Goal: Task Accomplishment & Management: Complete application form

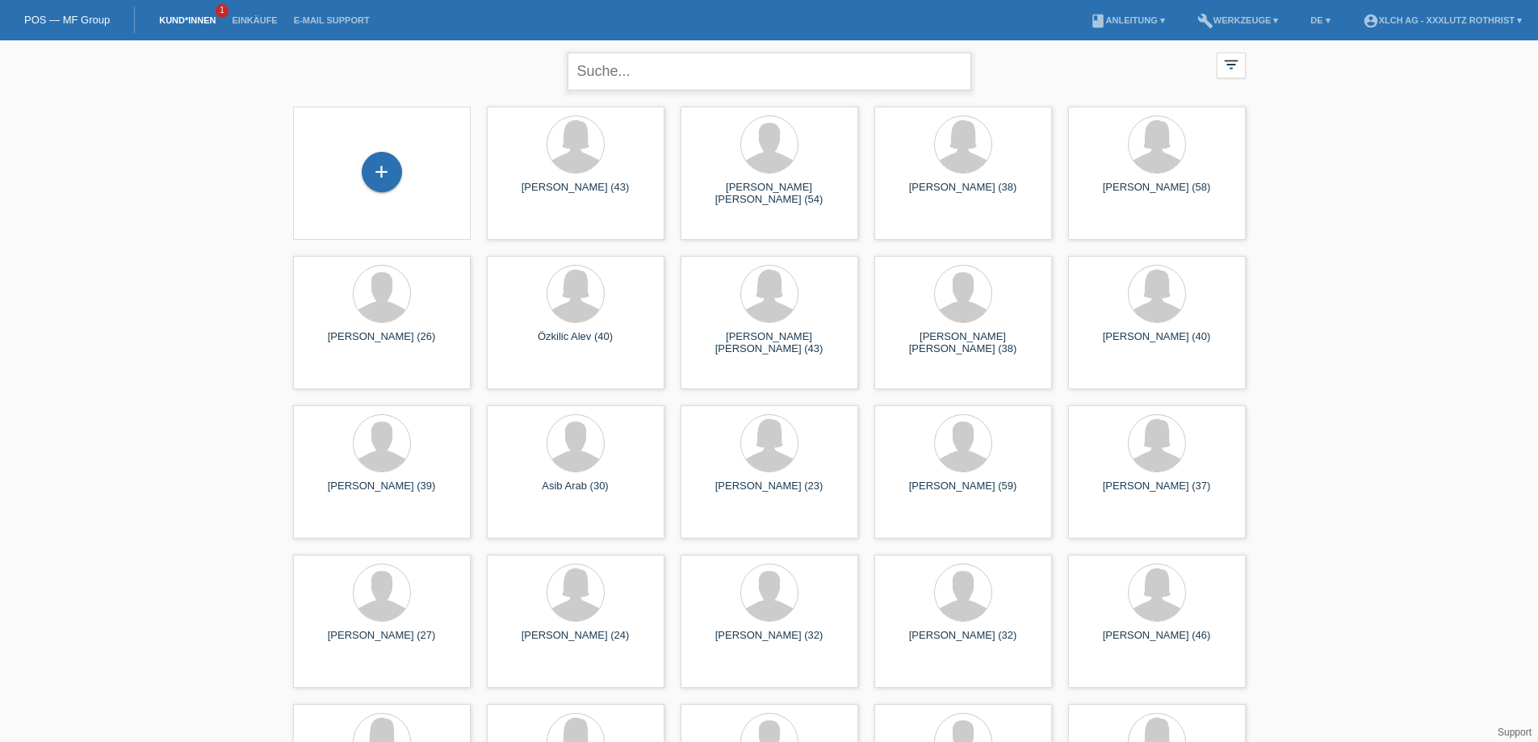
click at [746, 67] on input "text" at bounding box center [770, 71] width 404 height 38
type input "hopic"
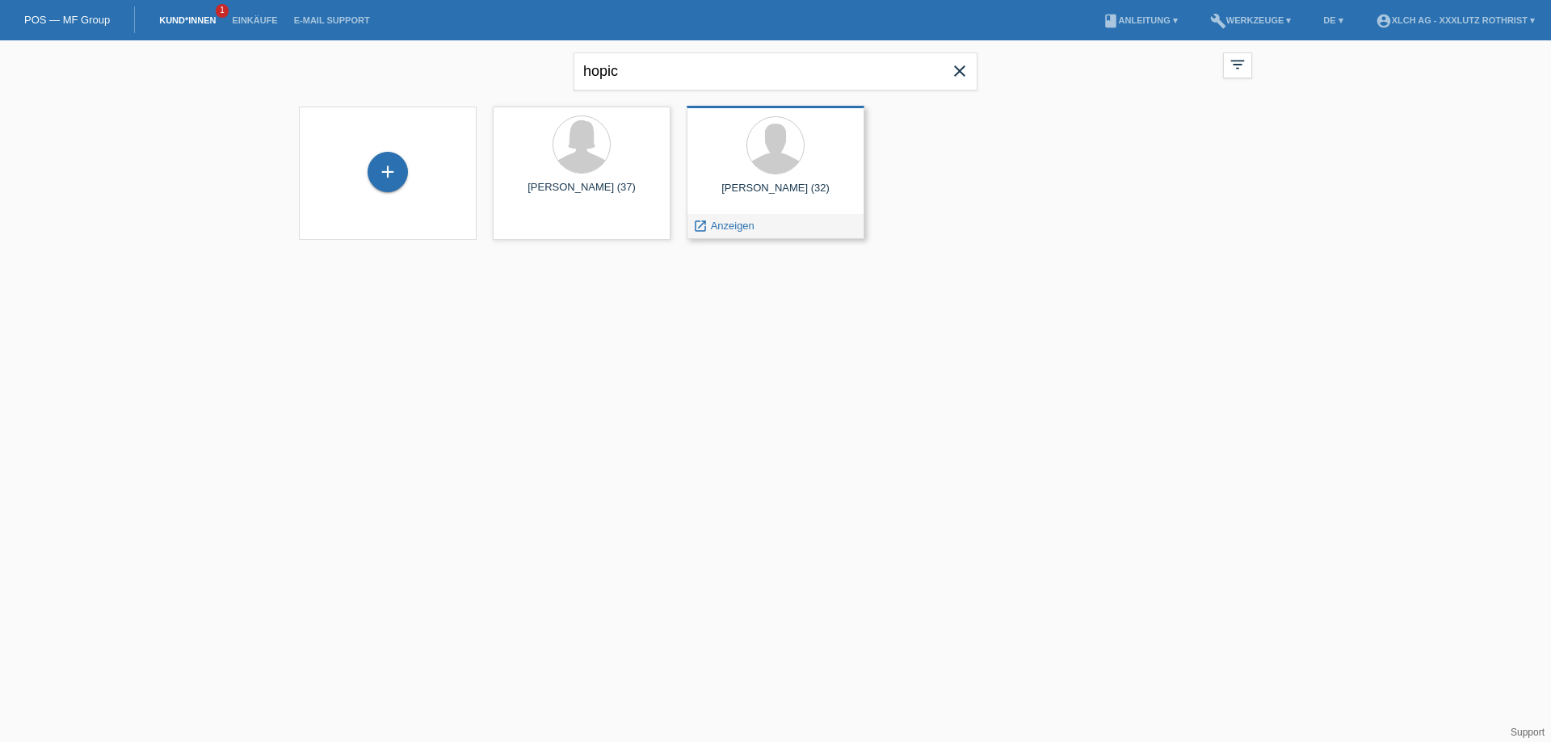
click at [802, 192] on div "Renato Hopic (32)" at bounding box center [775, 195] width 152 height 26
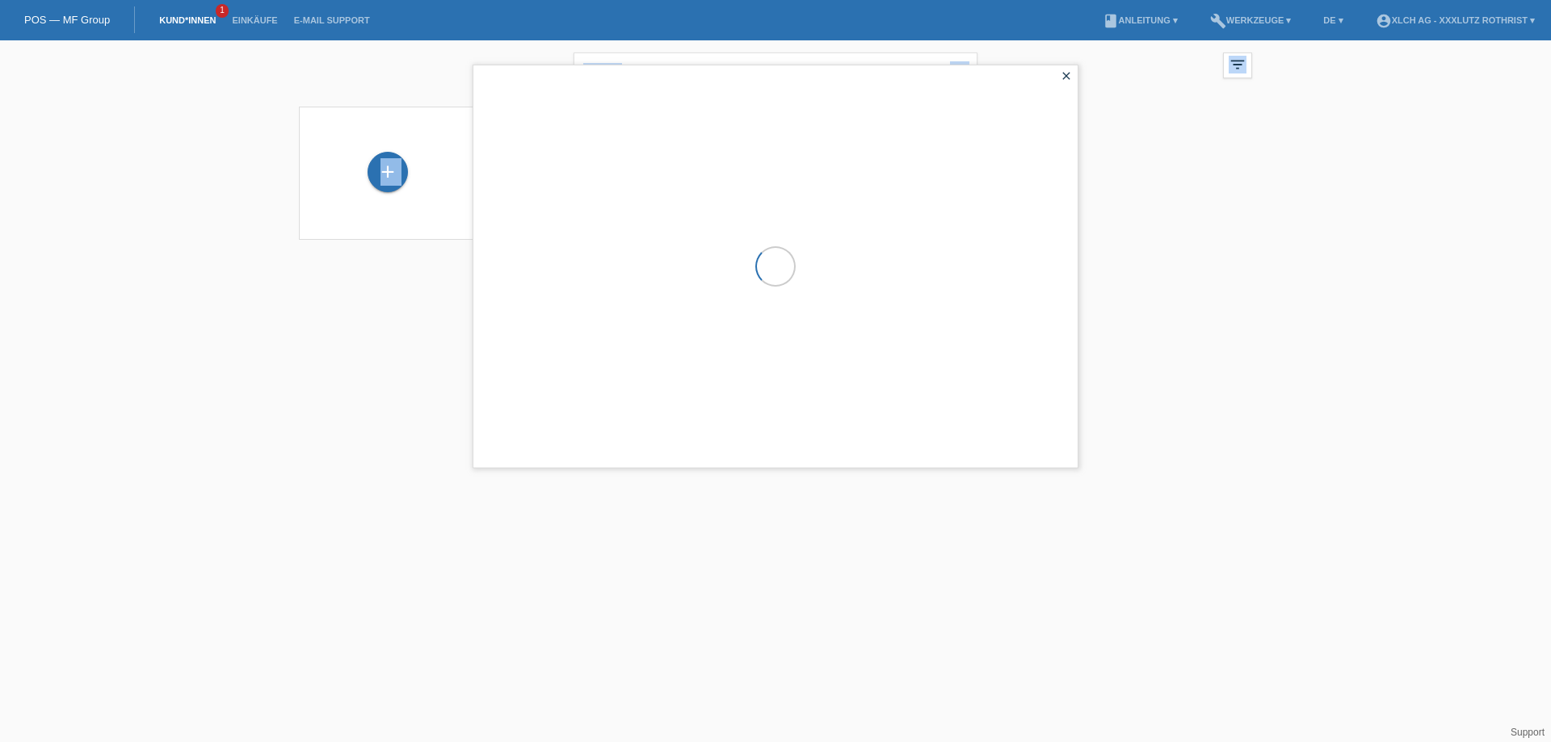
click at [802, 192] on div at bounding box center [775, 266] width 604 height 402
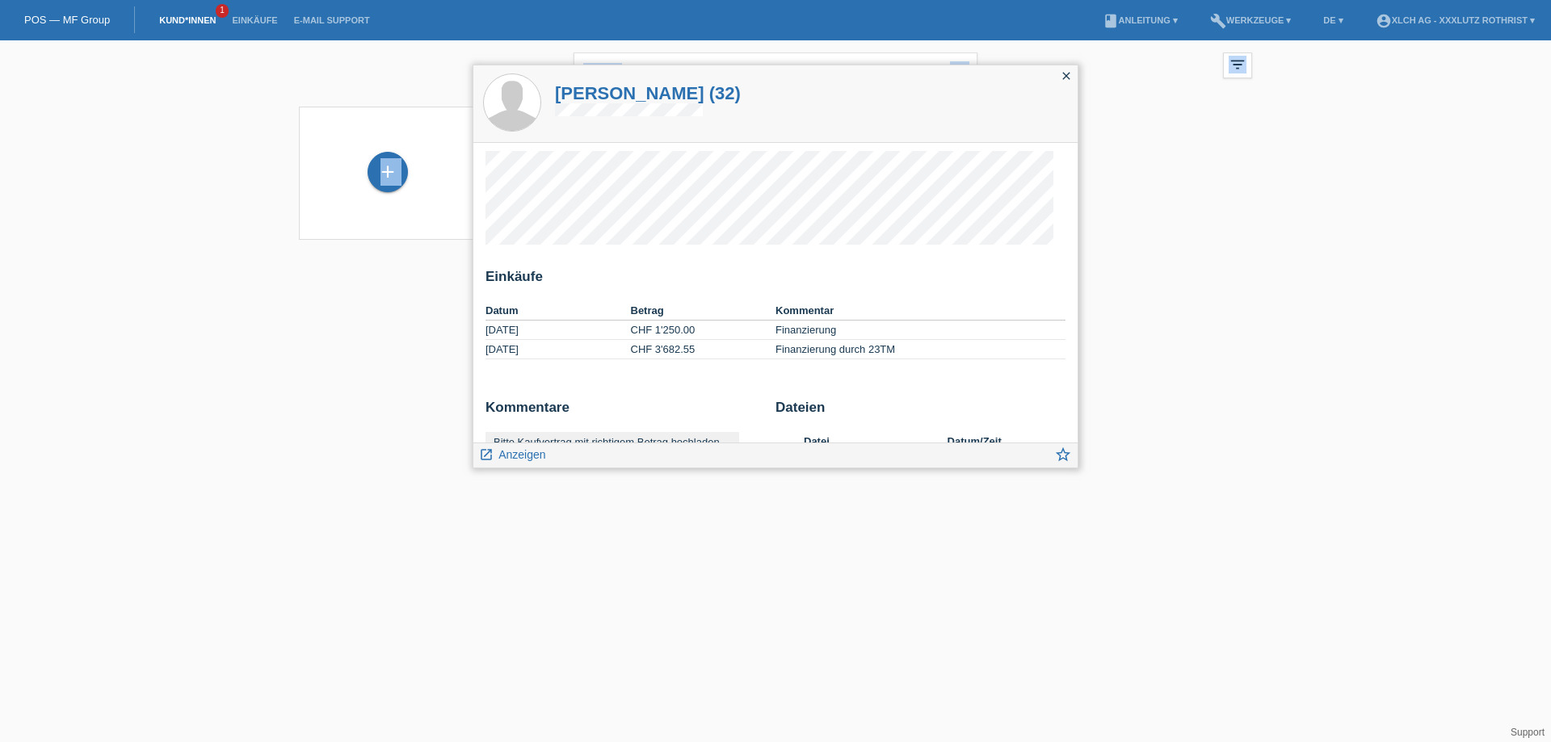
click at [928, 298] on div "Einkäufe Datum Betrag Kommentar 30.05.2024 CHF 1'250.00 Finanzierung" at bounding box center [775, 322] width 580 height 107
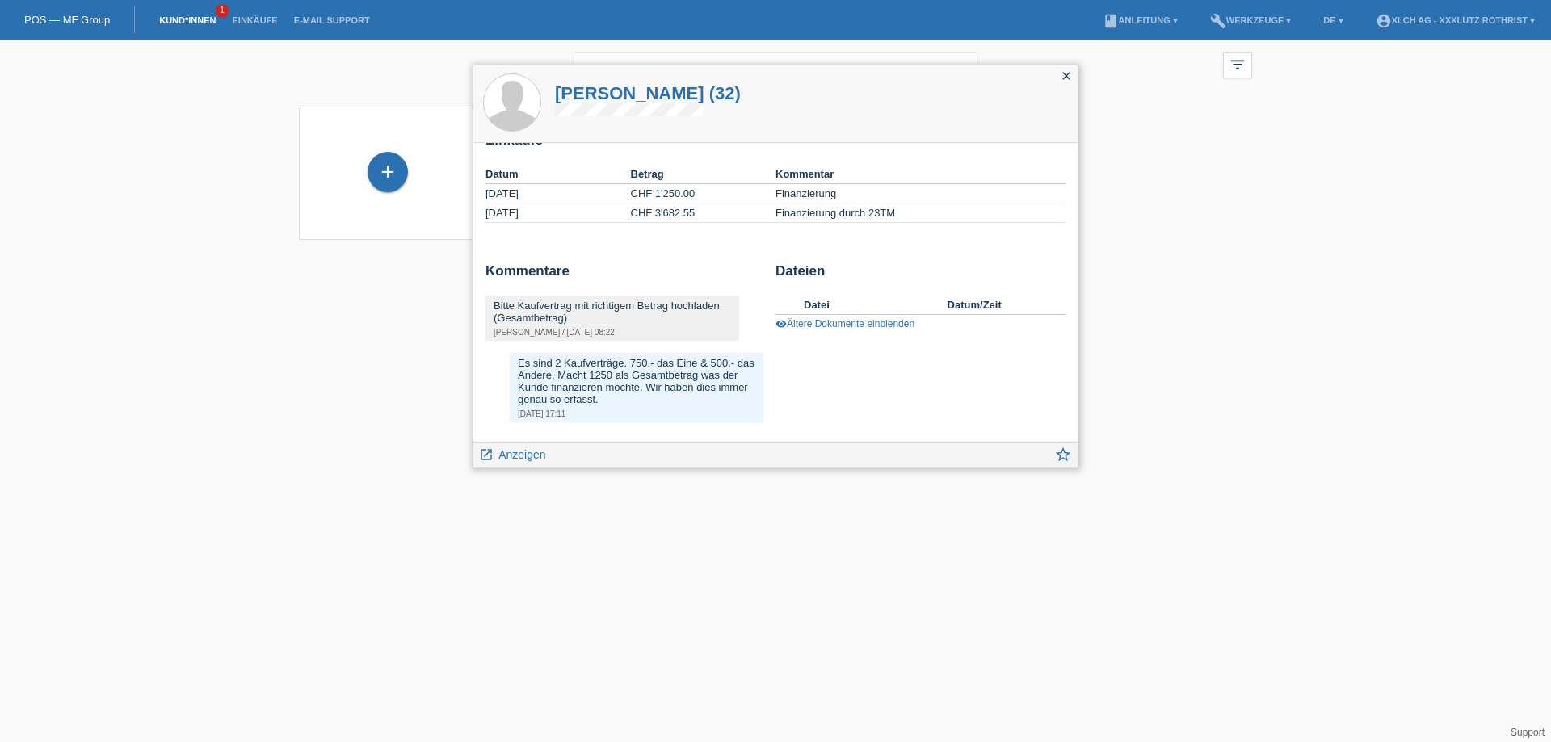
click at [1065, 74] on icon "close" at bounding box center [1066, 75] width 13 height 13
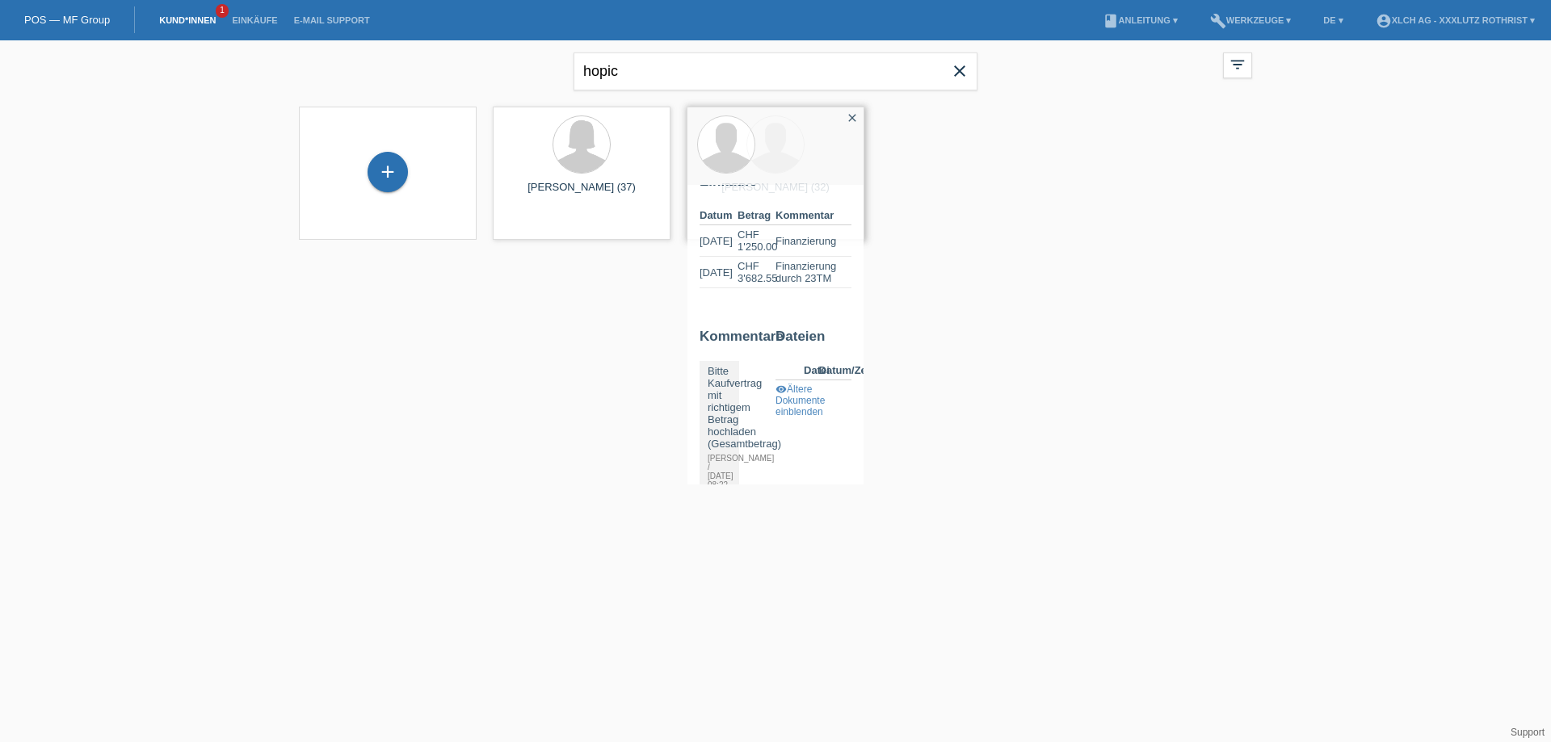
scroll to position [192, 0]
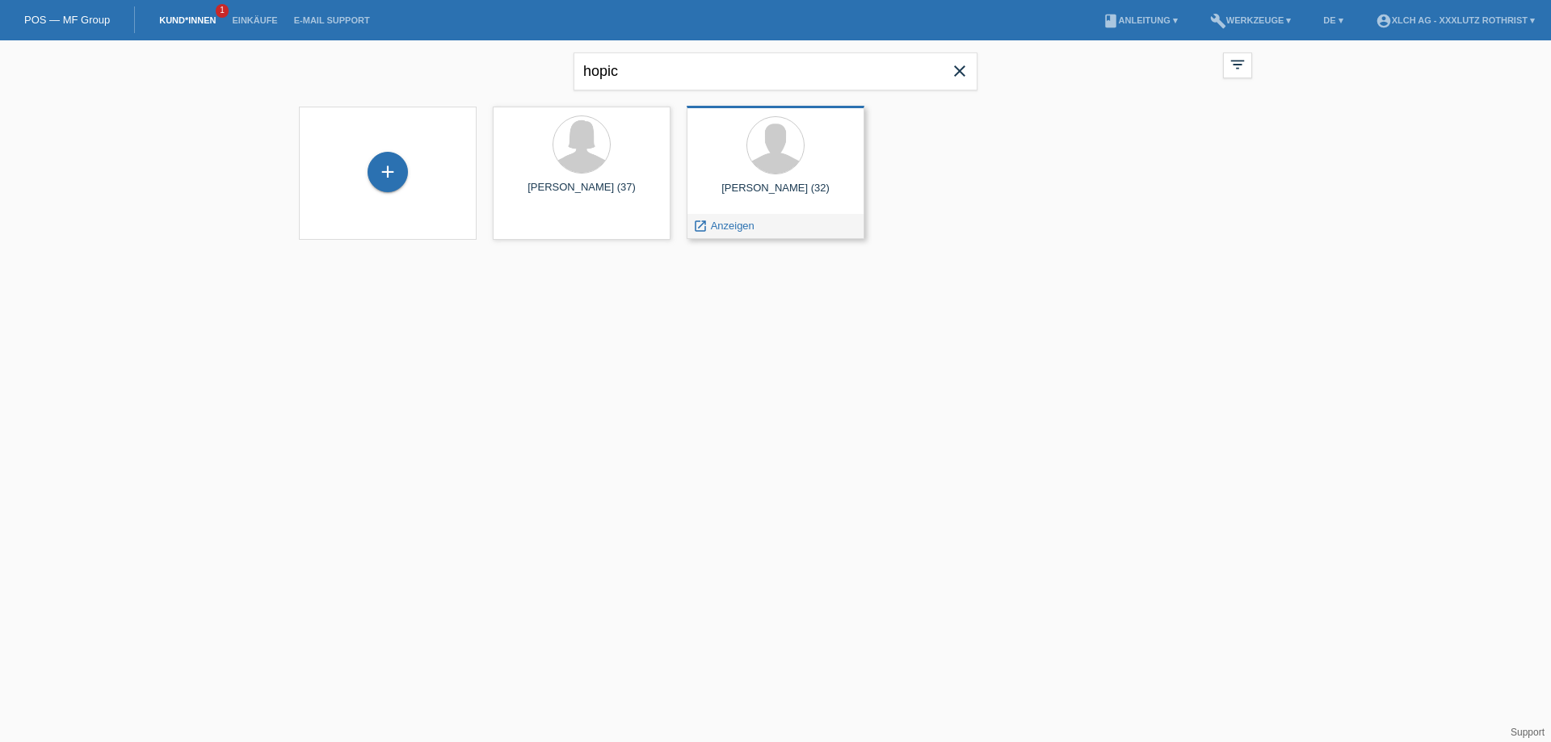
click at [728, 177] on div "Renato Hopic (32) launch Anzeigen" at bounding box center [775, 172] width 178 height 133
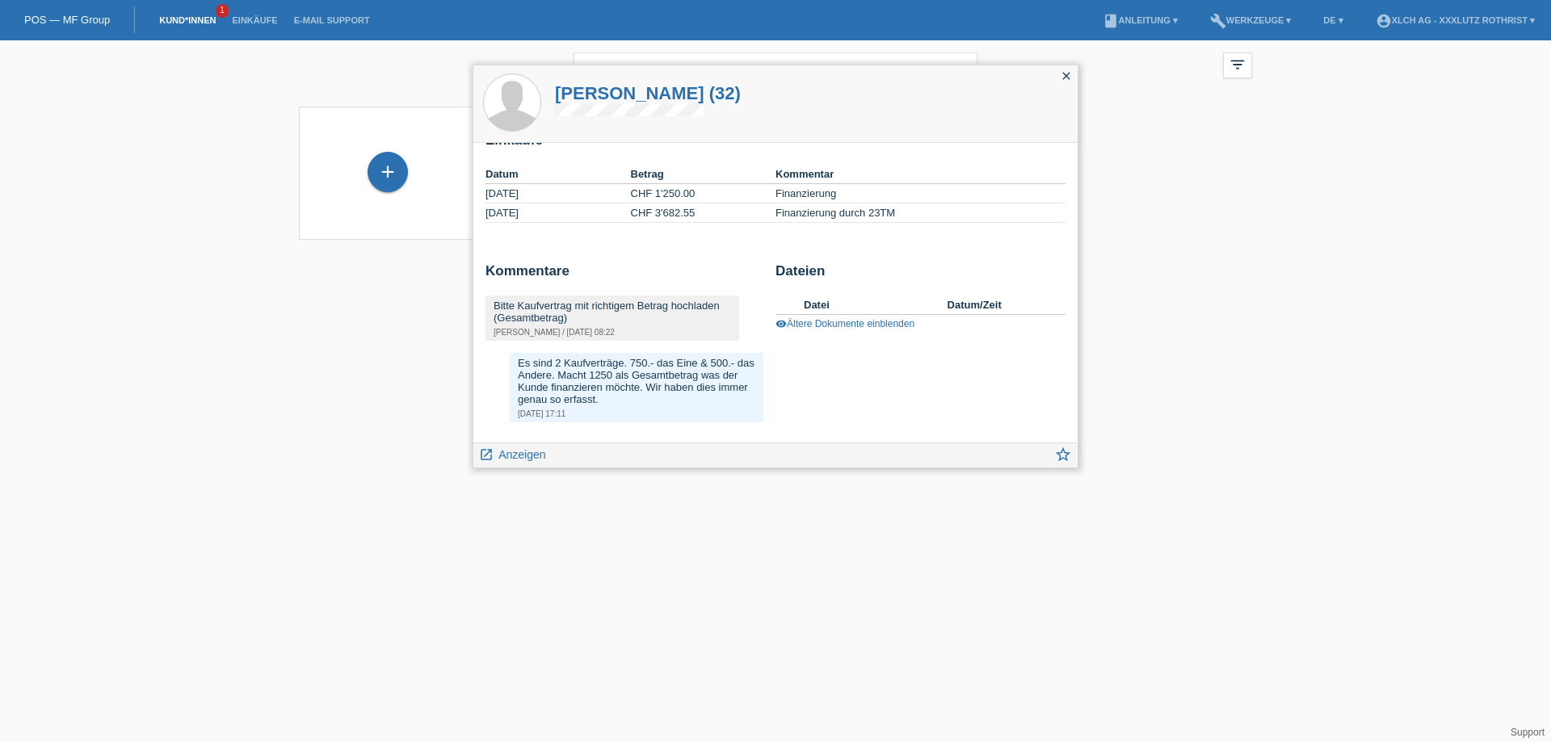
scroll to position [0, 0]
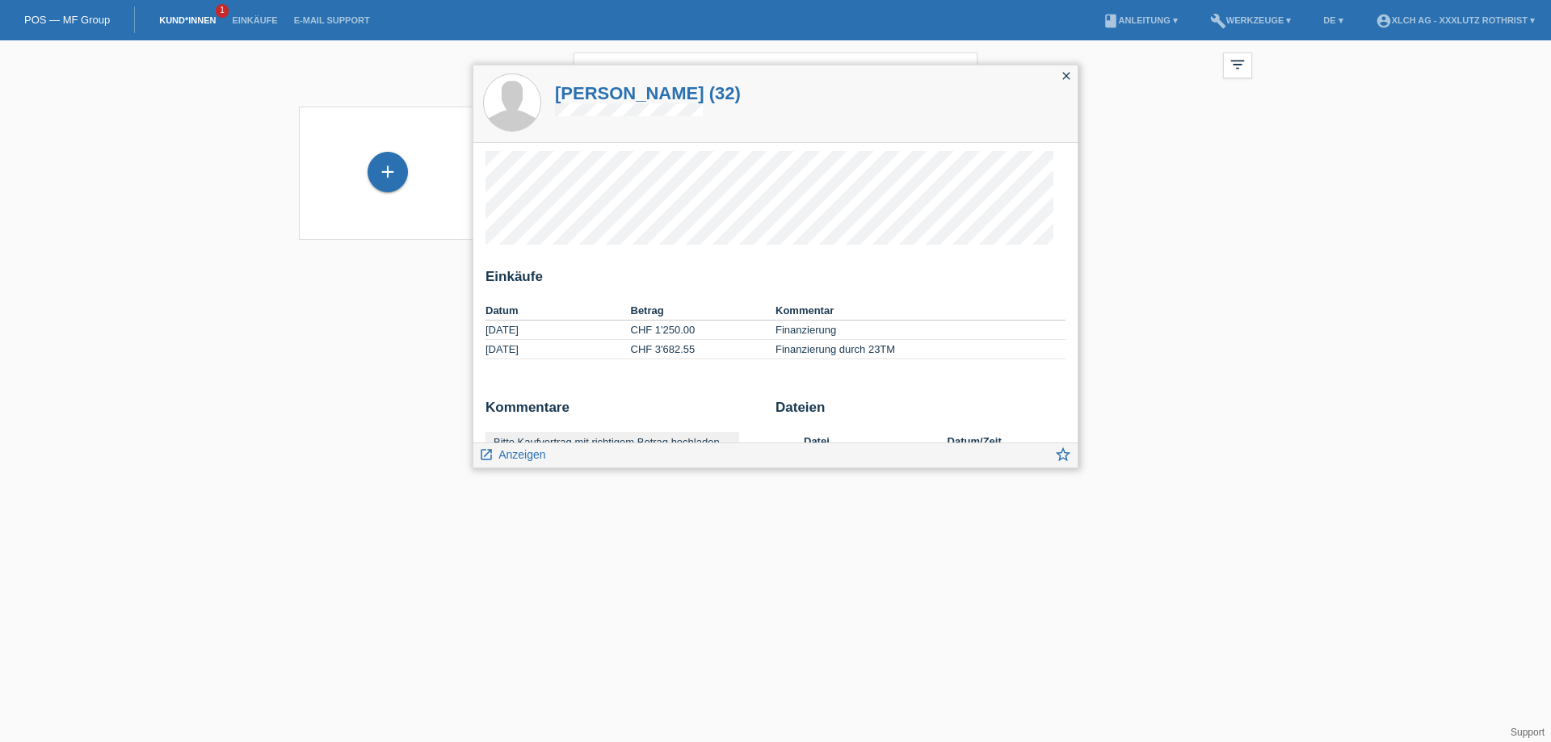
click at [1071, 76] on icon "close" at bounding box center [1066, 75] width 13 height 13
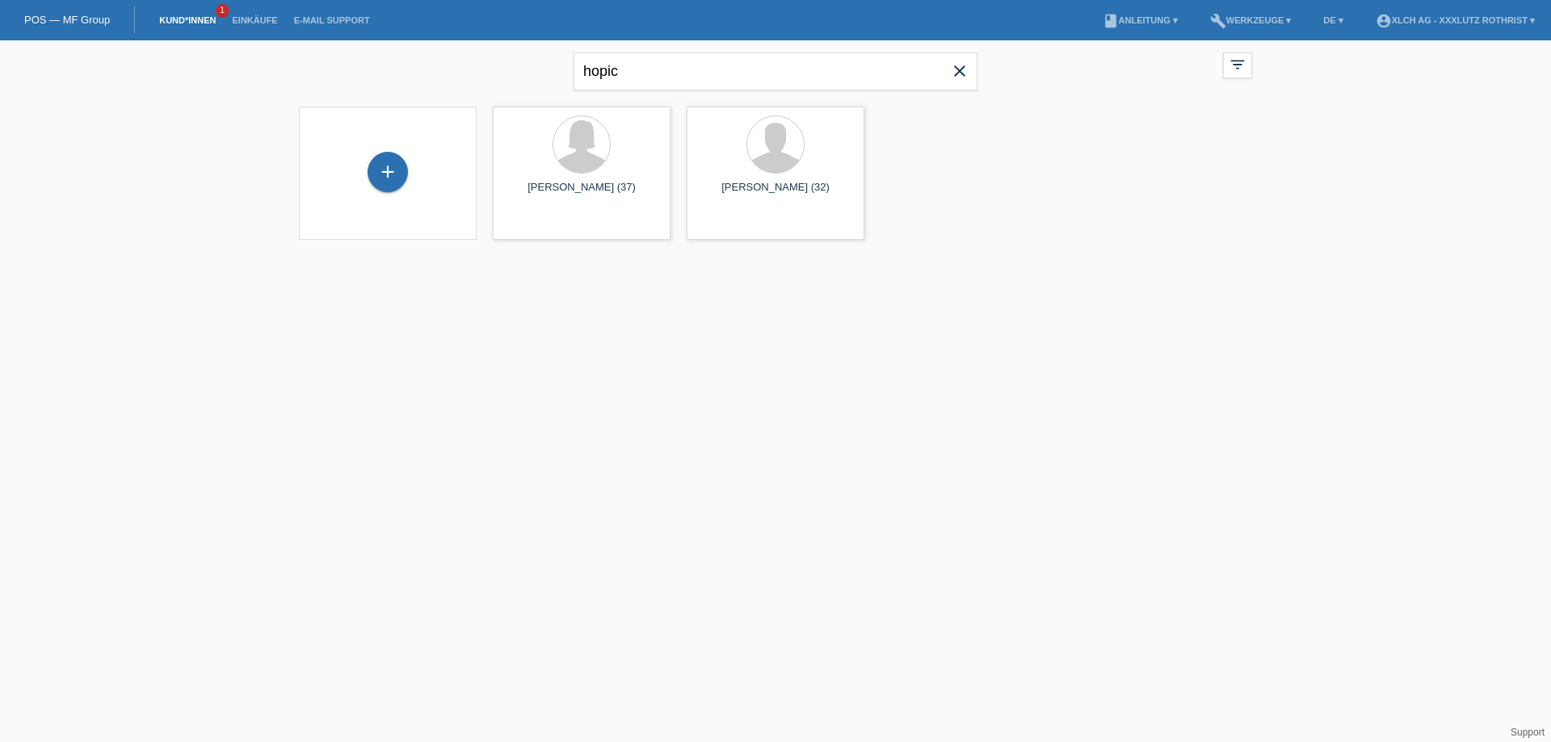
click at [409, 164] on div "+" at bounding box center [388, 173] width 152 height 43
click at [397, 168] on div "+" at bounding box center [387, 172] width 40 height 40
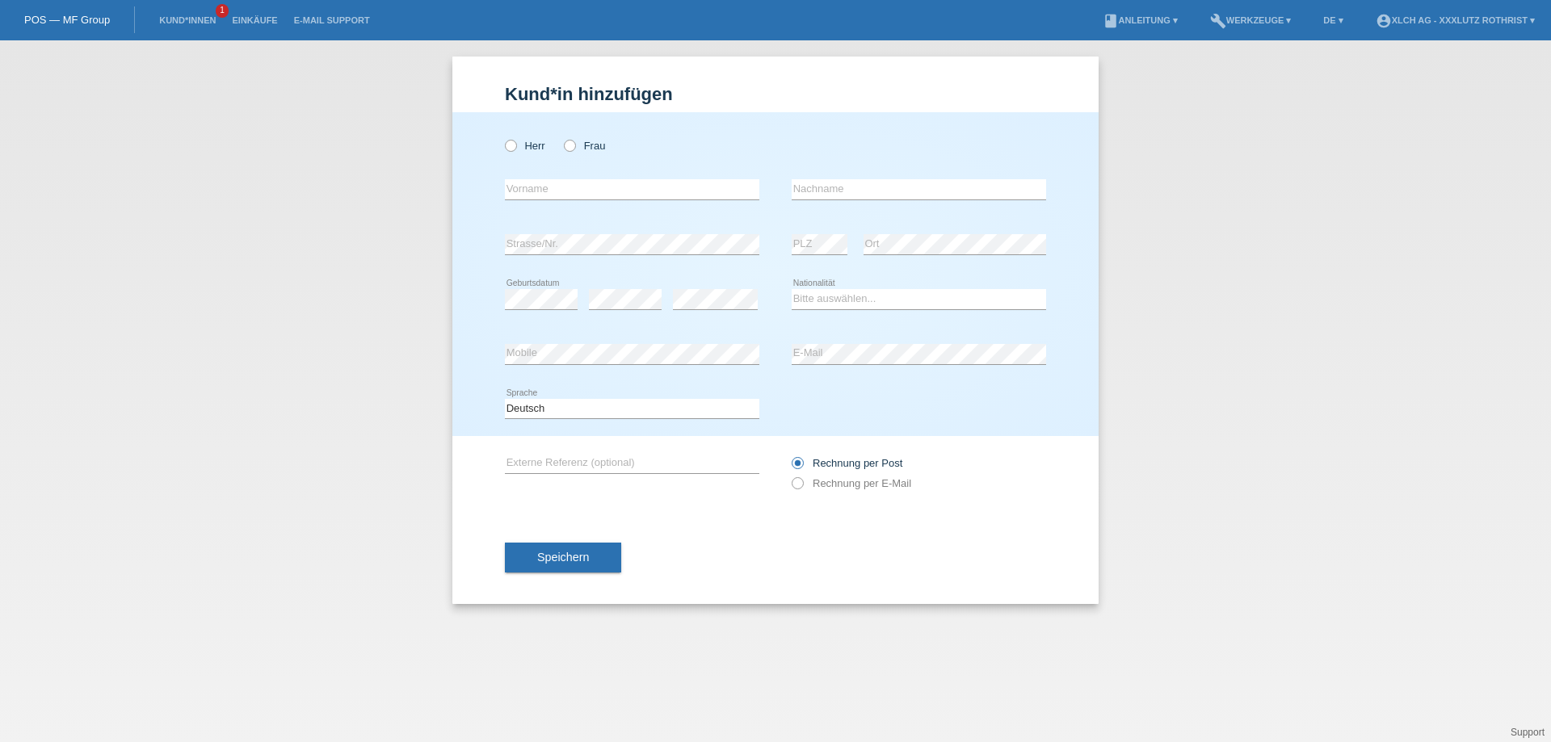
click at [519, 137] on div "Herr Frau" at bounding box center [632, 145] width 254 height 33
click at [521, 144] on label "Herr" at bounding box center [525, 146] width 40 height 12
click at [515, 144] on input "Herr" at bounding box center [510, 145] width 10 height 10
radio input "true"
click at [533, 176] on div "error Vorname" at bounding box center [632, 189] width 254 height 55
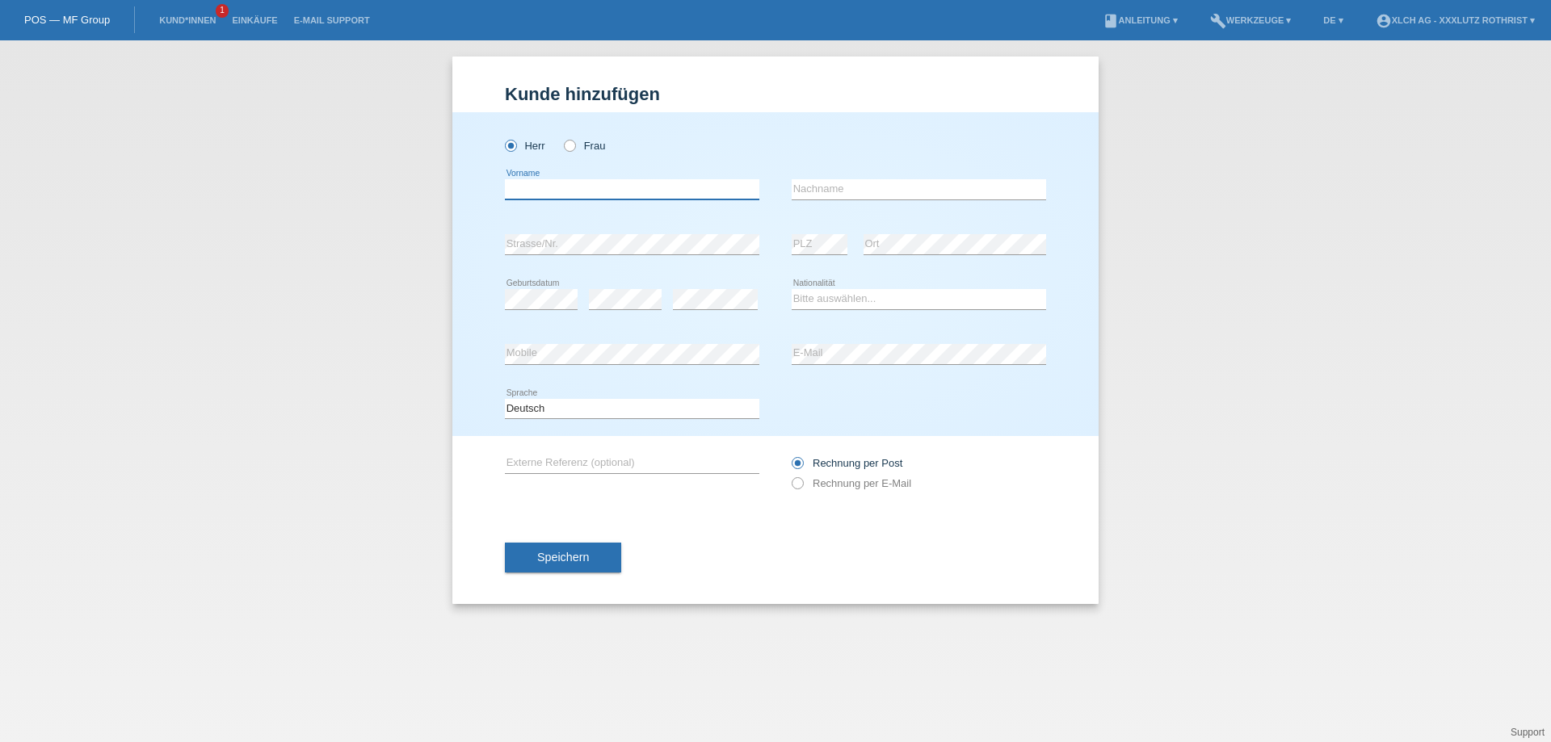
click at [537, 183] on input "text" at bounding box center [632, 189] width 254 height 20
type input "r"
type input "[PERSON_NAME]"
click at [819, 185] on input "text" at bounding box center [918, 189] width 254 height 20
type input "Hopic"
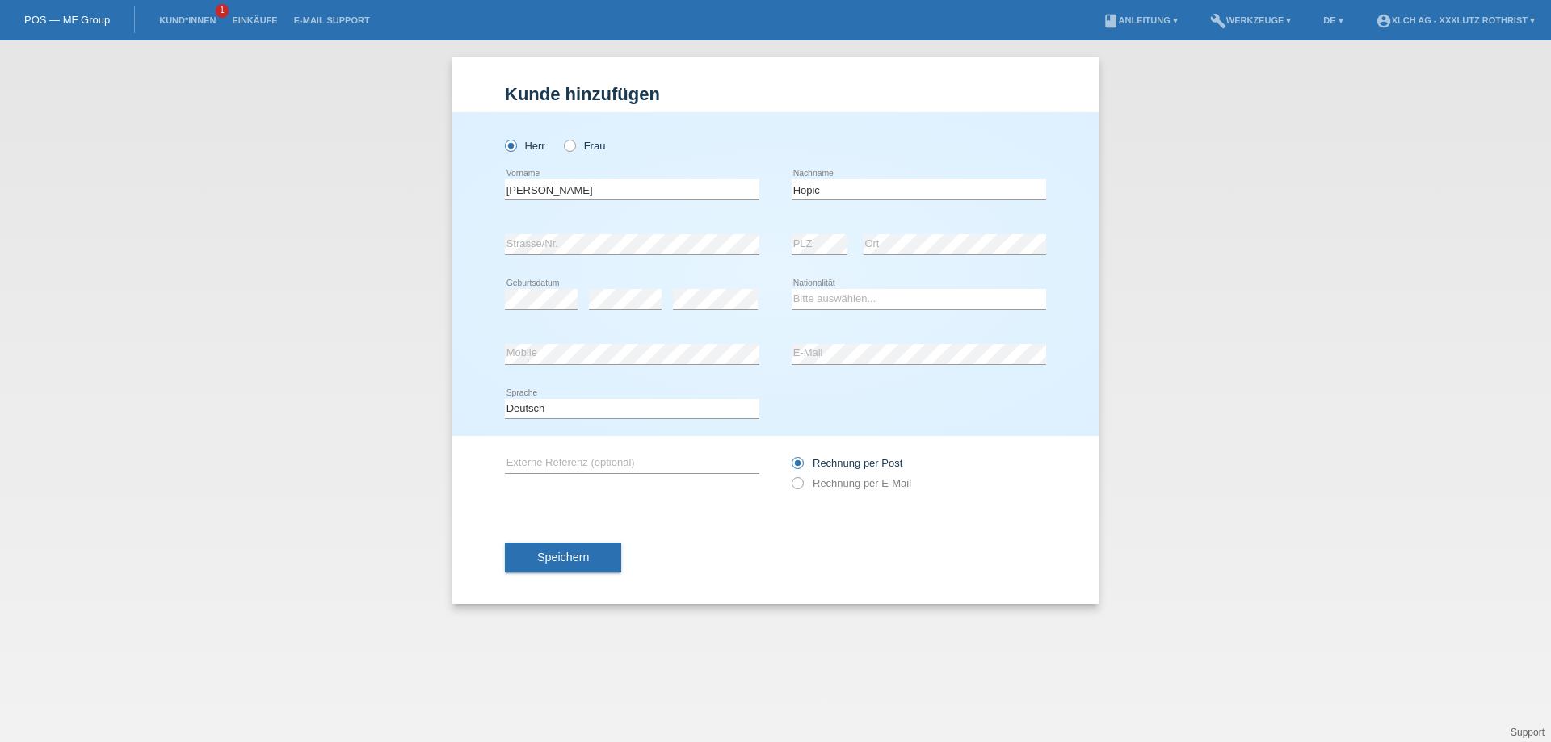
click at [726, 229] on div "error Strasse/Nr." at bounding box center [632, 244] width 254 height 55
click at [847, 302] on select "Bitte auswählen... Schweiz Deutschland Liechtenstein Österreich ------------ Af…" at bounding box center [918, 298] width 254 height 19
select select "HR"
click at [791, 290] on select "Bitte auswählen... Schweiz Deutschland Liechtenstein Österreich ------------ Af…" at bounding box center [918, 298] width 254 height 19
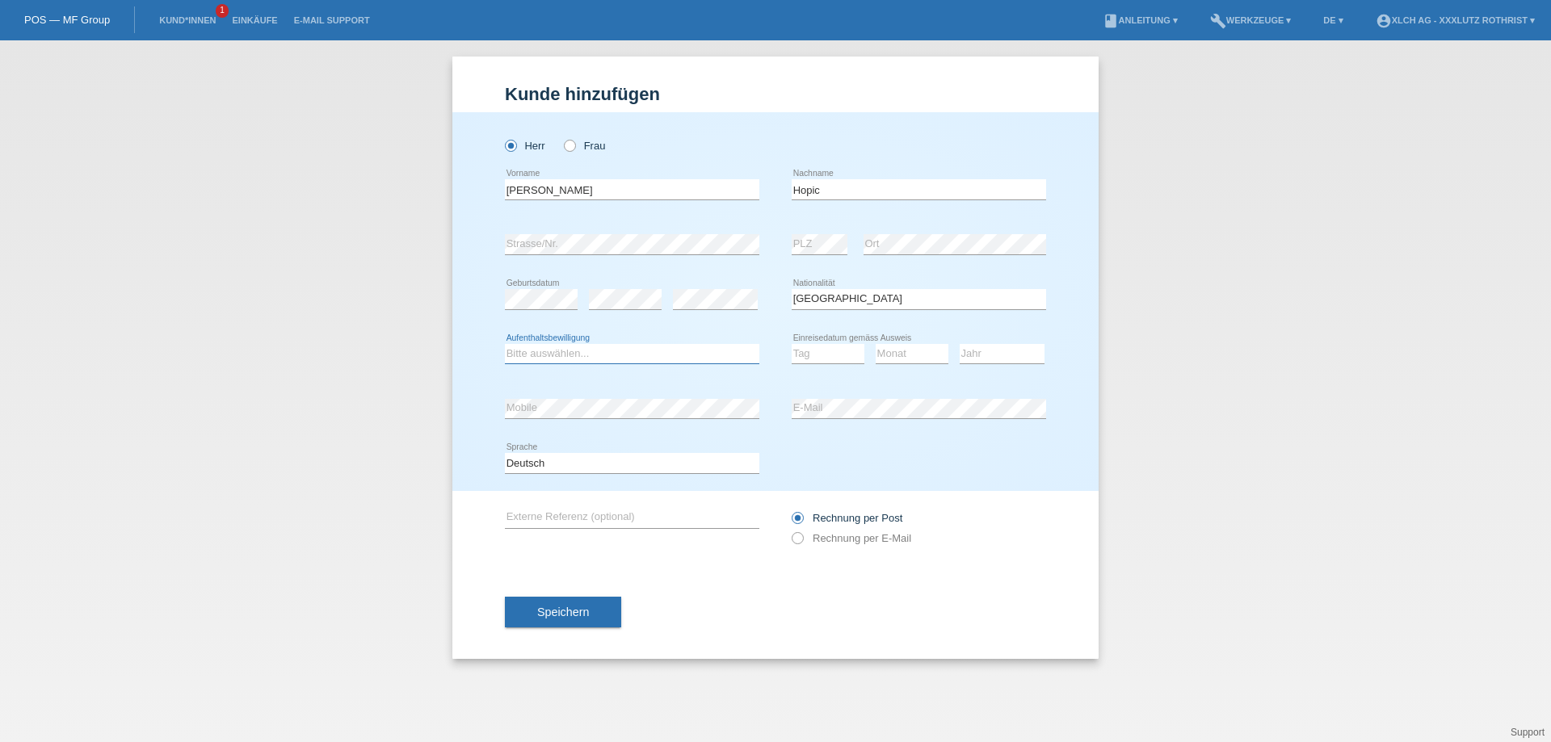
click at [646, 358] on select "Bitte auswählen... C B B - Flüchtlingsstatus Andere" at bounding box center [632, 353] width 254 height 19
select select "C"
click at [505, 344] on select "Bitte auswählen... C B B - Flüchtlingsstatus Andere" at bounding box center [632, 353] width 254 height 19
click at [816, 358] on select "Tag 01 02 03 04 05 06 07 08 09 10 11" at bounding box center [827, 353] width 73 height 19
click at [822, 363] on select "Tag 01 02 03 04 05 06 07 08 09 10 11" at bounding box center [827, 353] width 73 height 19
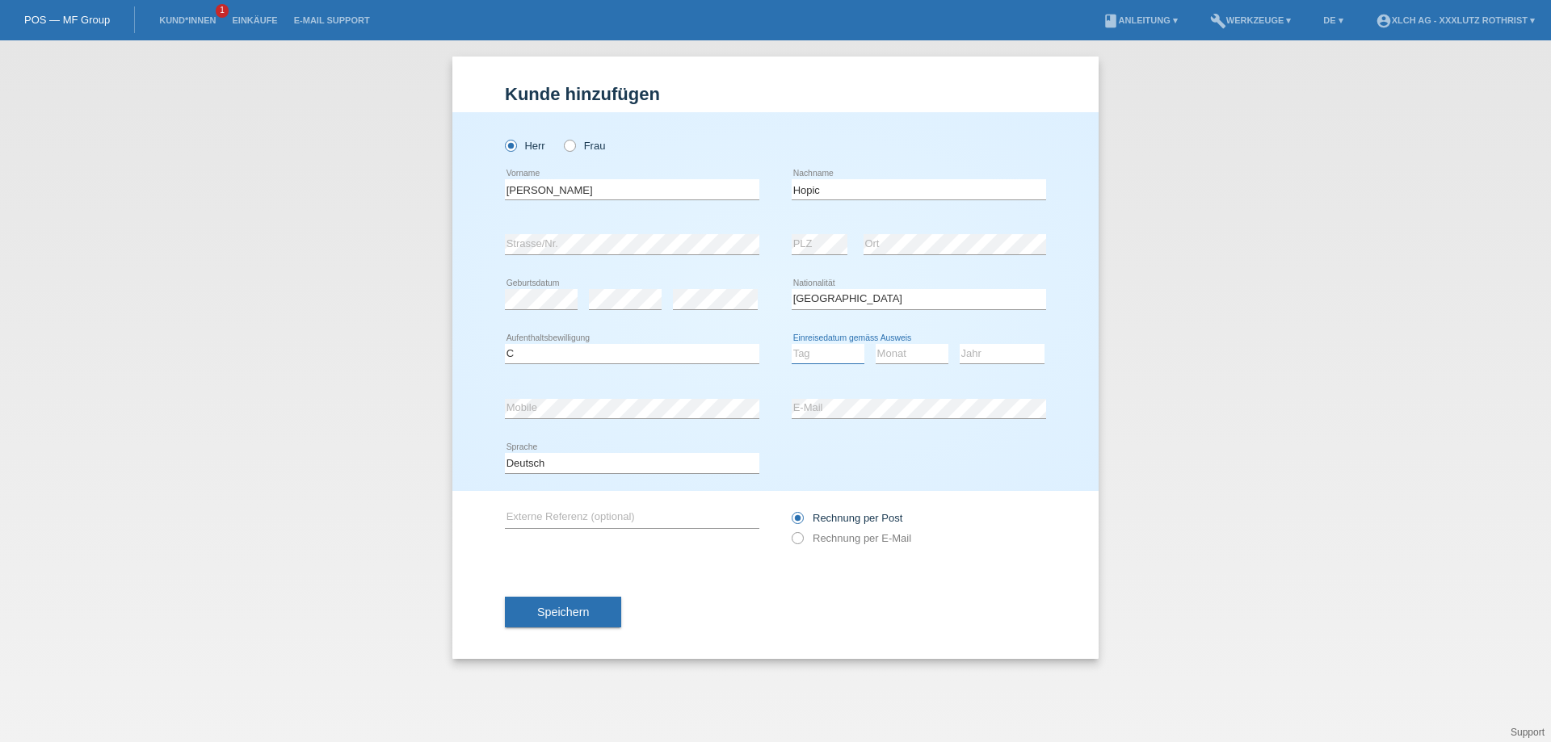
click at [828, 355] on select "Tag 01 02 03 04 05 06 07 08 09 10 11" at bounding box center [827, 353] width 73 height 19
click at [791, 344] on select "Tag 01 02 03 04 05 06 07 08 09 10 11" at bounding box center [827, 353] width 73 height 19
click at [828, 355] on select "Tag 01 02 03 04 05 06 07 08 09 10 11" at bounding box center [827, 353] width 73 height 19
select select "05"
click at [895, 357] on select "Monat 01 02 03 04 05 06 07 08 09 10 11" at bounding box center [911, 353] width 73 height 19
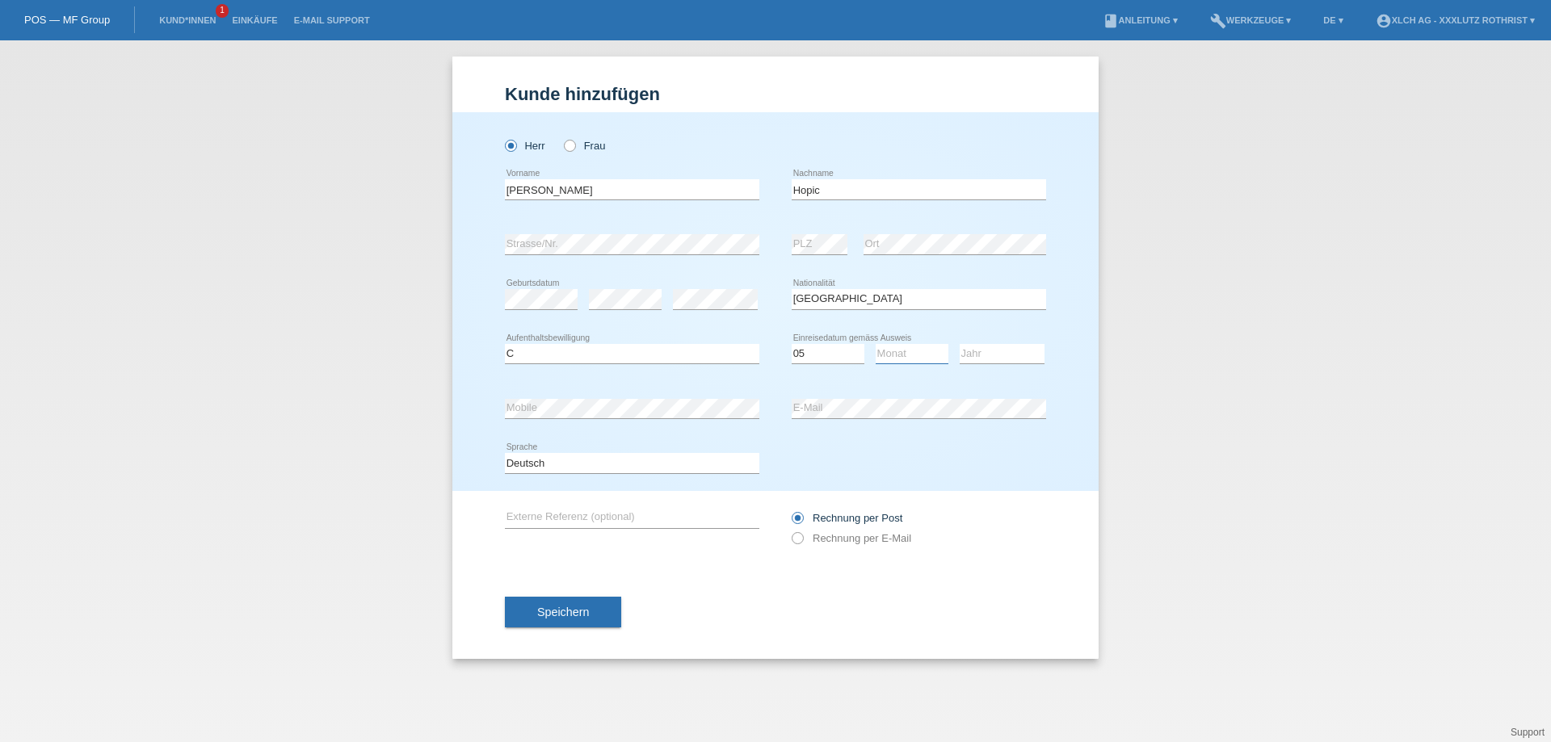
select select "12"
click at [972, 354] on select "Jahr 2025 2024 2023 2022 2021 2020 2019 2018 2017 2016 2015 2014 2013 2012 2011…" at bounding box center [1001, 353] width 85 height 19
select select "2013"
click at [577, 606] on button "Speichern" at bounding box center [563, 612] width 116 height 31
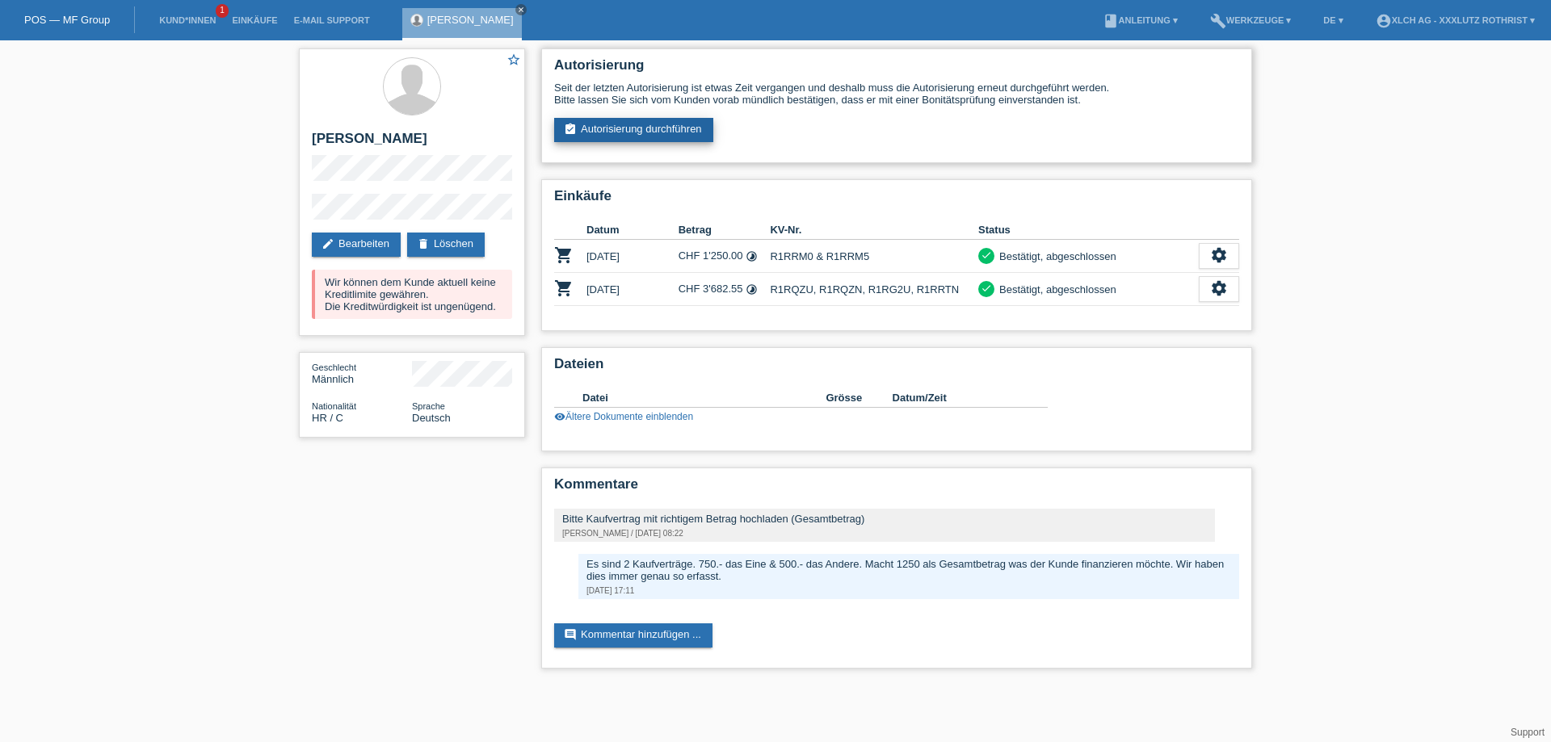
click at [660, 128] on link "assignment_turned_in Autorisierung durchführen" at bounding box center [633, 130] width 159 height 24
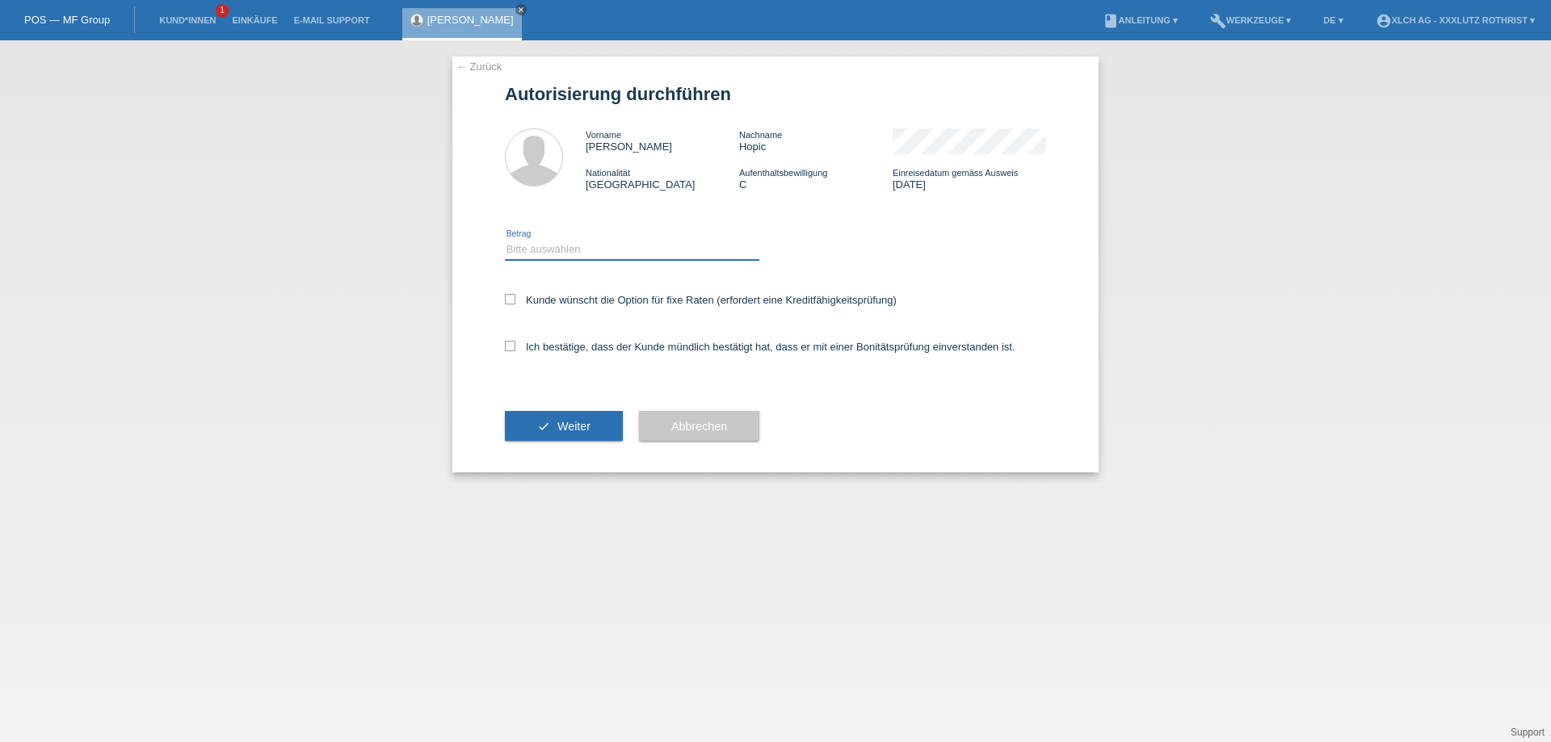
click at [600, 252] on select "Bitte auswählen CHF 1.00 - CHF 499.00 CHF 500.00 - CHF 1'999.00 CHF 2'000.00 - …" at bounding box center [632, 249] width 254 height 19
select select "3"
click at [505, 242] on select "Bitte auswählen CHF 1.00 - CHF 499.00 CHF 500.00 - CHF 1'999.00 CHF 2'000.00 - …" at bounding box center [632, 249] width 254 height 19
click at [508, 347] on icon at bounding box center [510, 346] width 10 height 10
click at [508, 347] on input "Ich bestätige, dass der Kunde mündlich bestätigt hat, dass er mit einer Bonität…" at bounding box center [510, 346] width 10 height 10
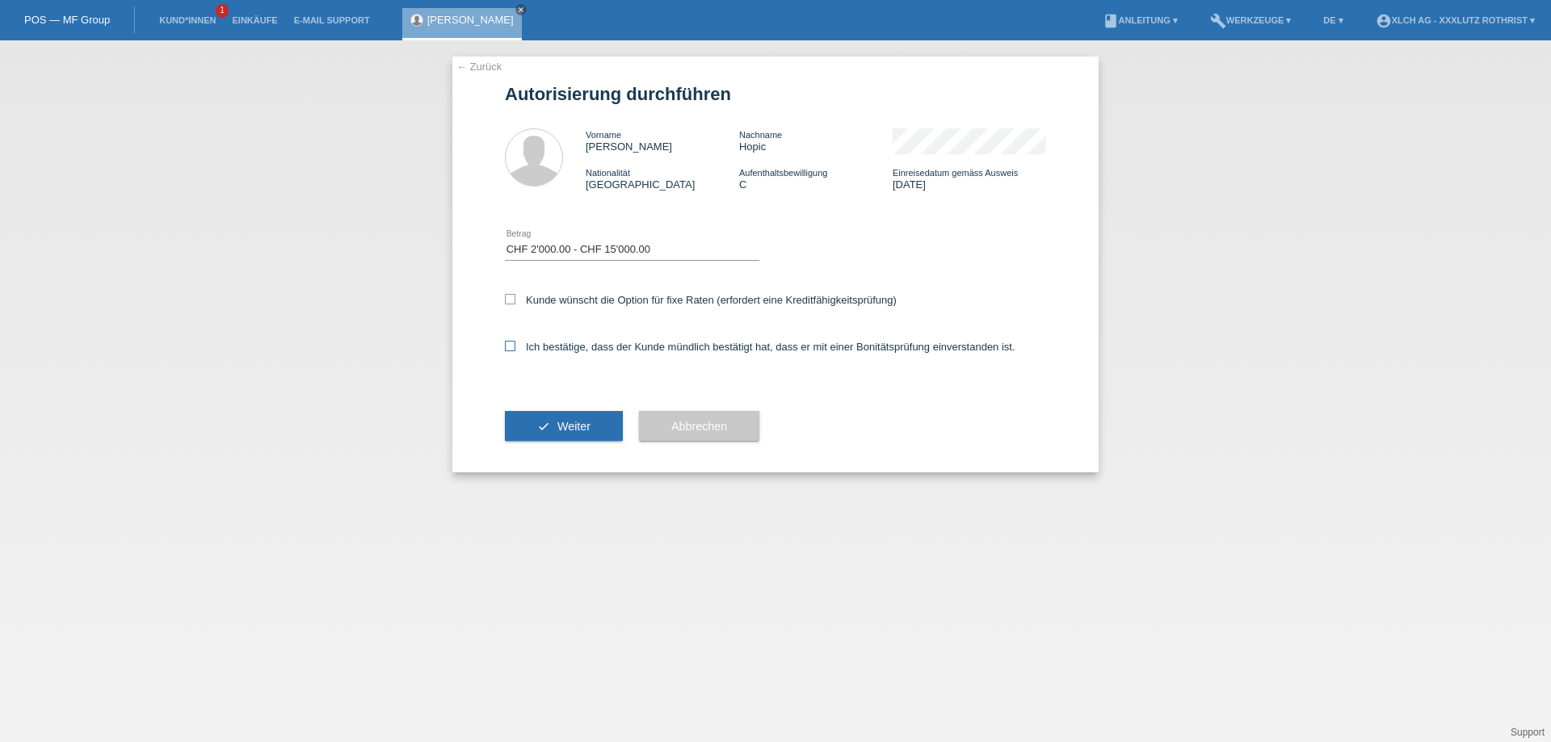
checkbox input "true"
click at [567, 433] on span "Weiter" at bounding box center [573, 426] width 33 height 13
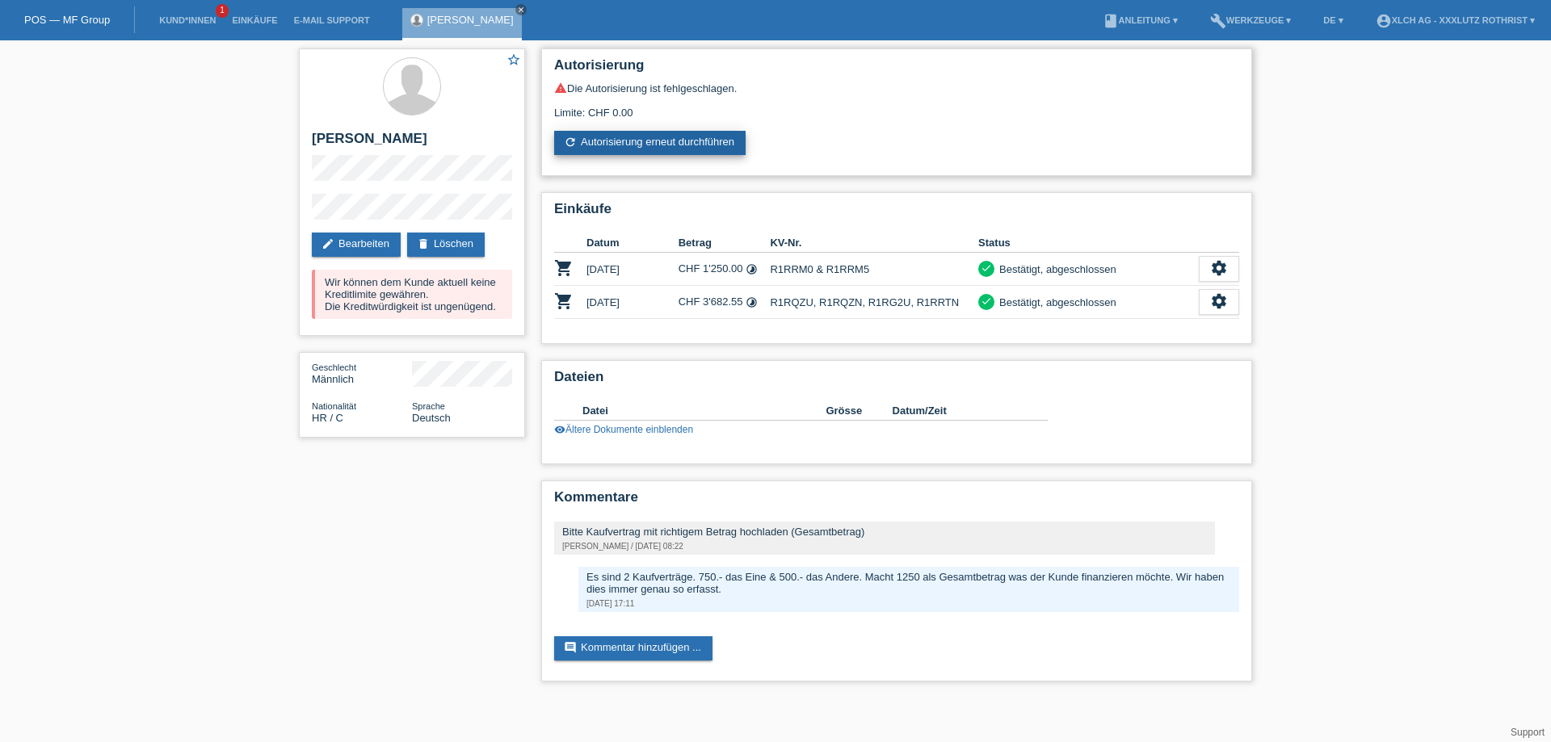
click at [614, 149] on link "refresh Autorisierung erneut durchführen" at bounding box center [649, 143] width 191 height 24
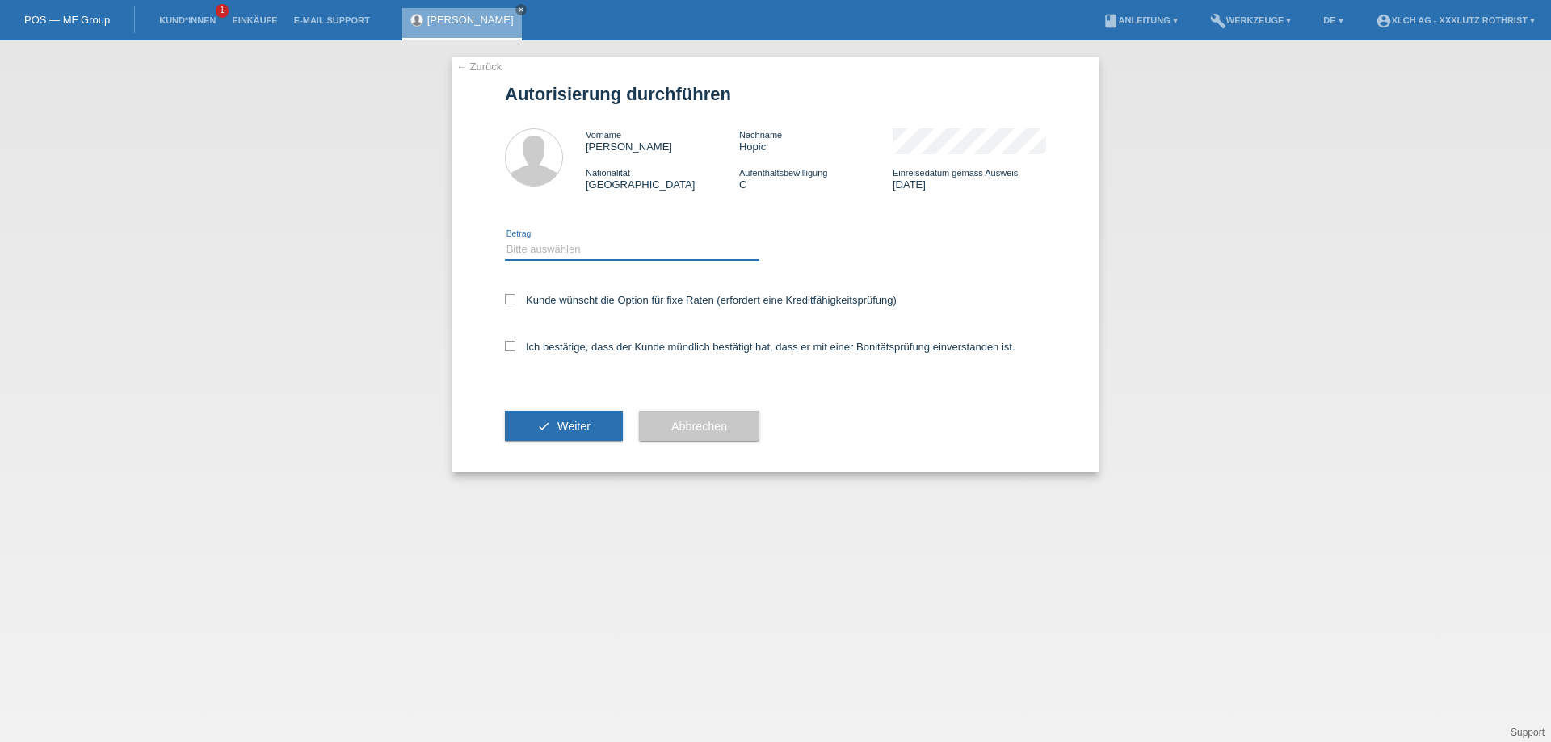
click at [603, 251] on select "Bitte auswählen CHF 1.00 - CHF 499.00 CHF 500.00 - CHF 1'999.00 CHF 2'000.00 - …" at bounding box center [632, 249] width 254 height 19
select select "3"
click at [505, 242] on select "Bitte auswählen CHF 1.00 - CHF 499.00 CHF 500.00 - CHF 1'999.00 CHF 2'000.00 - …" at bounding box center [632, 249] width 254 height 19
click at [514, 349] on icon at bounding box center [510, 346] width 10 height 10
click at [514, 349] on input "Ich bestätige, dass der Kunde mündlich bestätigt hat, dass er mit einer Bonität…" at bounding box center [510, 346] width 10 height 10
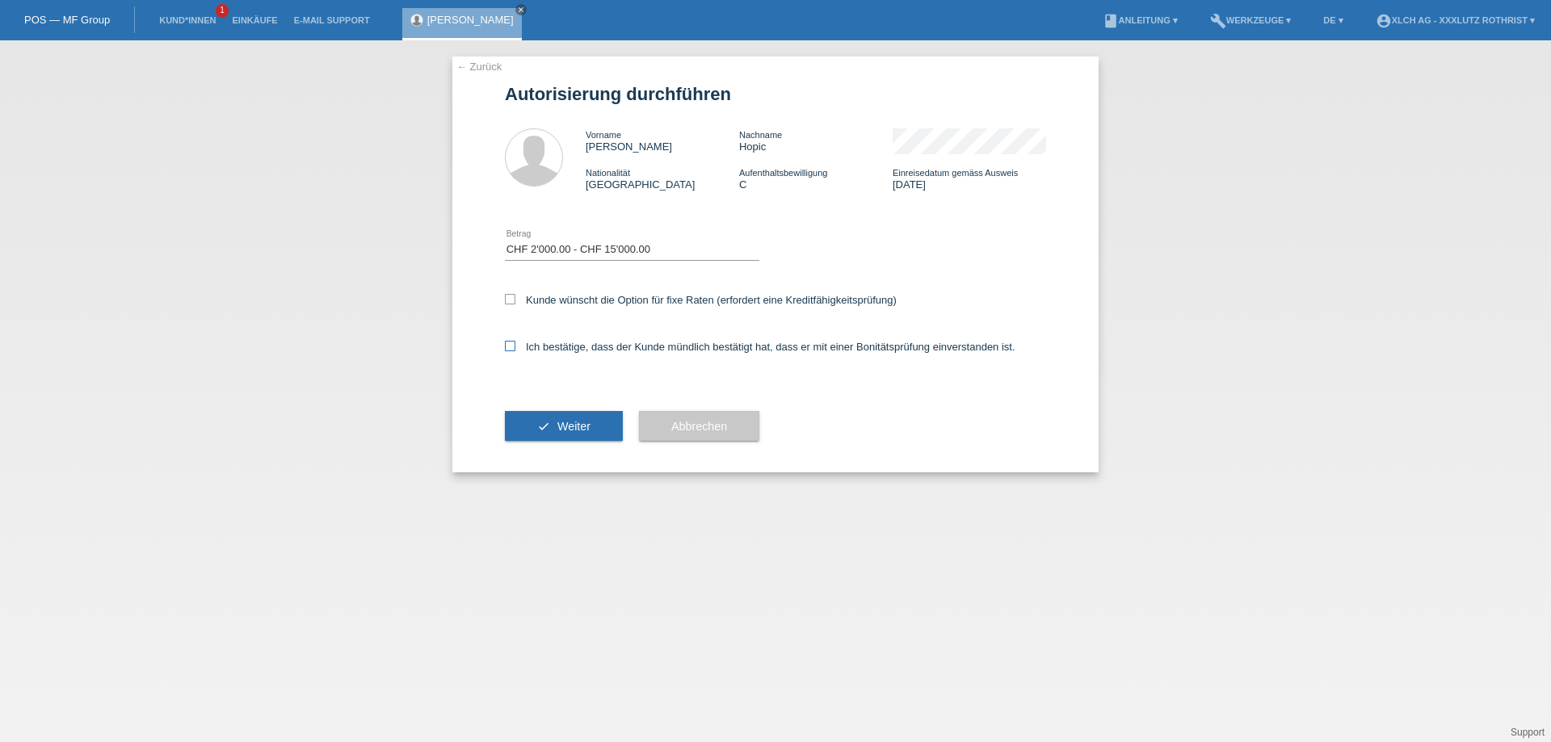
checkbox input "true"
click at [555, 424] on button "check Weiter" at bounding box center [564, 426] width 118 height 31
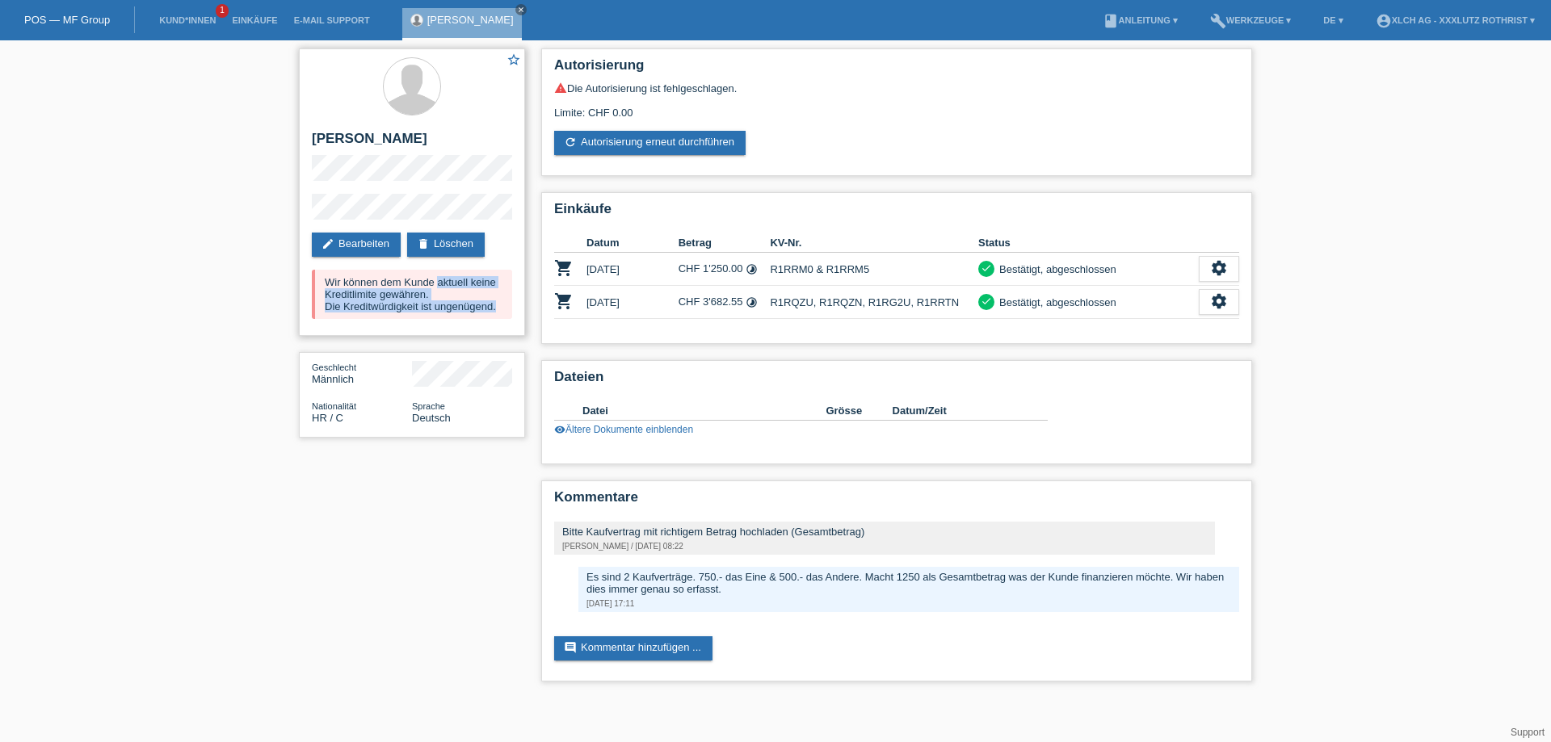
drag, startPoint x: 325, startPoint y: 280, endPoint x: 502, endPoint y: 309, distance: 179.2
click at [502, 309] on div "Wir können dem Kunde aktuell keine Kreditlimite gewähren. Die Kreditwürdigkeit …" at bounding box center [412, 294] width 200 height 49
click at [171, 15] on link "Kund*innen" at bounding box center [187, 20] width 73 height 10
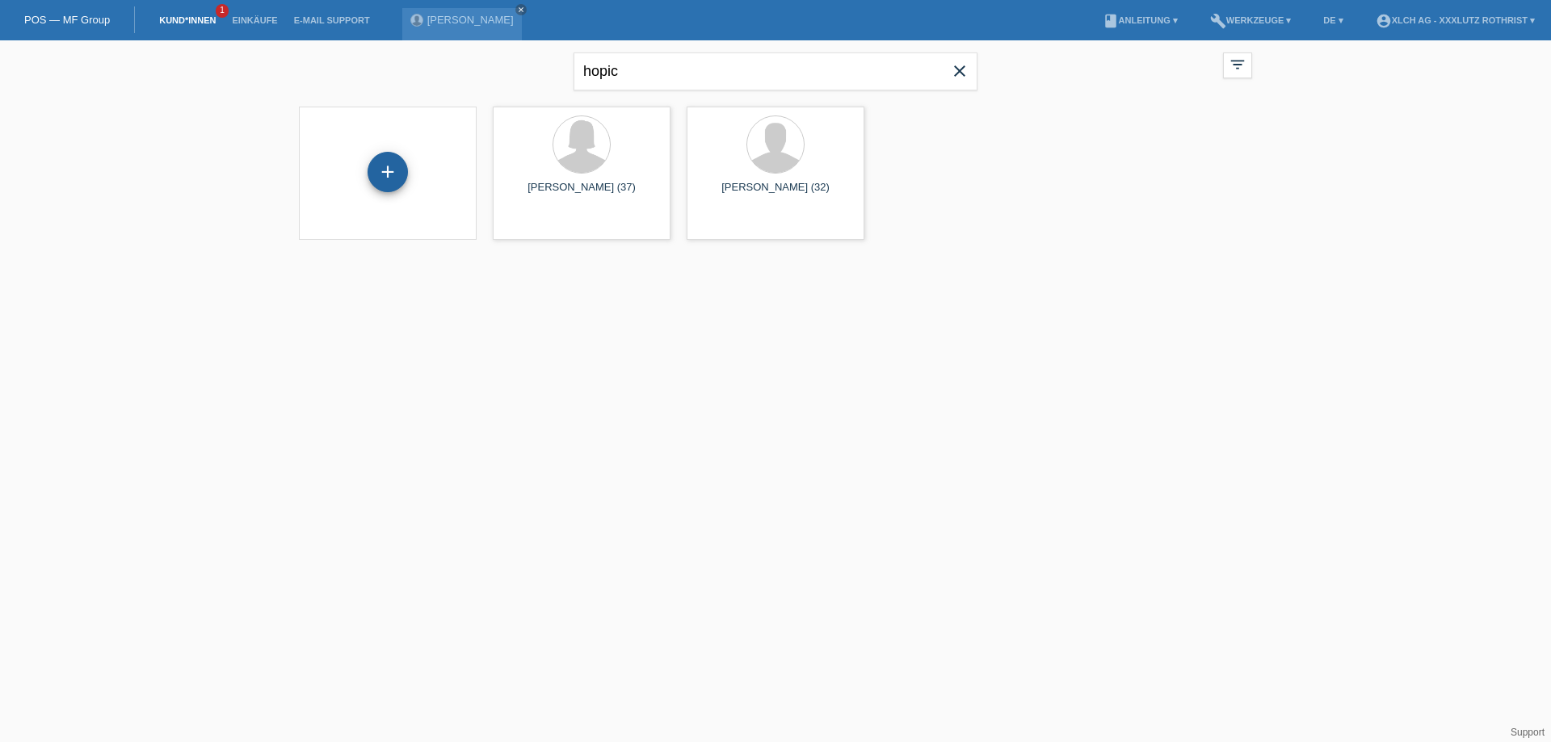
click at [401, 165] on div "+" at bounding box center [387, 172] width 40 height 40
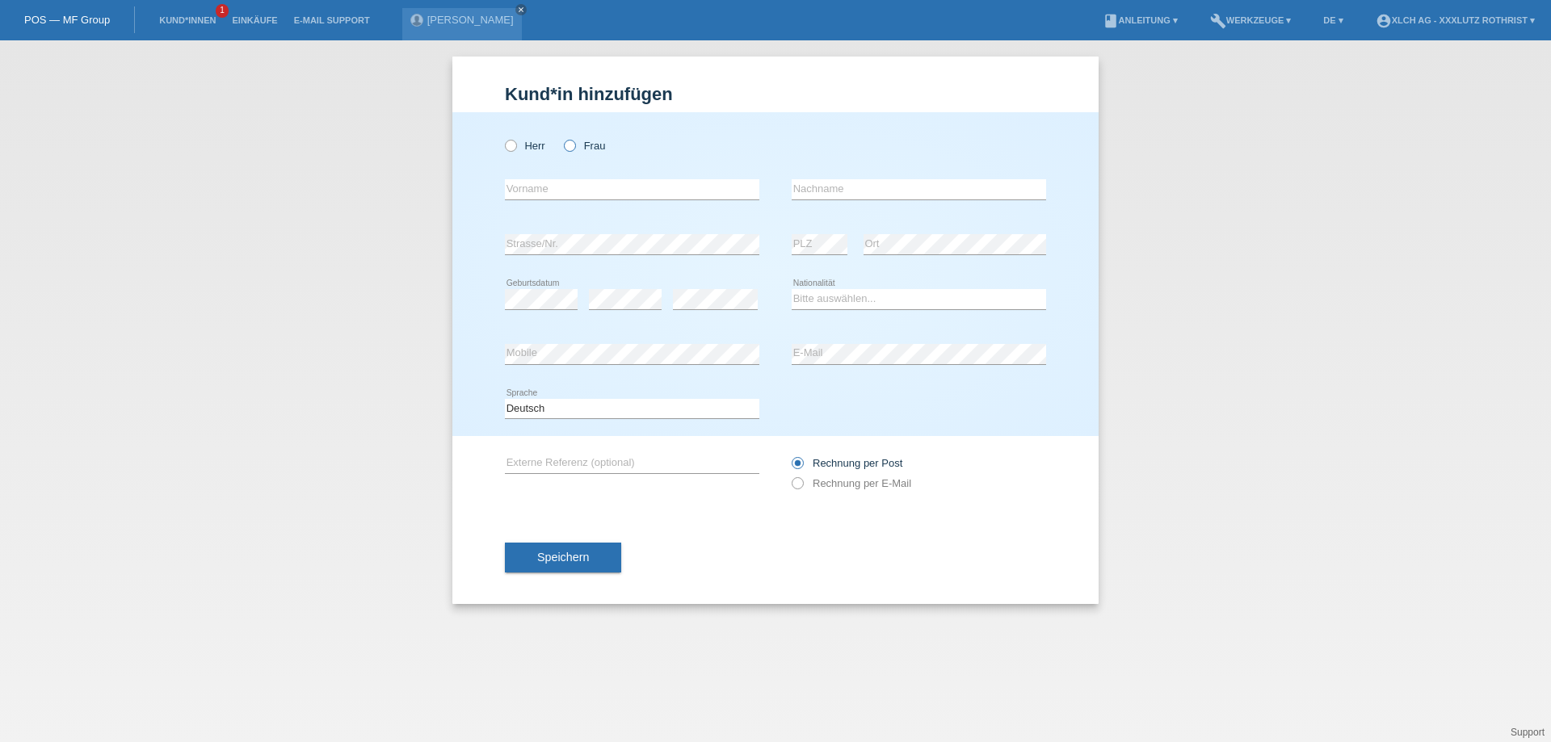
click at [561, 137] on icon at bounding box center [561, 137] width 0 height 0
click at [569, 143] on input "Frau" at bounding box center [569, 145] width 10 height 10
radio input "true"
click at [555, 188] on input "text" at bounding box center [632, 189] width 254 height 20
type input "Amira"
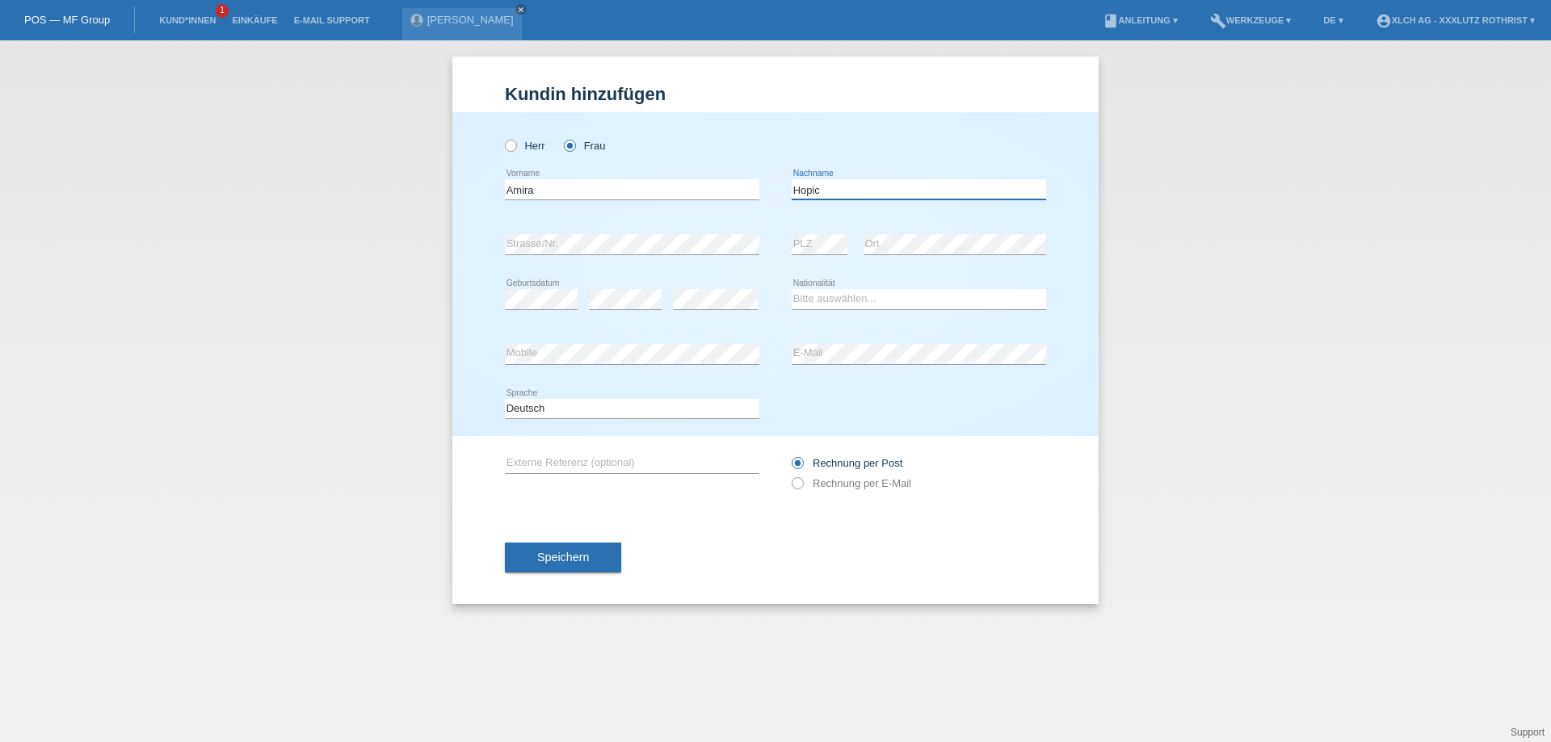
type input "Hopic"
click at [837, 304] on select "Bitte auswählen... Schweiz Deutschland Liechtenstein Österreich ------------ Af…" at bounding box center [918, 298] width 254 height 19
select select "CH"
click at [791, 290] on select "Bitte auswählen... Schweiz Deutschland Liechtenstein Österreich ------------ Af…" at bounding box center [918, 298] width 254 height 19
click at [644, 351] on div "error Mobile error E-Mail" at bounding box center [775, 354] width 541 height 55
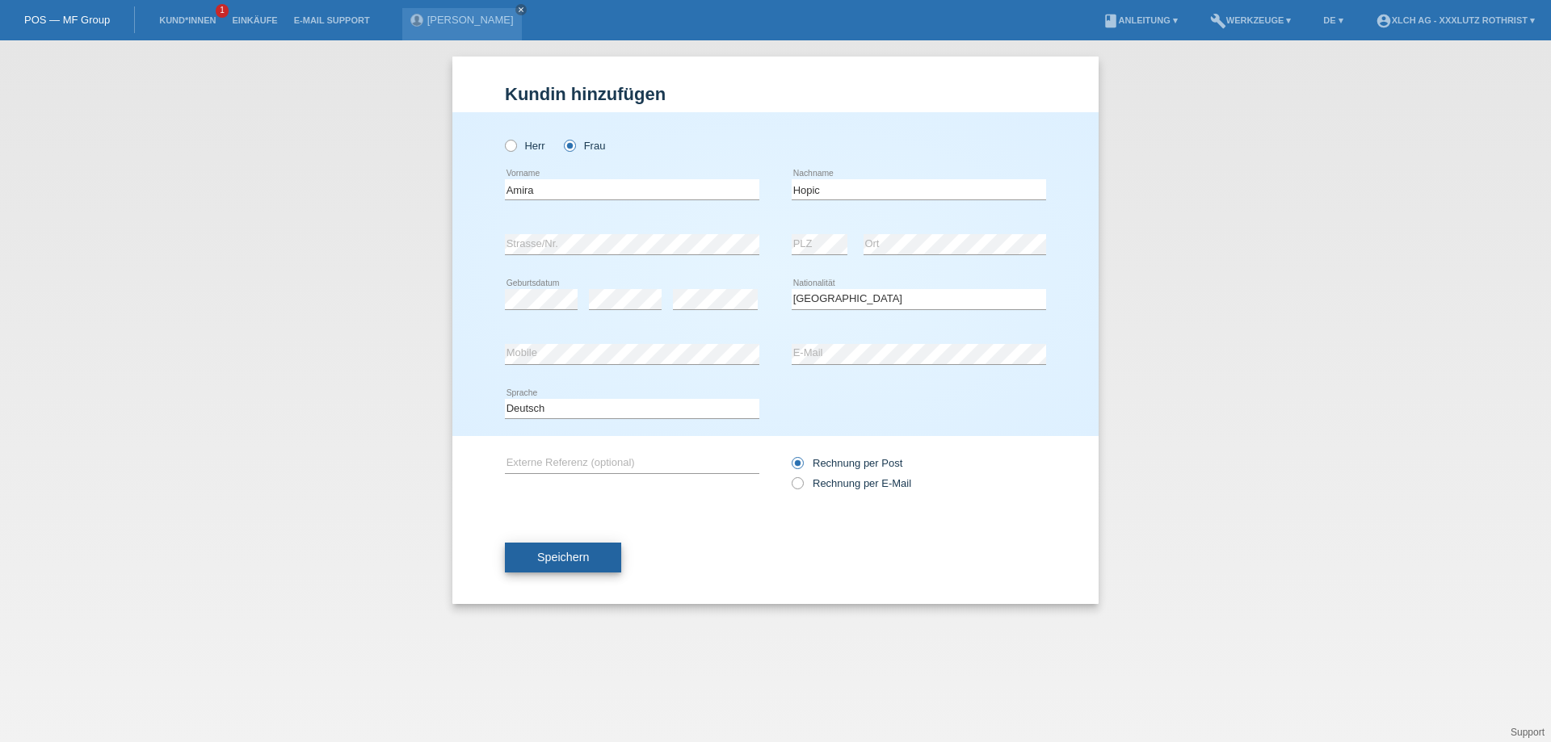
click at [554, 560] on span "Speichern" at bounding box center [563, 557] width 52 height 13
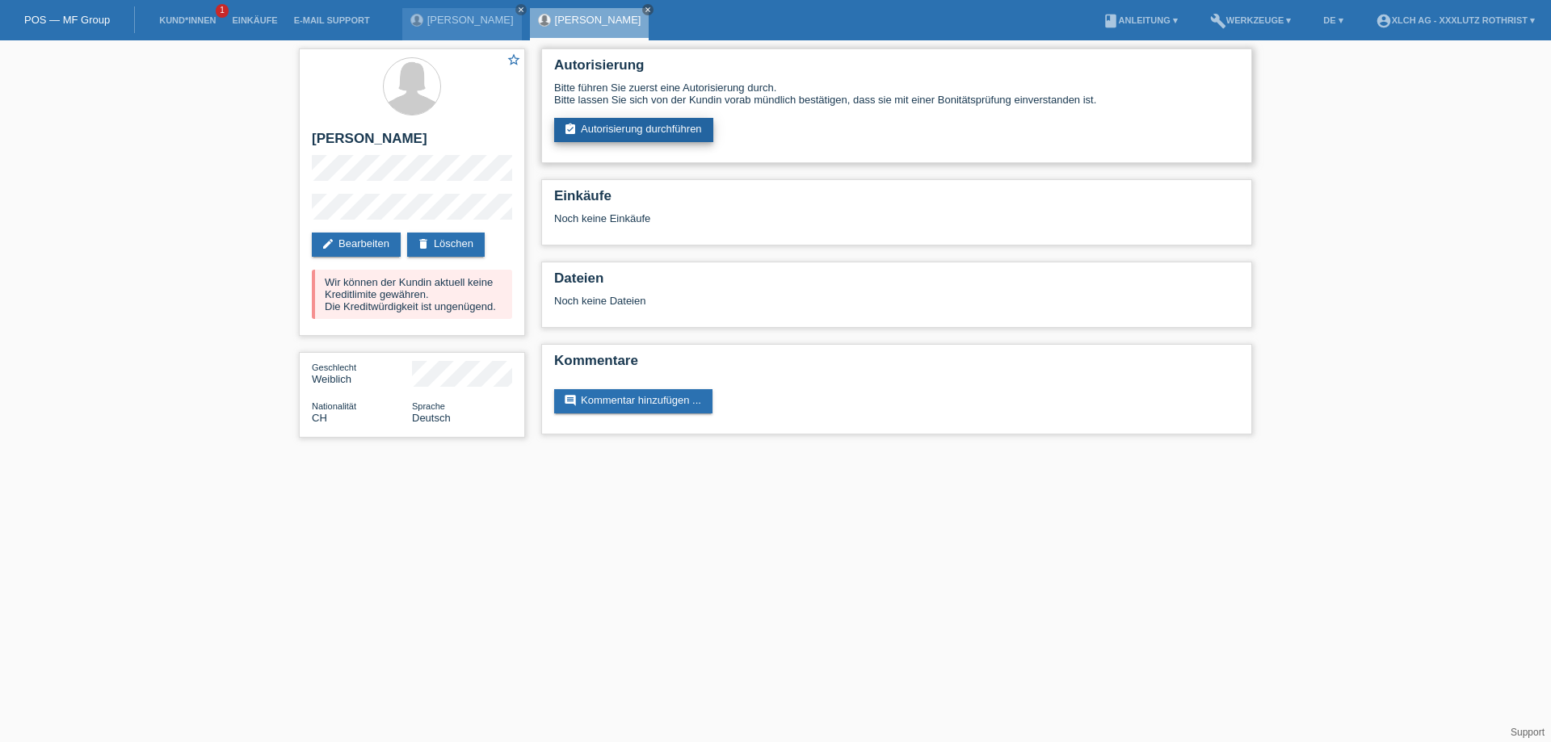
click at [611, 129] on link "assignment_turned_in Autorisierung durchführen" at bounding box center [633, 130] width 159 height 24
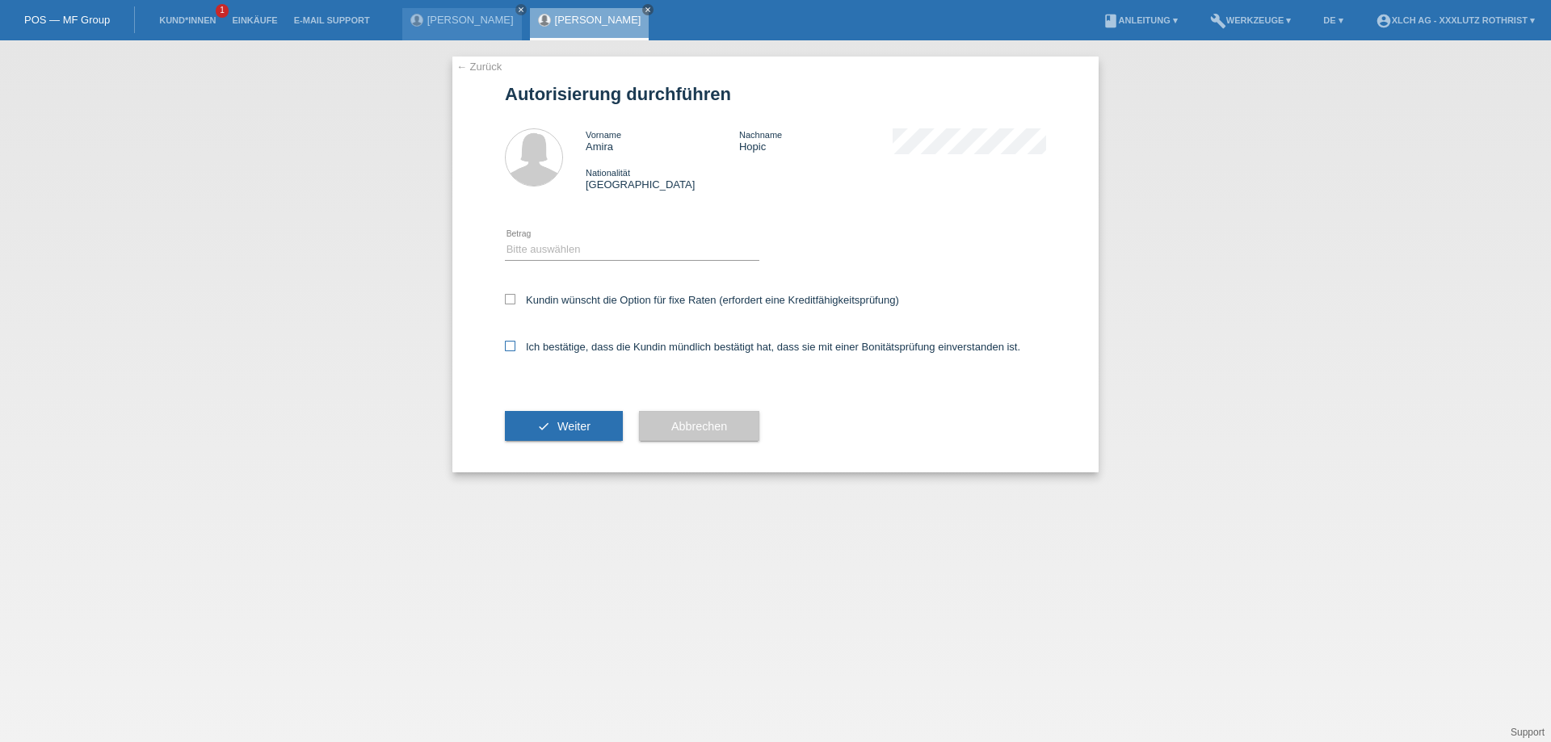
click at [510, 347] on icon at bounding box center [510, 346] width 10 height 10
click at [510, 347] on input "Ich bestätige, dass die Kundin mündlich bestätigt hat, dass sie mit einer Bonit…" at bounding box center [510, 346] width 10 height 10
checkbox input "true"
click at [571, 252] on select "Bitte auswählen CHF 1.00 - CHF 499.00 CHF 500.00 - CHF 1'999.00 CHF 2'000.00 - …" at bounding box center [632, 249] width 254 height 19
select select "3"
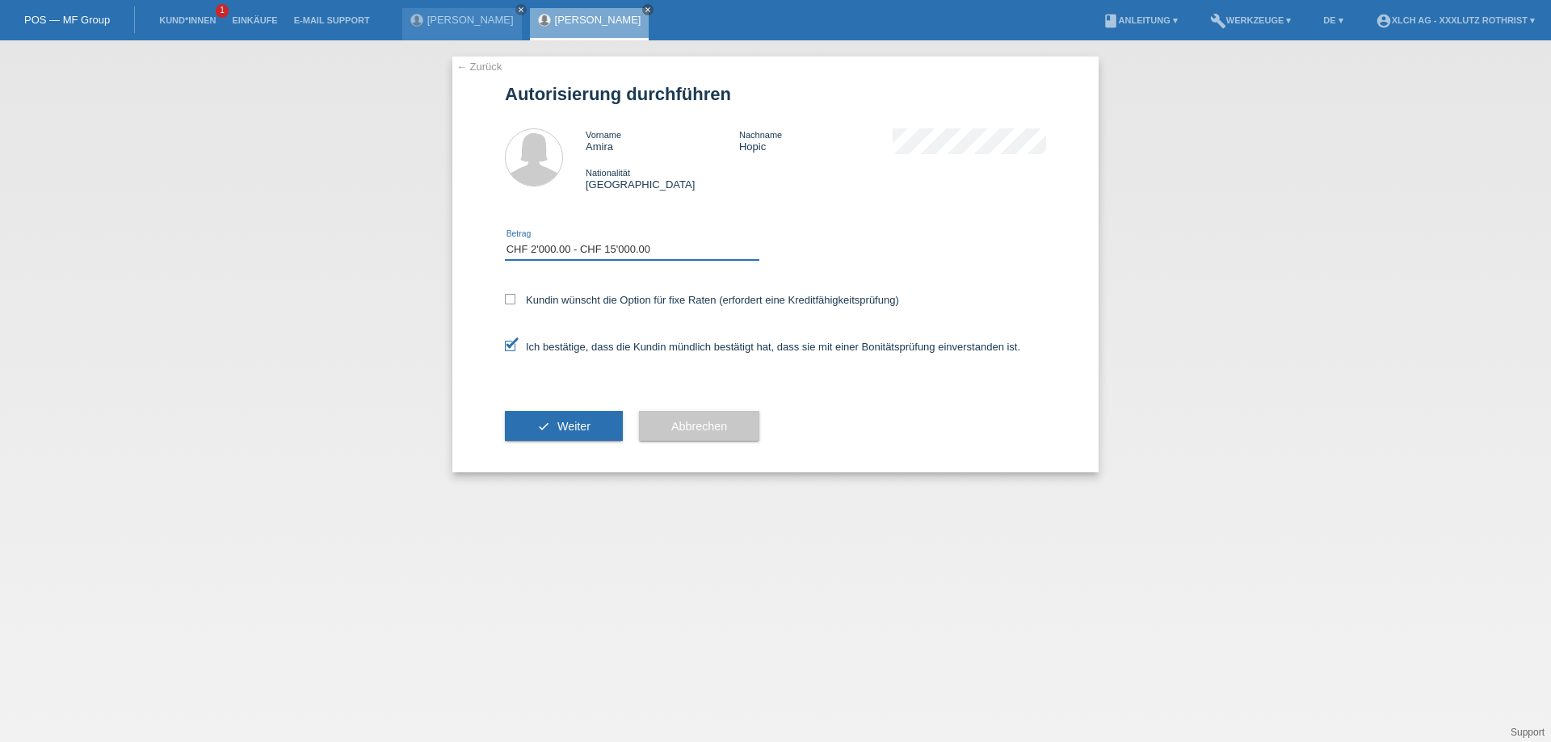
click at [505, 242] on select "Bitte auswählen CHF 1.00 - CHF 499.00 CHF 500.00 - CHF 1'999.00 CHF 2'000.00 - …" at bounding box center [632, 249] width 254 height 19
click at [581, 431] on span "Weiter" at bounding box center [573, 426] width 33 height 13
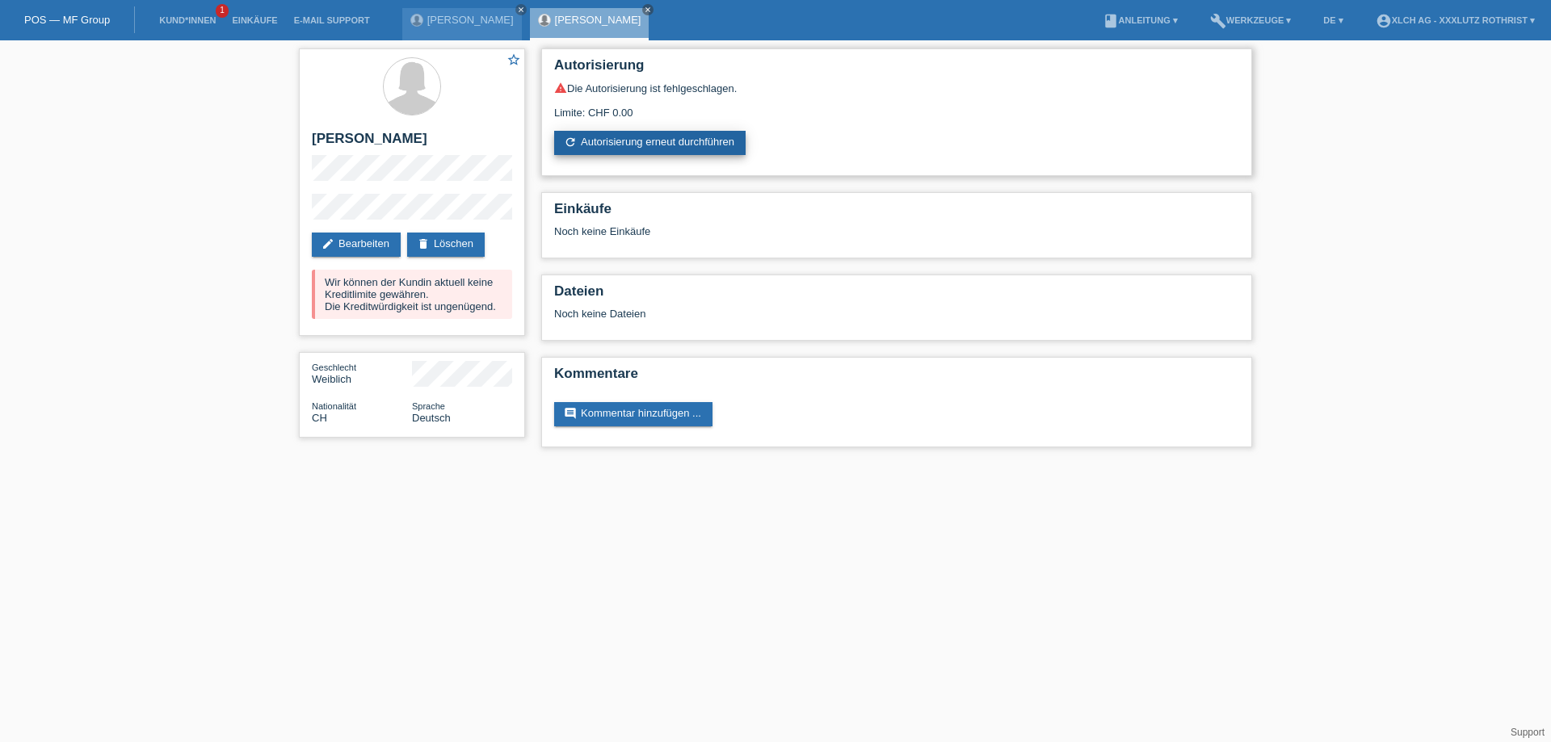
click at [648, 145] on link "refresh Autorisierung erneut durchführen" at bounding box center [649, 143] width 191 height 24
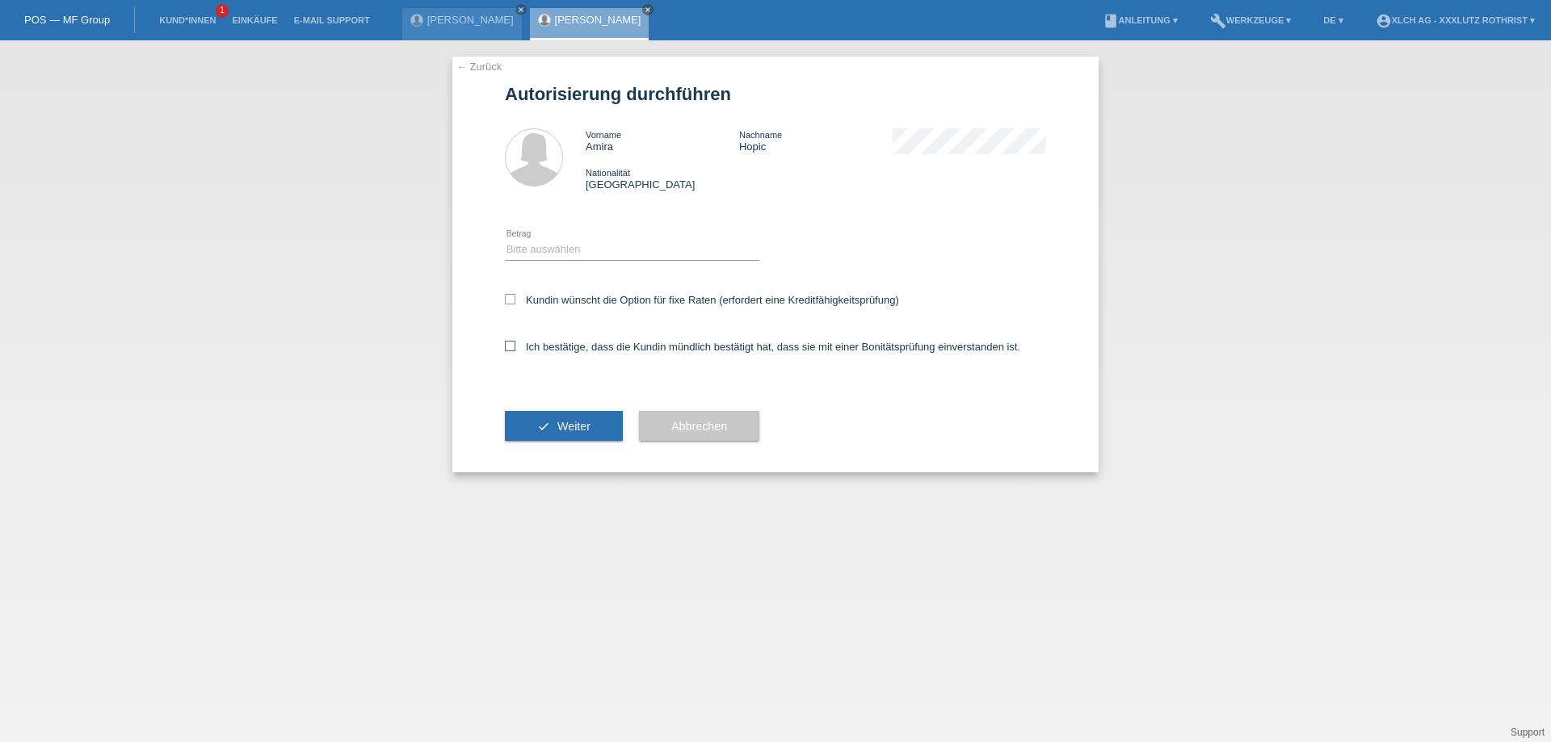
click at [508, 346] on icon at bounding box center [510, 346] width 10 height 10
click at [508, 346] on input "Ich bestätige, dass die Kundin mündlich bestätigt hat, dass sie mit einer Bonit…" at bounding box center [510, 346] width 10 height 10
checkbox input "true"
click at [569, 253] on select "Bitte auswählen CHF 1.00 - CHF 499.00 CHF 500.00 - CHF 1'999.00 CHF 2'000.00 - …" at bounding box center [632, 249] width 254 height 19
click at [505, 242] on select "Bitte auswählen CHF 1.00 - CHF 499.00 CHF 500.00 - CHF 1'999.00 CHF 2'000.00 - …" at bounding box center [632, 249] width 254 height 19
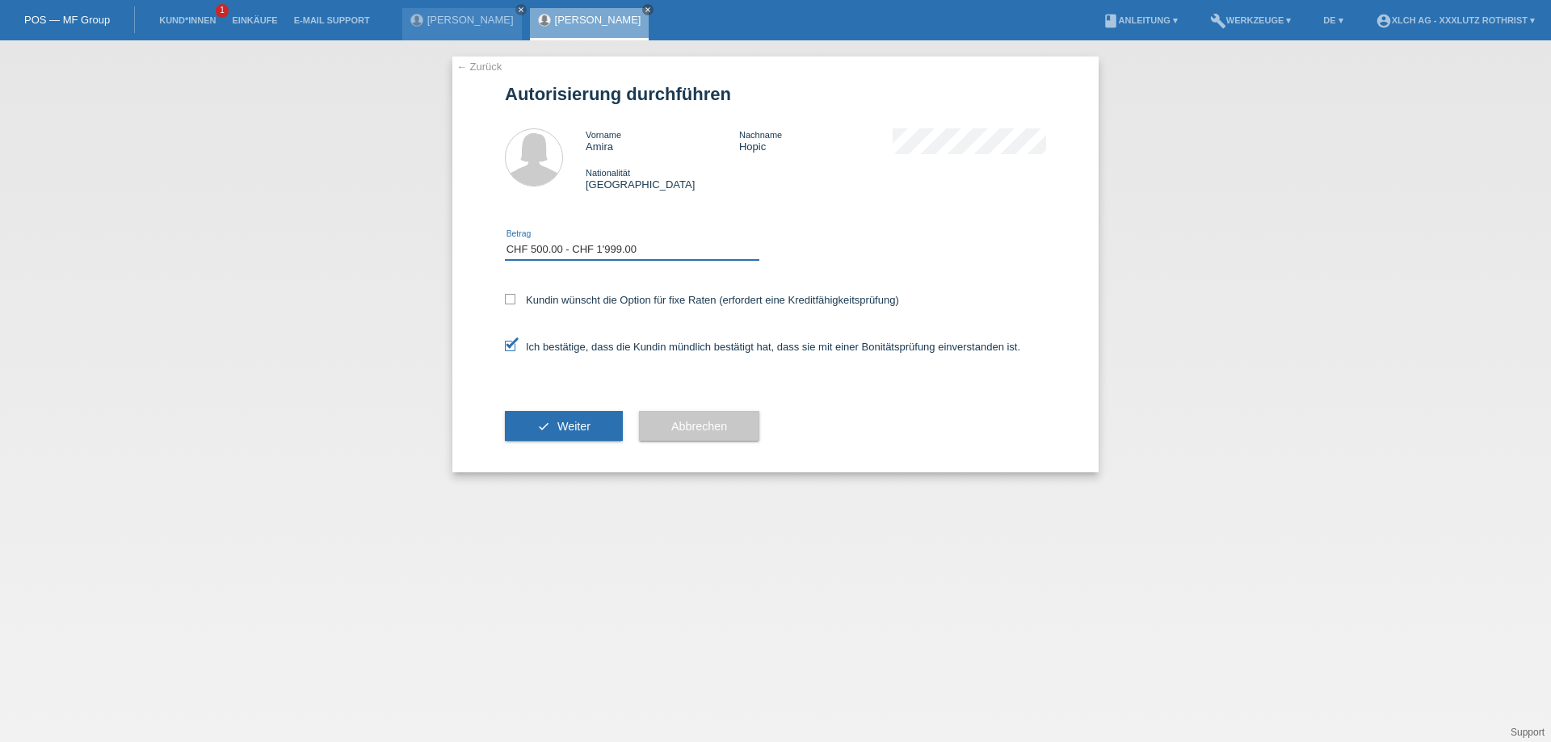
click at [550, 259] on select "Bitte auswählen CHF 1.00 - CHF 499.00 CHF 500.00 - CHF 1'999.00 CHF 2'000.00 - …" at bounding box center [632, 249] width 254 height 19
select select "3"
click at [505, 242] on select "Bitte auswählen CHF 1.00 - CHF 499.00 CHF 500.00 - CHF 1'999.00 CHF 2'000.00 - …" at bounding box center [632, 249] width 254 height 19
click at [577, 431] on span "Weiter" at bounding box center [573, 426] width 33 height 13
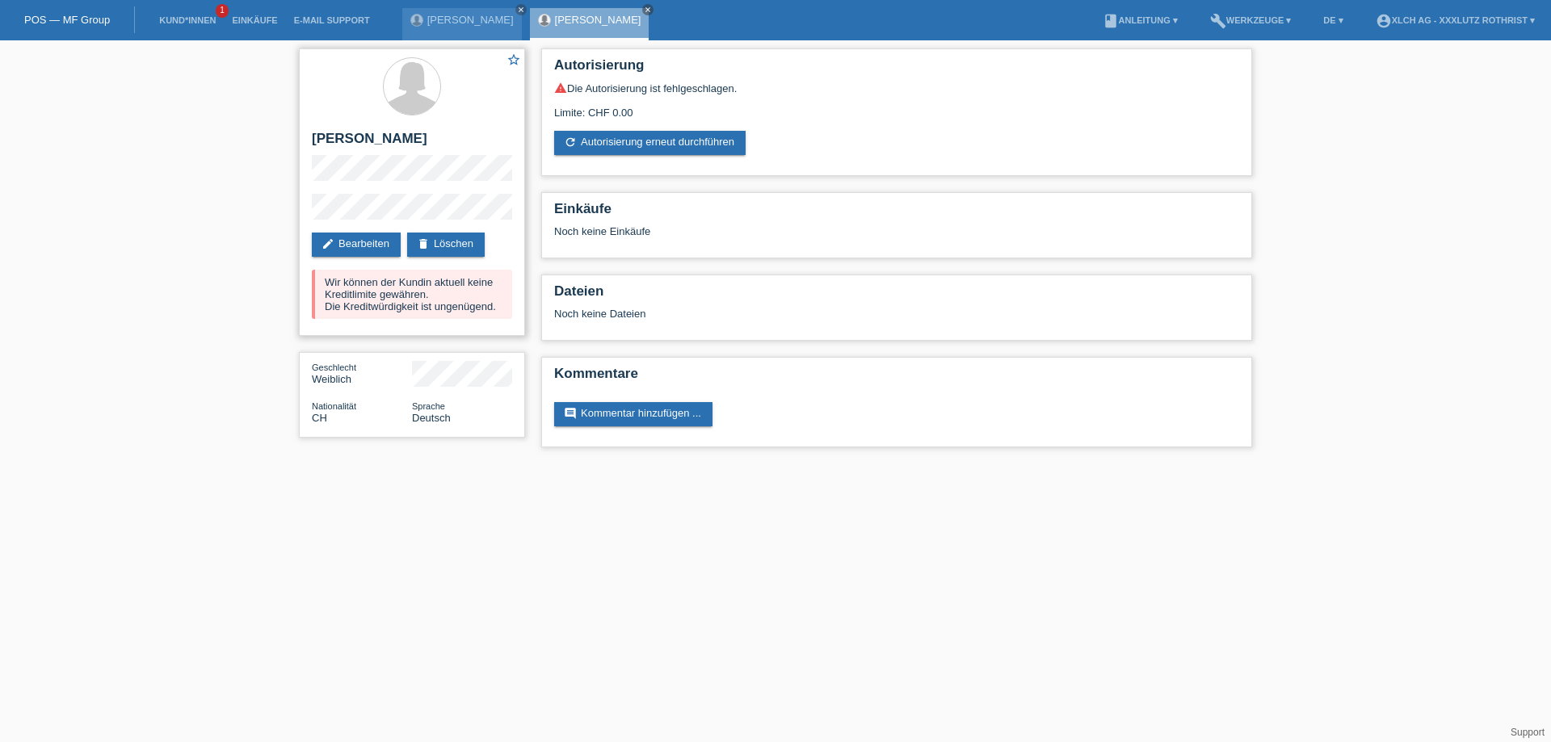
click at [457, 129] on div "star_border [PERSON_NAME] edit Bearbeiten delete Löschen Wir können der Kundin …" at bounding box center [412, 192] width 226 height 288
click at [376, 243] on link "edit Bearbeiten" at bounding box center [356, 245] width 89 height 24
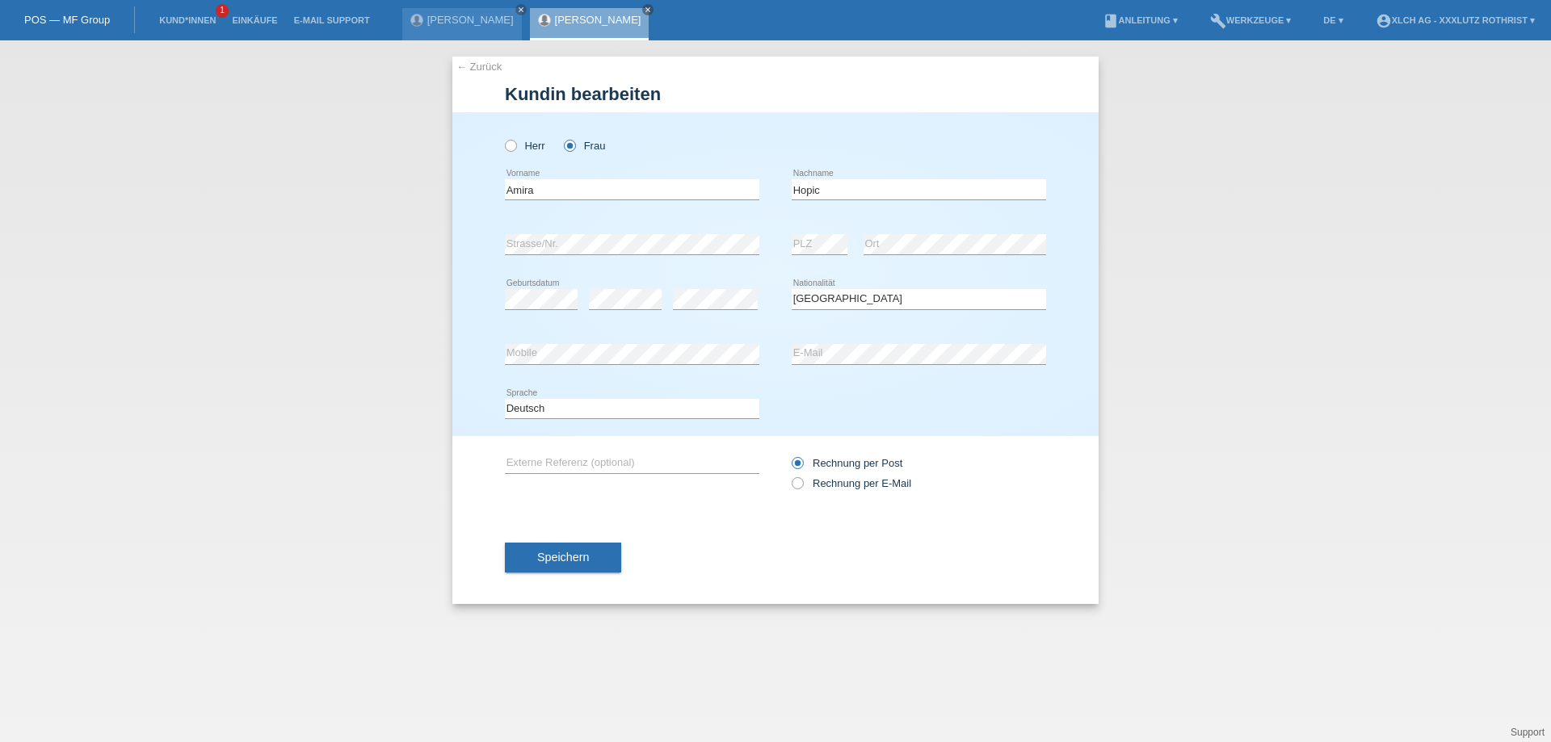
select select "CH"
click at [476, 67] on link "← Zurück" at bounding box center [478, 67] width 45 height 12
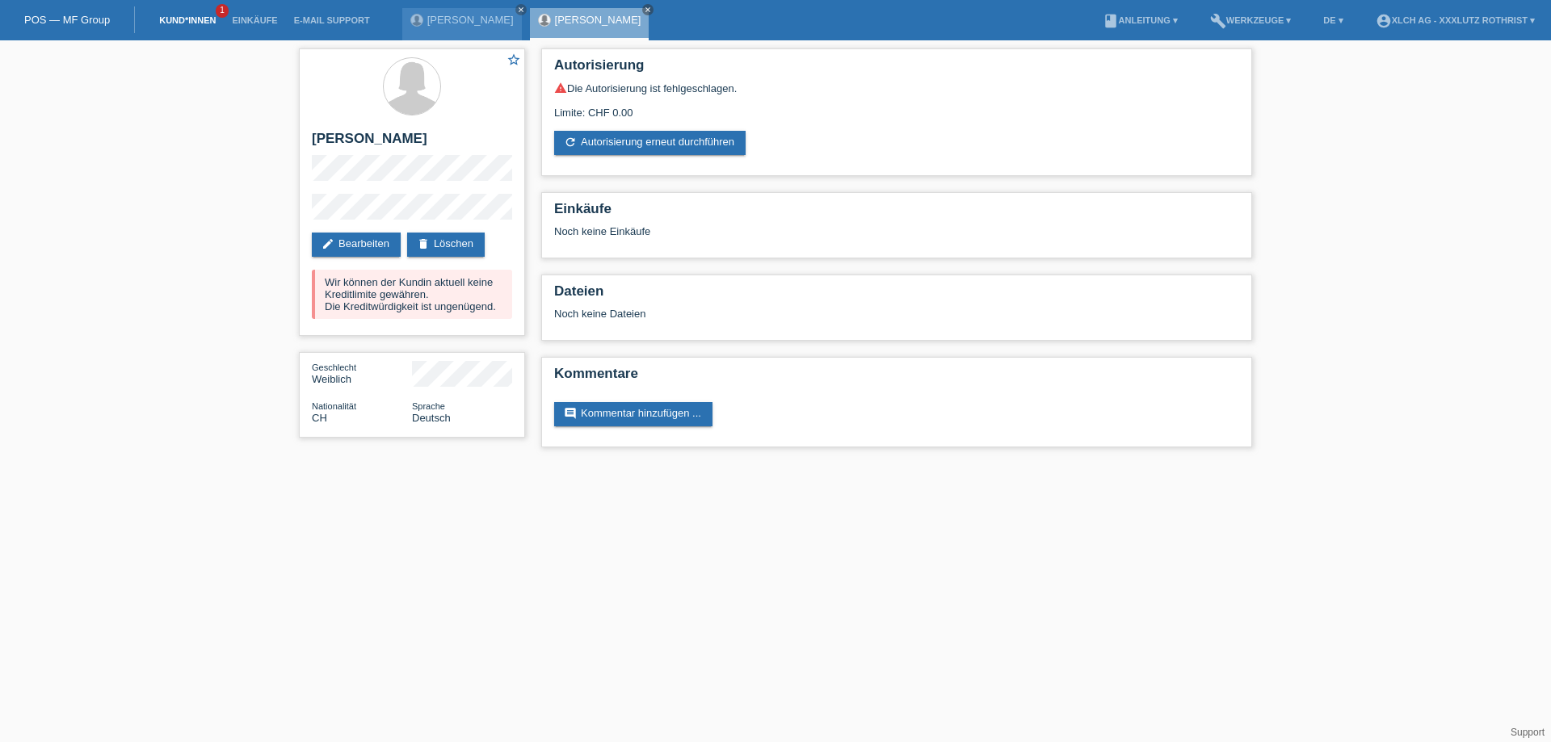
click at [166, 20] on link "Kund*innen" at bounding box center [187, 20] width 73 height 10
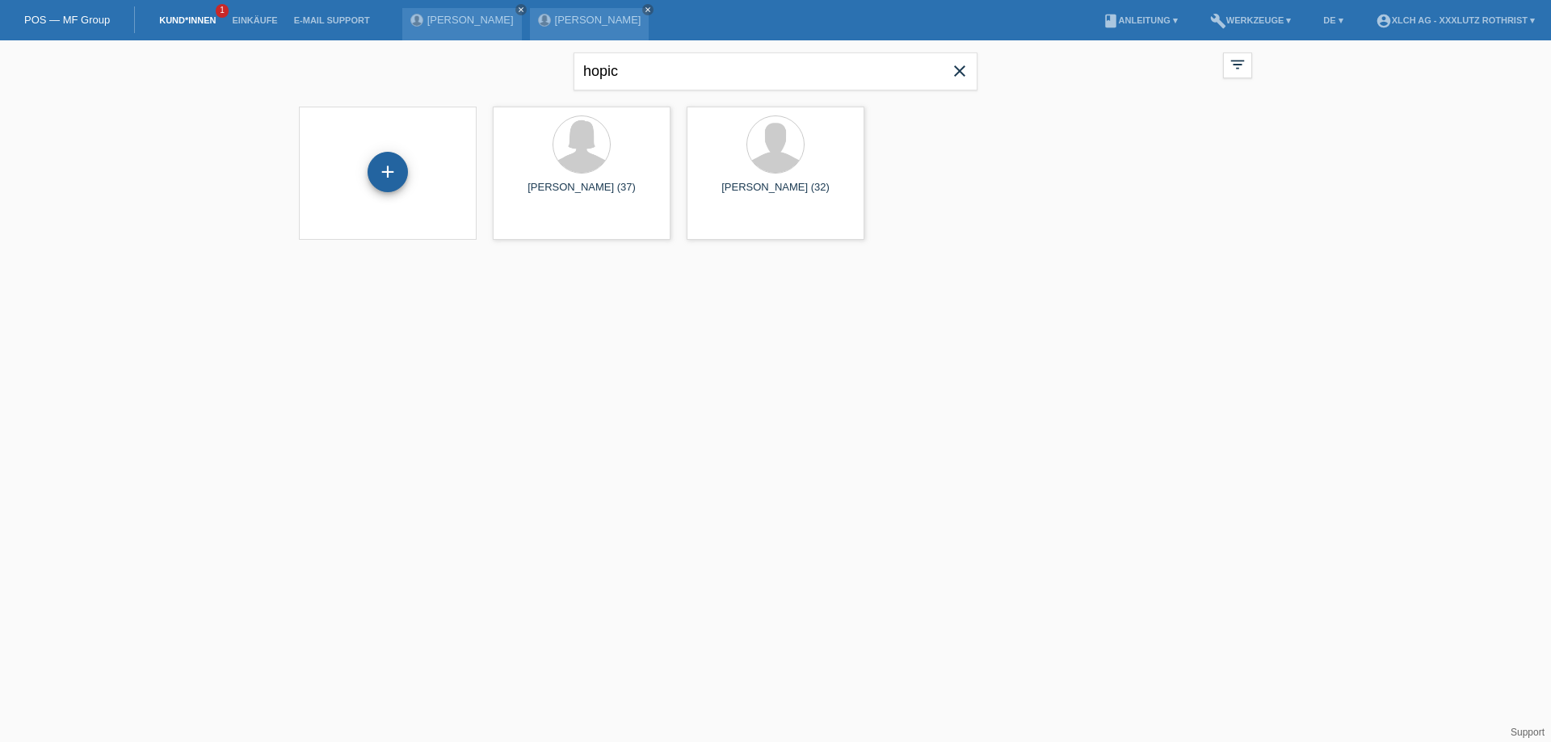
click at [390, 170] on div "+" at bounding box center [387, 172] width 40 height 40
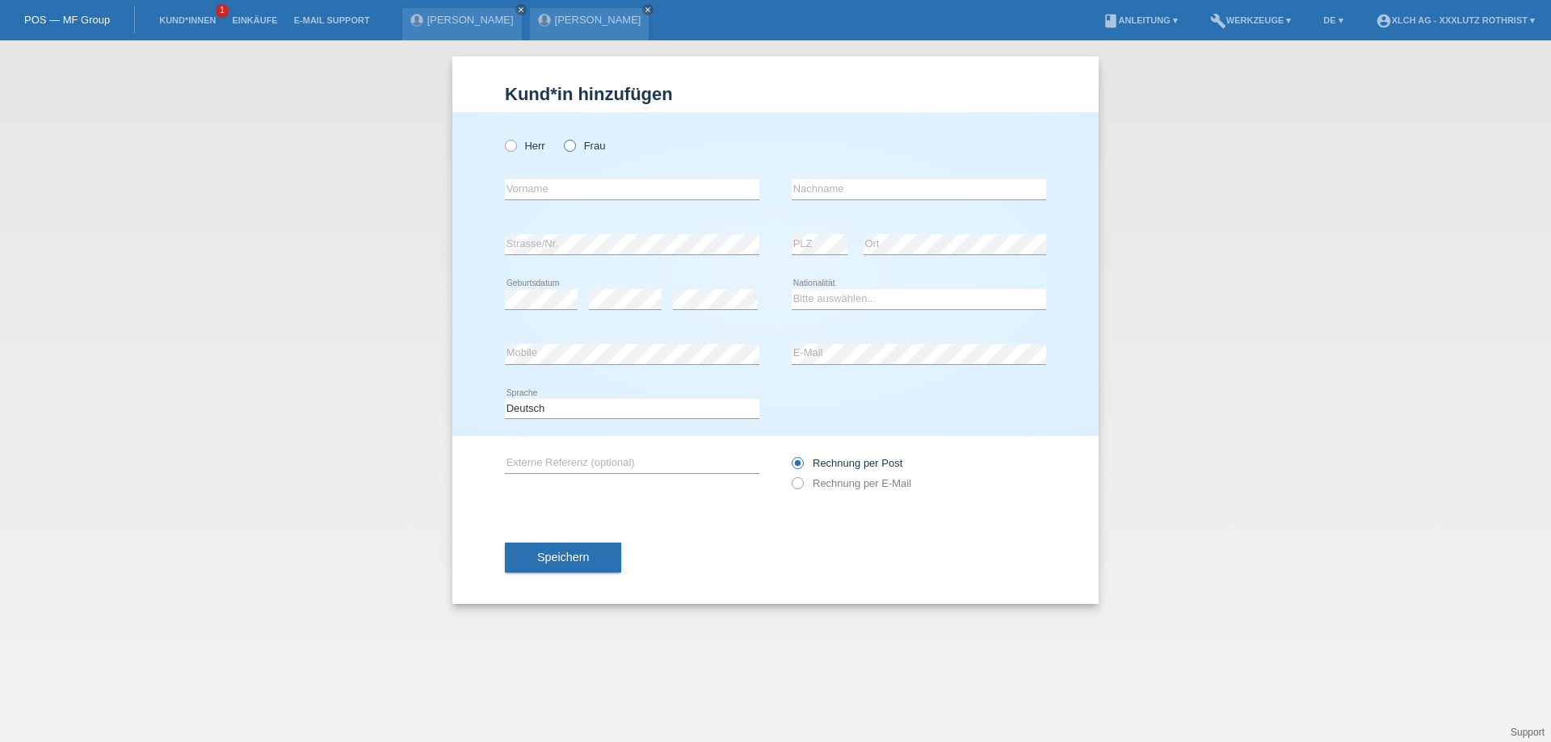
click at [561, 137] on icon at bounding box center [561, 137] width 0 height 0
click at [568, 144] on input "Frau" at bounding box center [569, 145] width 10 height 10
radio input "true"
click at [558, 195] on input "text" at bounding box center [632, 189] width 254 height 20
click at [555, 24] on link "[PERSON_NAME]" at bounding box center [598, 20] width 86 height 12
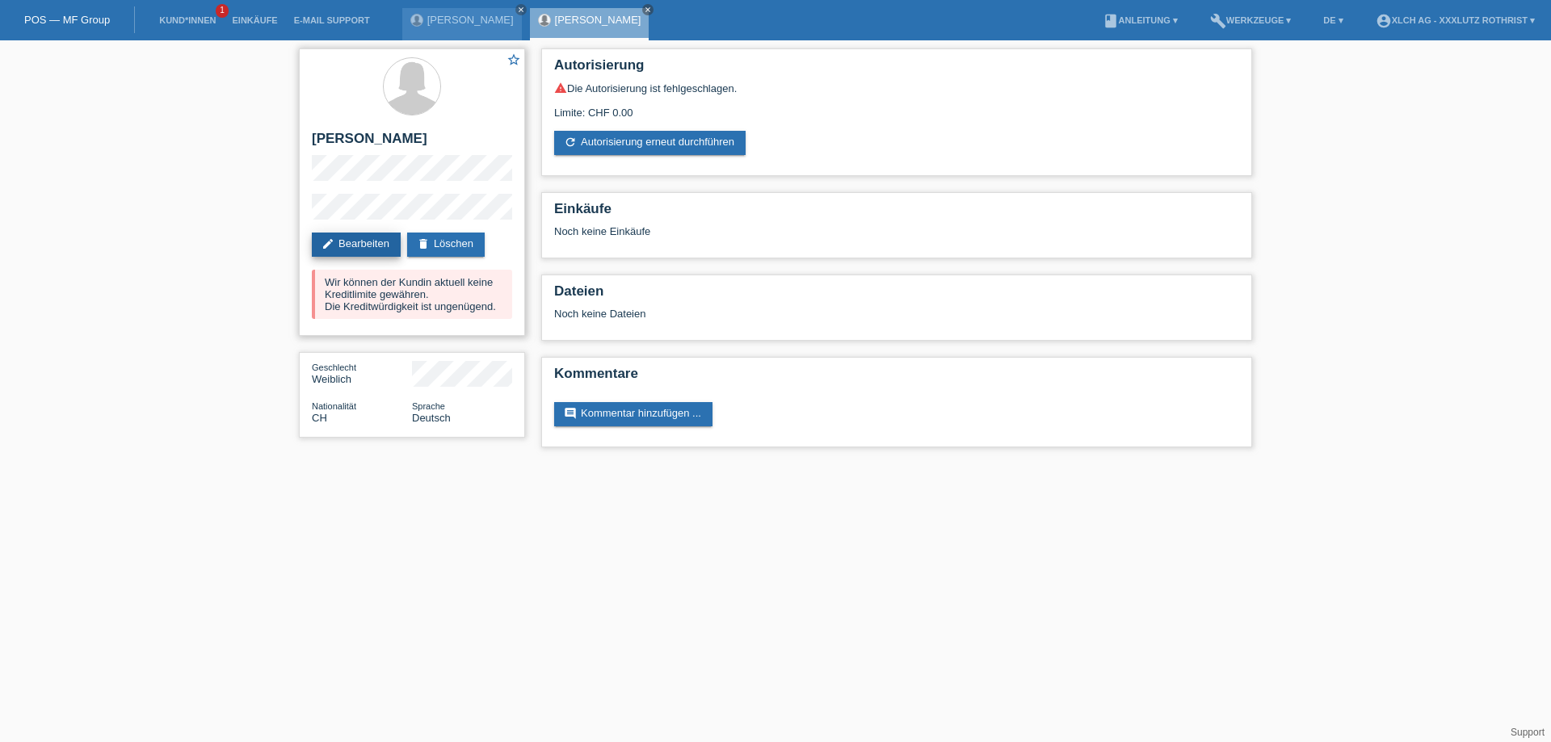
click at [368, 241] on link "edit Bearbeiten" at bounding box center [356, 245] width 89 height 24
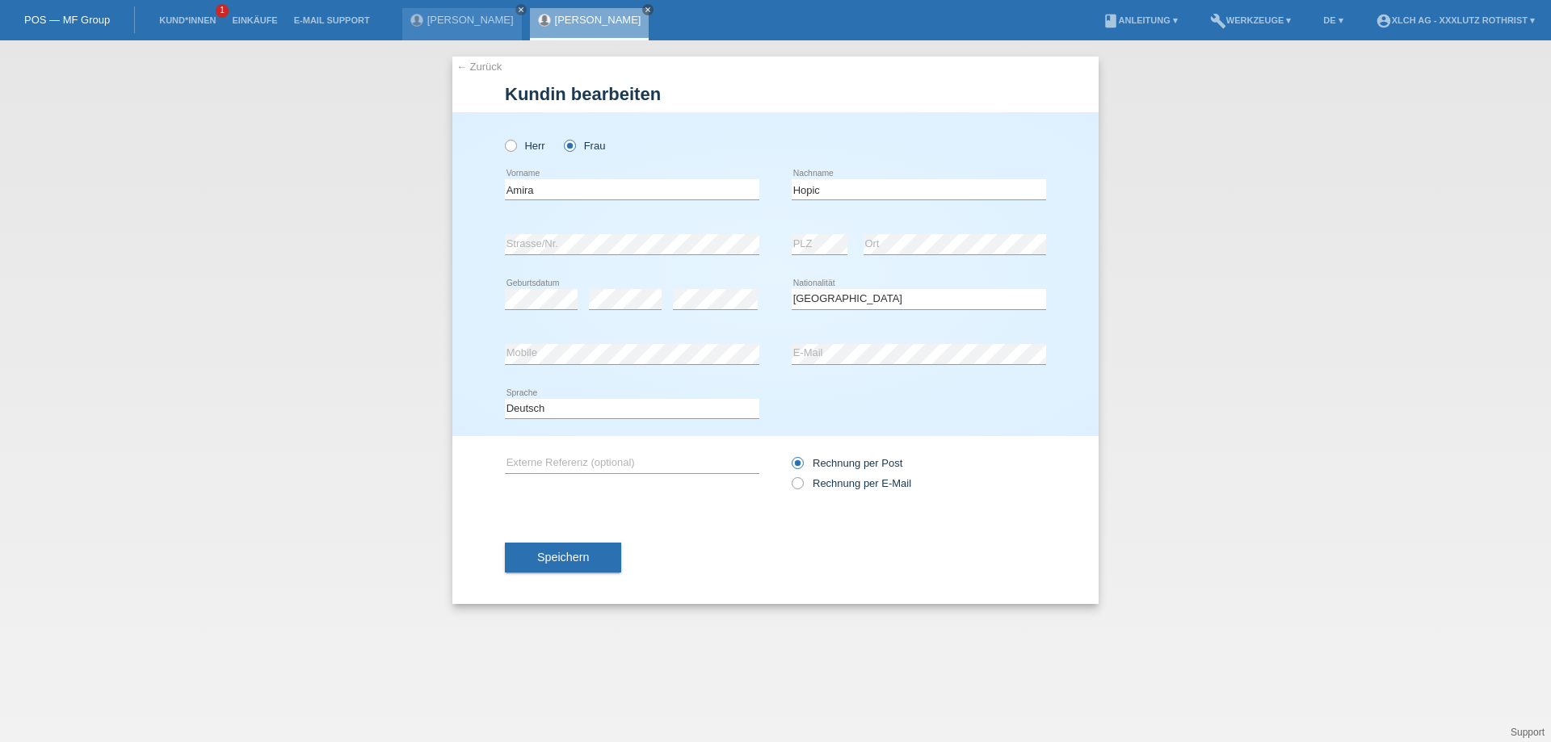
select select "CH"
click at [556, 557] on span "Speichern" at bounding box center [563, 557] width 52 height 13
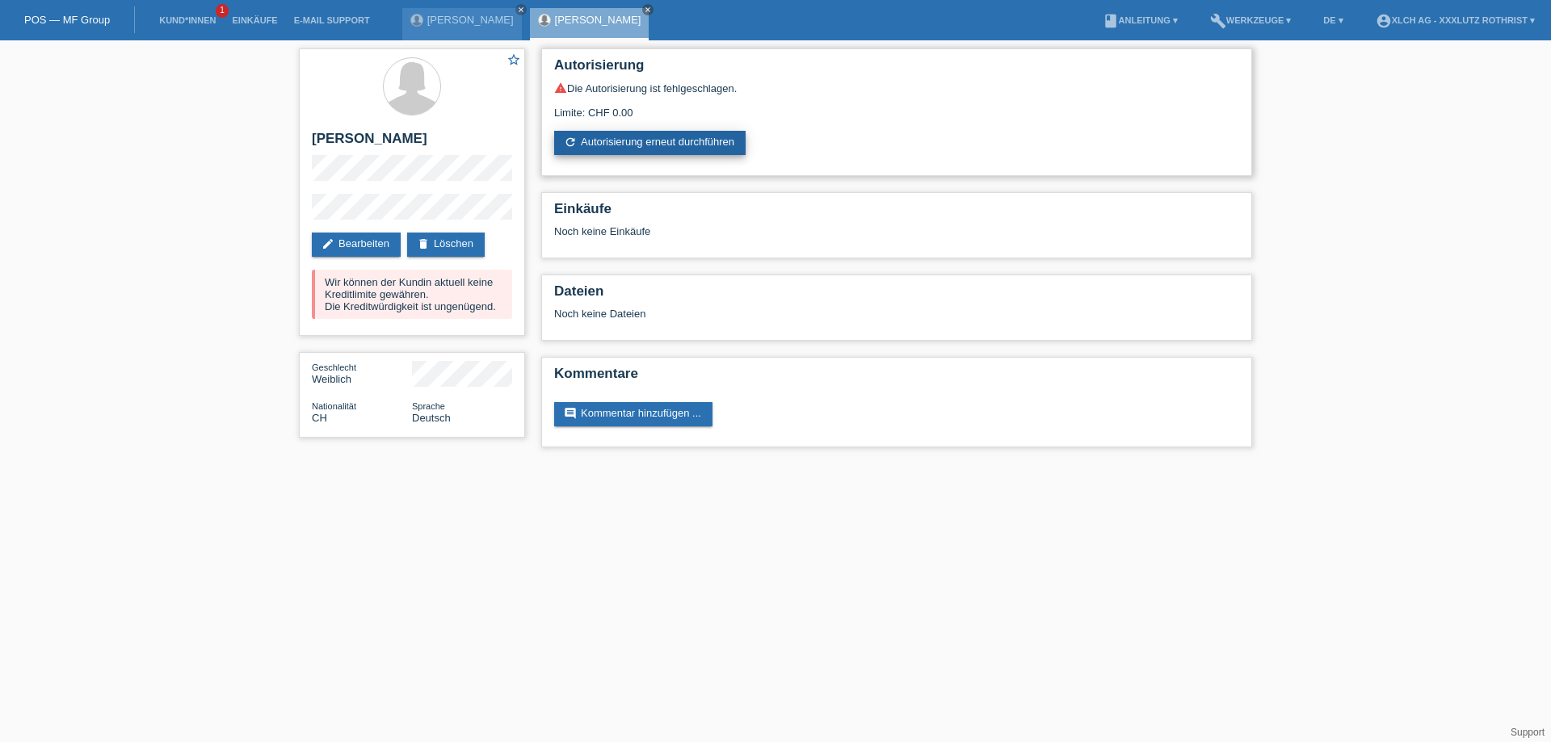
click at [656, 143] on link "refresh Autorisierung erneut durchführen" at bounding box center [649, 143] width 191 height 24
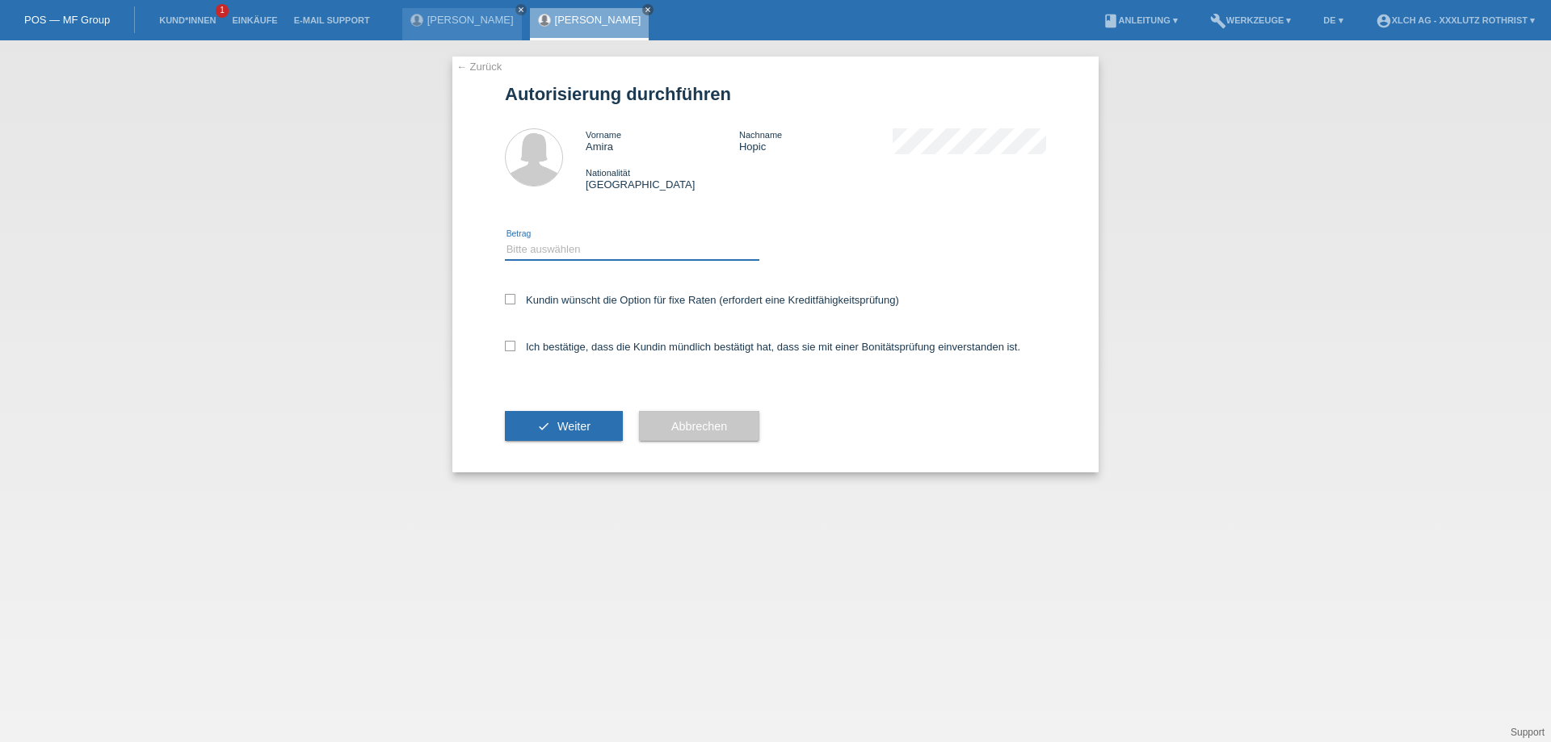
click at [558, 253] on select "Bitte auswählen CHF 1.00 - CHF 499.00 CHF 500.00 - CHF 1'999.00 CHF 2'000.00 - …" at bounding box center [632, 249] width 254 height 19
select select "2"
click at [505, 242] on select "Bitte auswählen CHF 1.00 - CHF 499.00 CHF 500.00 - CHF 1'999.00 CHF 2'000.00 - …" at bounding box center [632, 249] width 254 height 19
click at [511, 348] on icon at bounding box center [510, 346] width 10 height 10
click at [511, 348] on input "Ich bestätige, dass die Kundin mündlich bestätigt hat, dass sie mit einer Bonit…" at bounding box center [510, 346] width 10 height 10
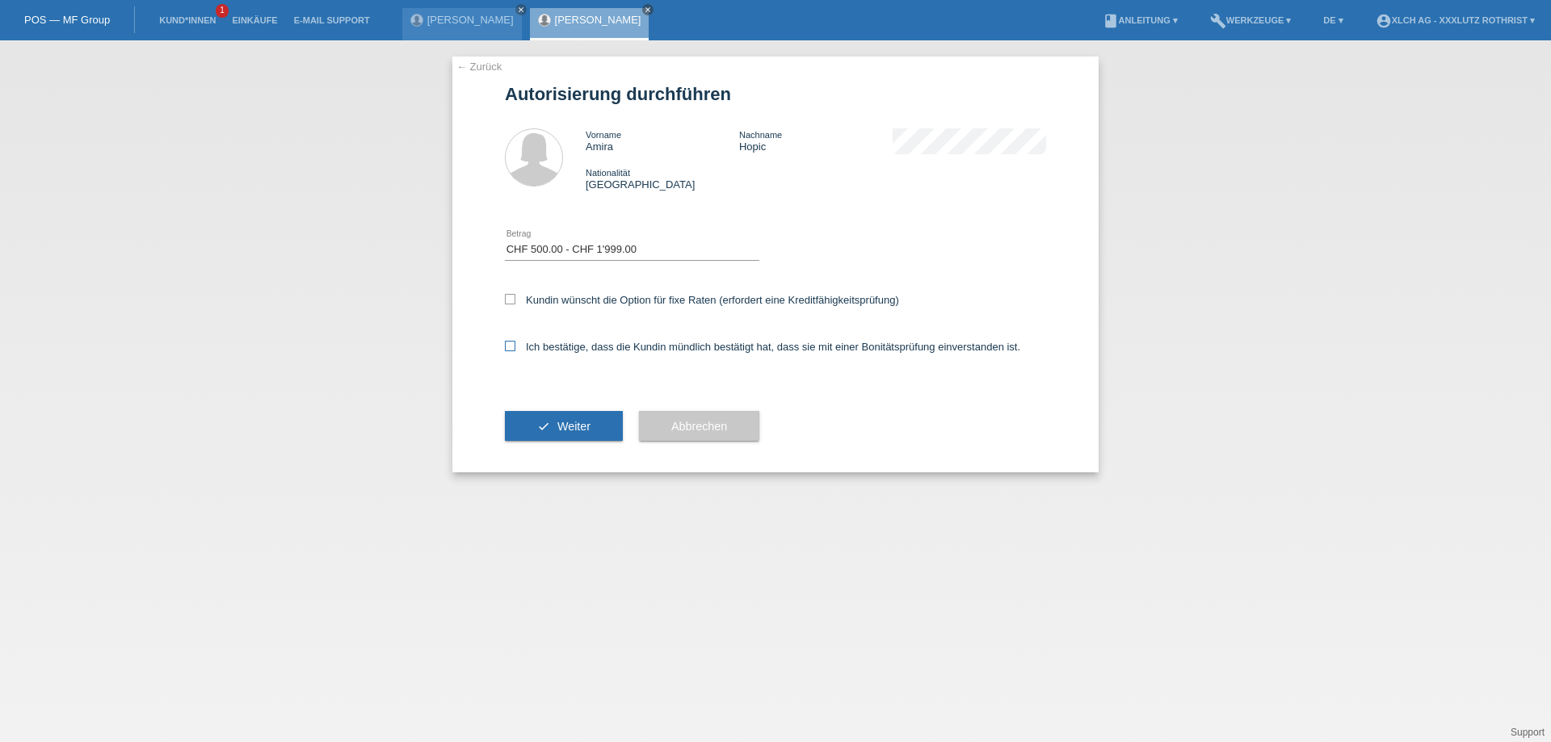
checkbox input "true"
click at [565, 430] on span "Weiter" at bounding box center [573, 426] width 33 height 13
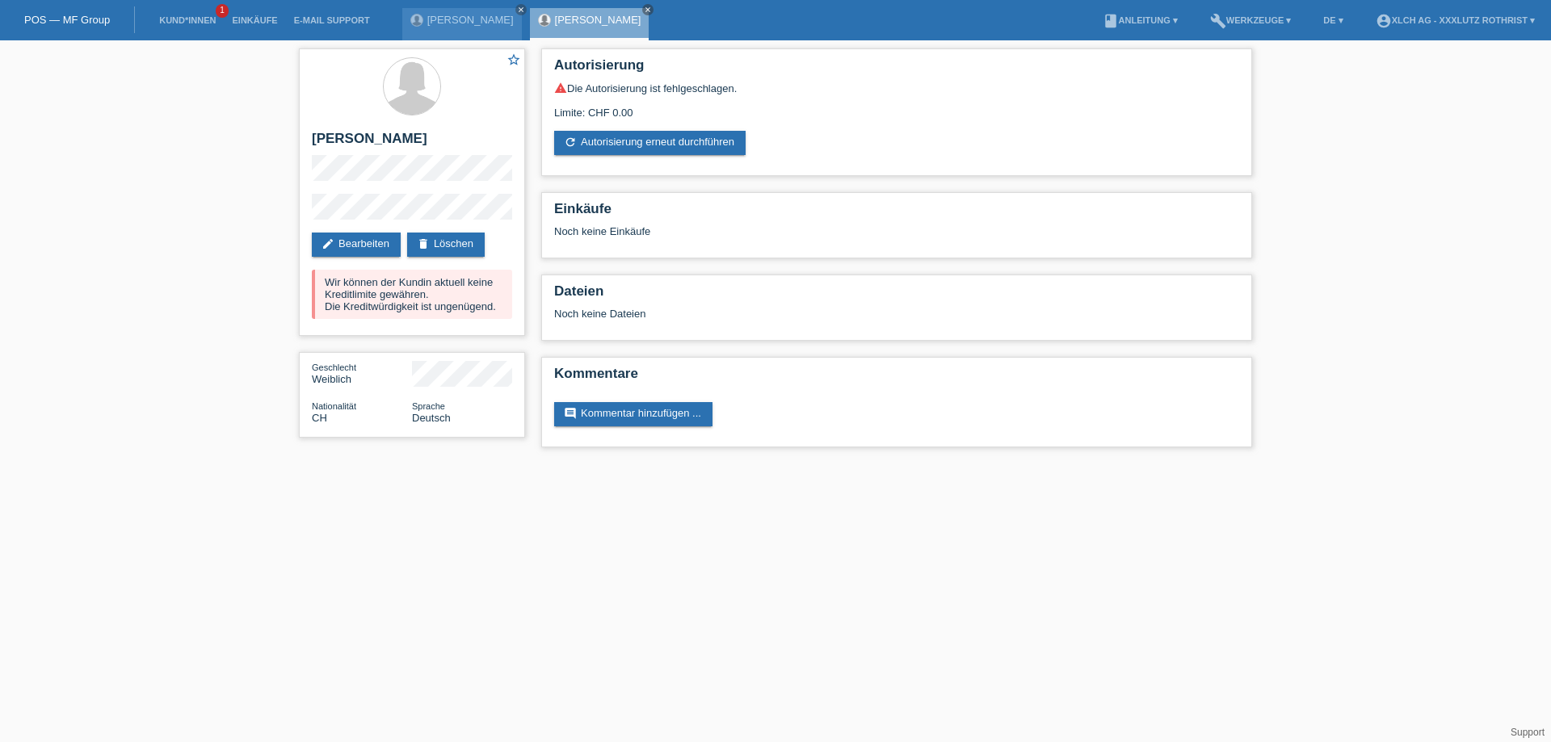
click at [177, 14] on li "Kund*innen 1" at bounding box center [187, 20] width 73 height 41
click at [187, 18] on link "Kund*innen" at bounding box center [187, 20] width 73 height 10
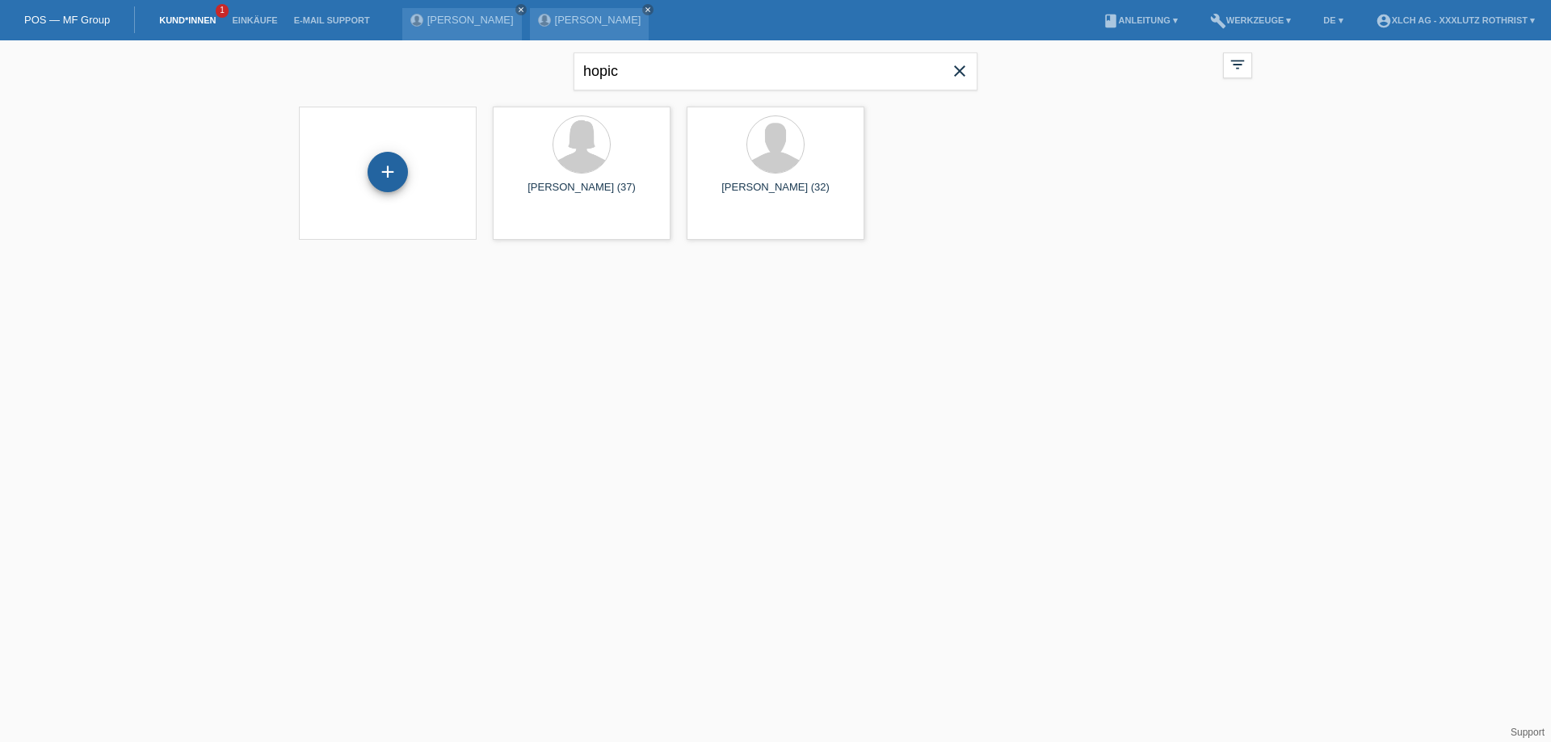
click at [391, 166] on div "+" at bounding box center [387, 172] width 40 height 40
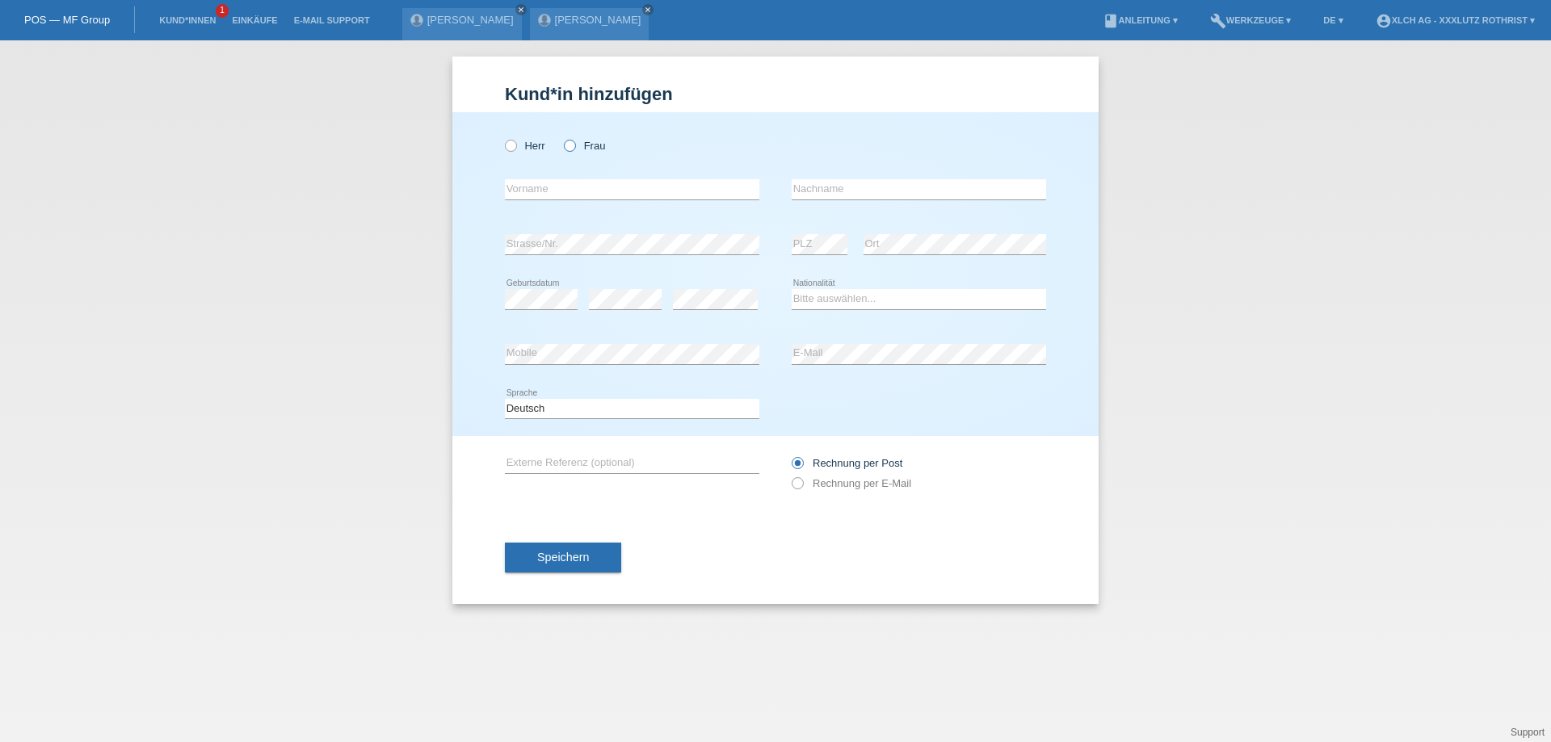
click at [561, 137] on icon at bounding box center [561, 137] width 0 height 0
click at [569, 143] on input "Frau" at bounding box center [569, 145] width 10 height 10
radio input "true"
click at [580, 191] on input "text" at bounding box center [632, 189] width 254 height 20
type input "Sevala"
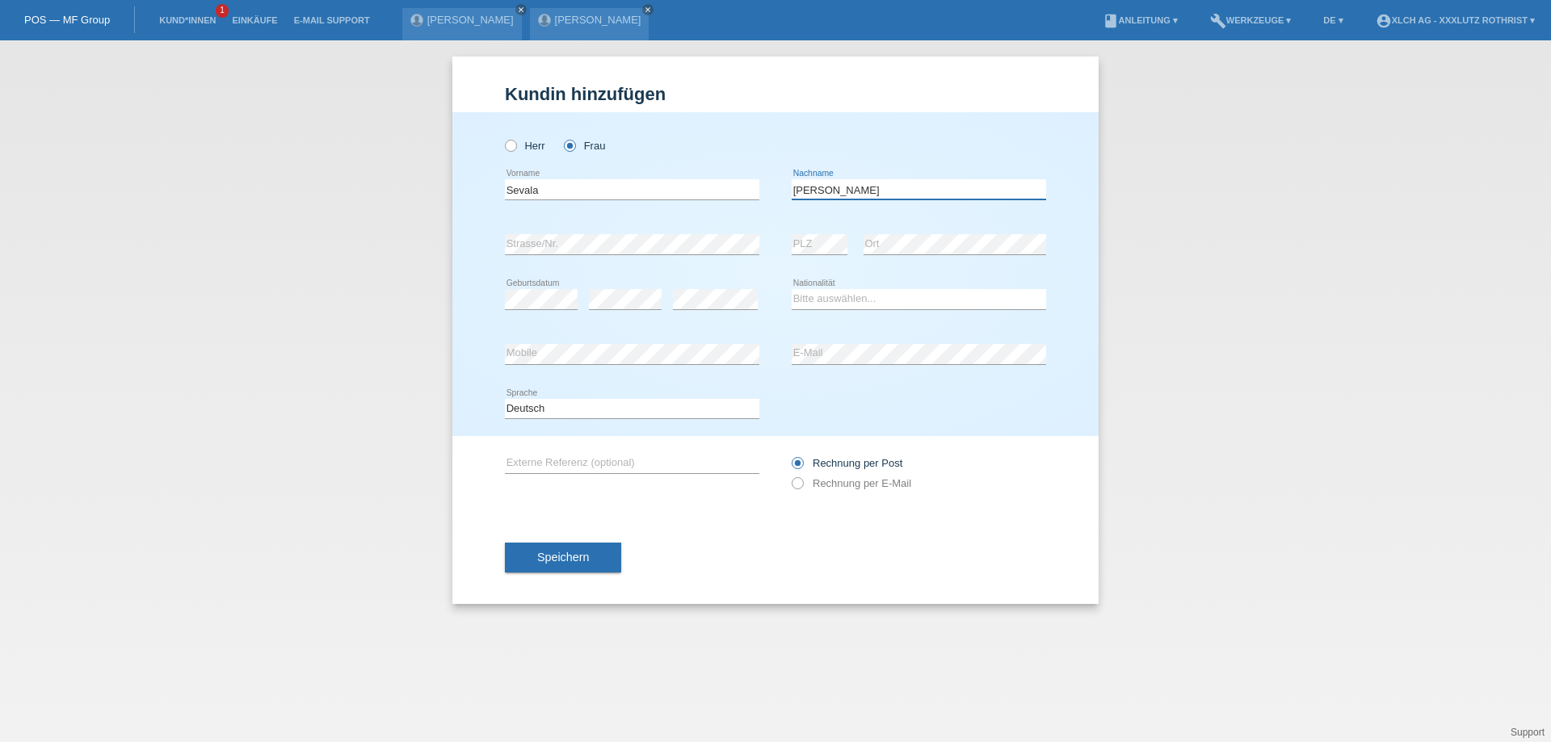
type input "[PERSON_NAME]"
click at [838, 299] on select "Bitte auswählen... Schweiz Deutschland Liechtenstein Österreich ------------ Af…" at bounding box center [918, 298] width 254 height 19
select select "BA"
click at [791, 290] on select "Bitte auswählen... Schweiz Deutschland Liechtenstein Österreich ------------ Af…" at bounding box center [918, 298] width 254 height 19
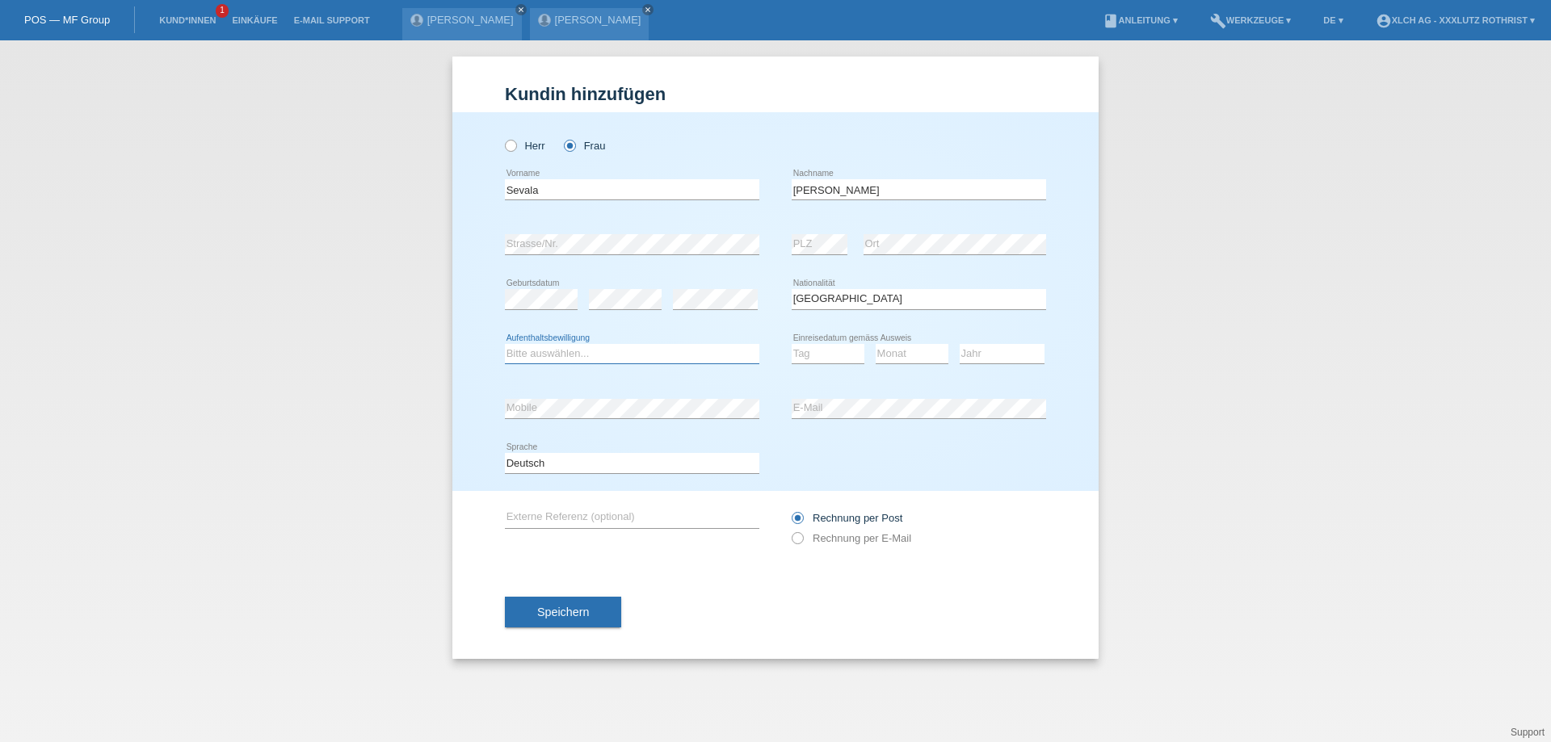
click at [597, 351] on select "Bitte auswählen... C B B - Flüchtlingsstatus Andere" at bounding box center [632, 353] width 254 height 19
select select "C"
click at [505, 344] on select "Bitte auswählen... C B B - Flüchtlingsstatus Andere" at bounding box center [632, 353] width 254 height 19
click at [837, 350] on select "Tag 01 02 03 04 05 06 07 08 09 10 11" at bounding box center [827, 353] width 73 height 19
select select "11"
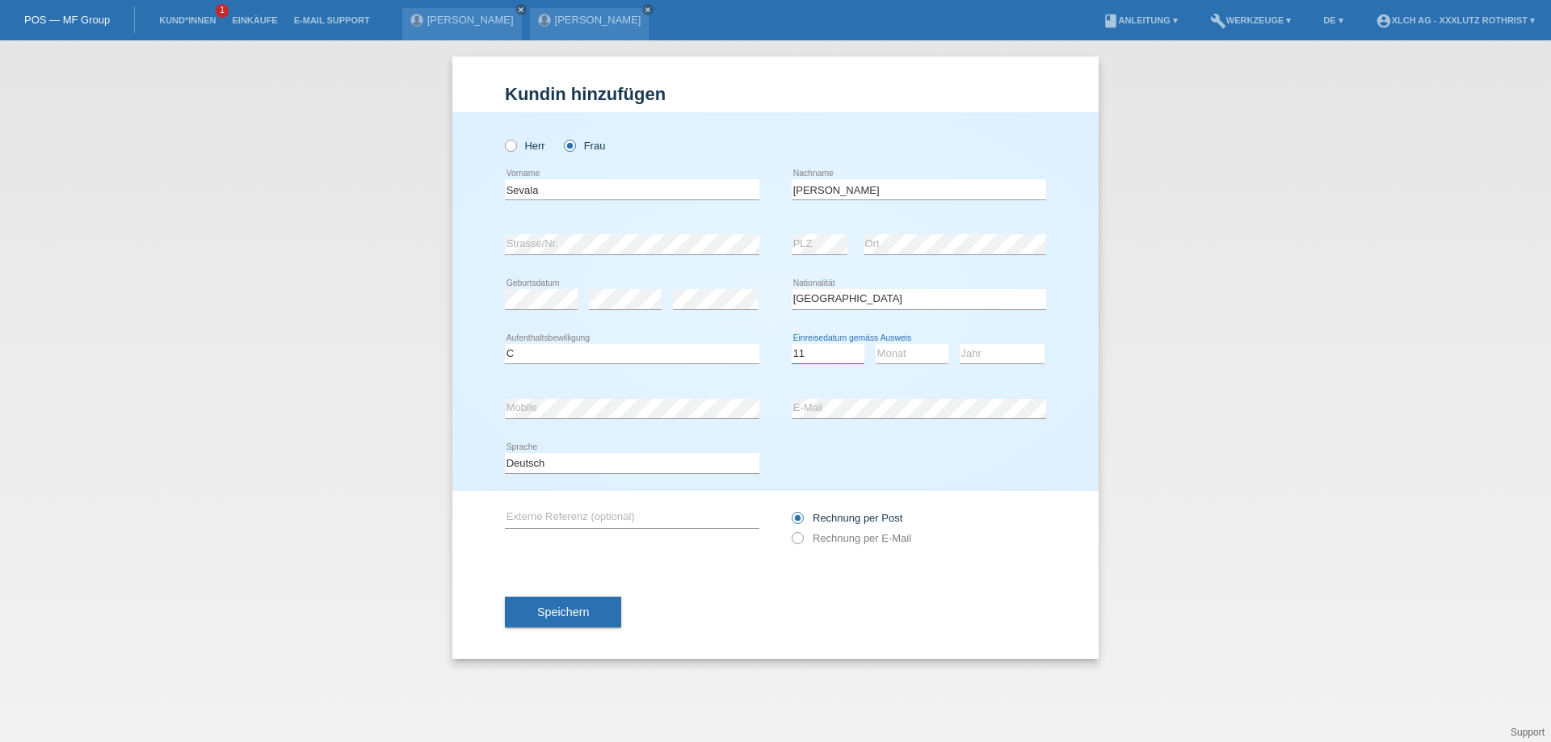
click at [791, 344] on select "Tag 01 02 03 04 05 06 07 08 09 10 11" at bounding box center [827, 353] width 73 height 19
click at [890, 355] on select "Monat 01 02 03 04 05 06 07 08 09 10 11" at bounding box center [911, 353] width 73 height 19
select select "06"
click at [875, 344] on select "Monat 01 02 03 04 05 06 07 08 09 10 11" at bounding box center [911, 353] width 73 height 19
click at [985, 354] on select "Jahr 2025 2024 2023 2022 2021 2020 2019 2018 2017 2016 2015 2014 2013 2012 2011…" at bounding box center [1001, 353] width 85 height 19
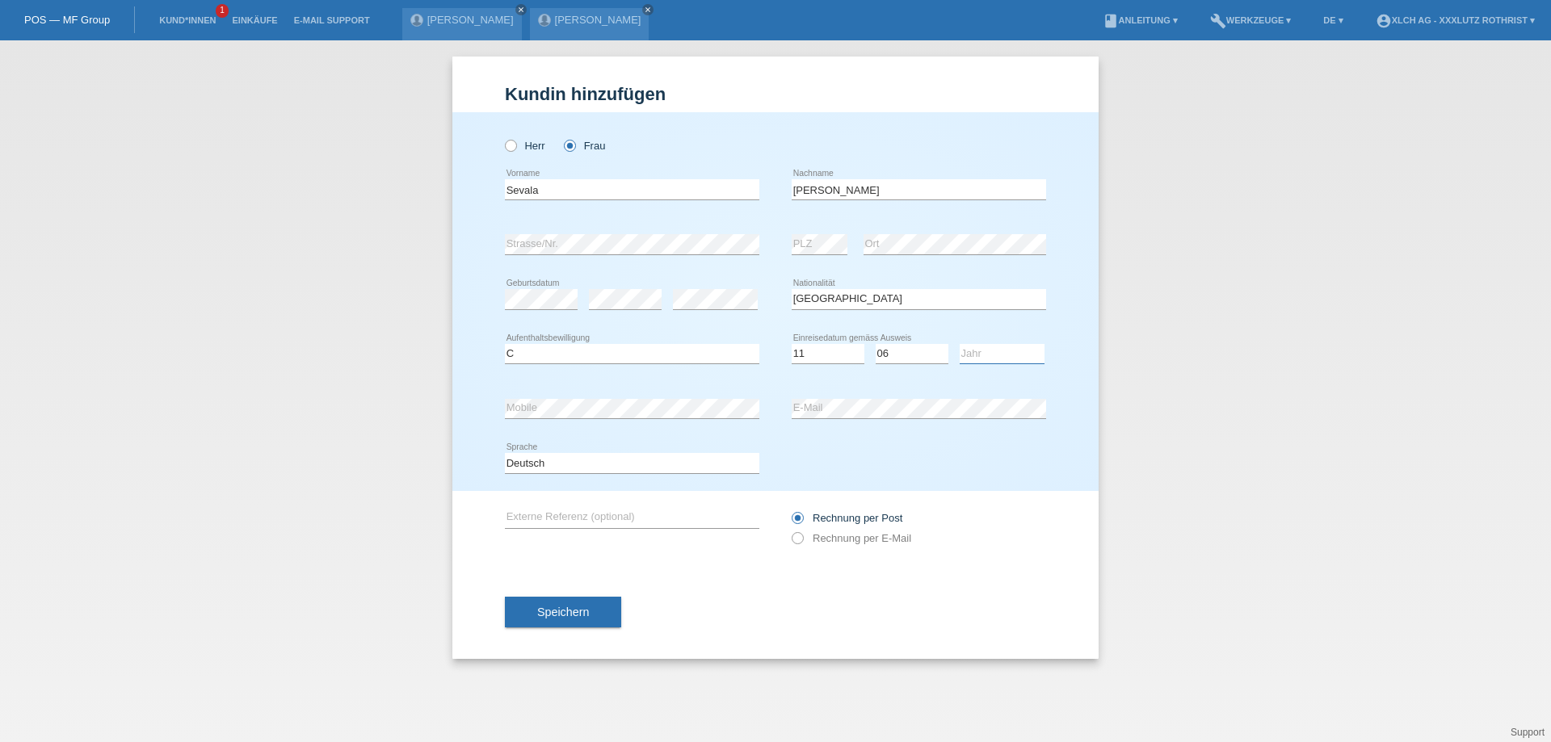
select select "2014"
click at [959, 344] on select "Jahr 2025 2024 2023 2022 2021 2020 2019 2018 2017 2016 2015 2014 2013 2012 2011…" at bounding box center [1001, 353] width 85 height 19
click at [563, 615] on span "Speichern" at bounding box center [563, 612] width 52 height 13
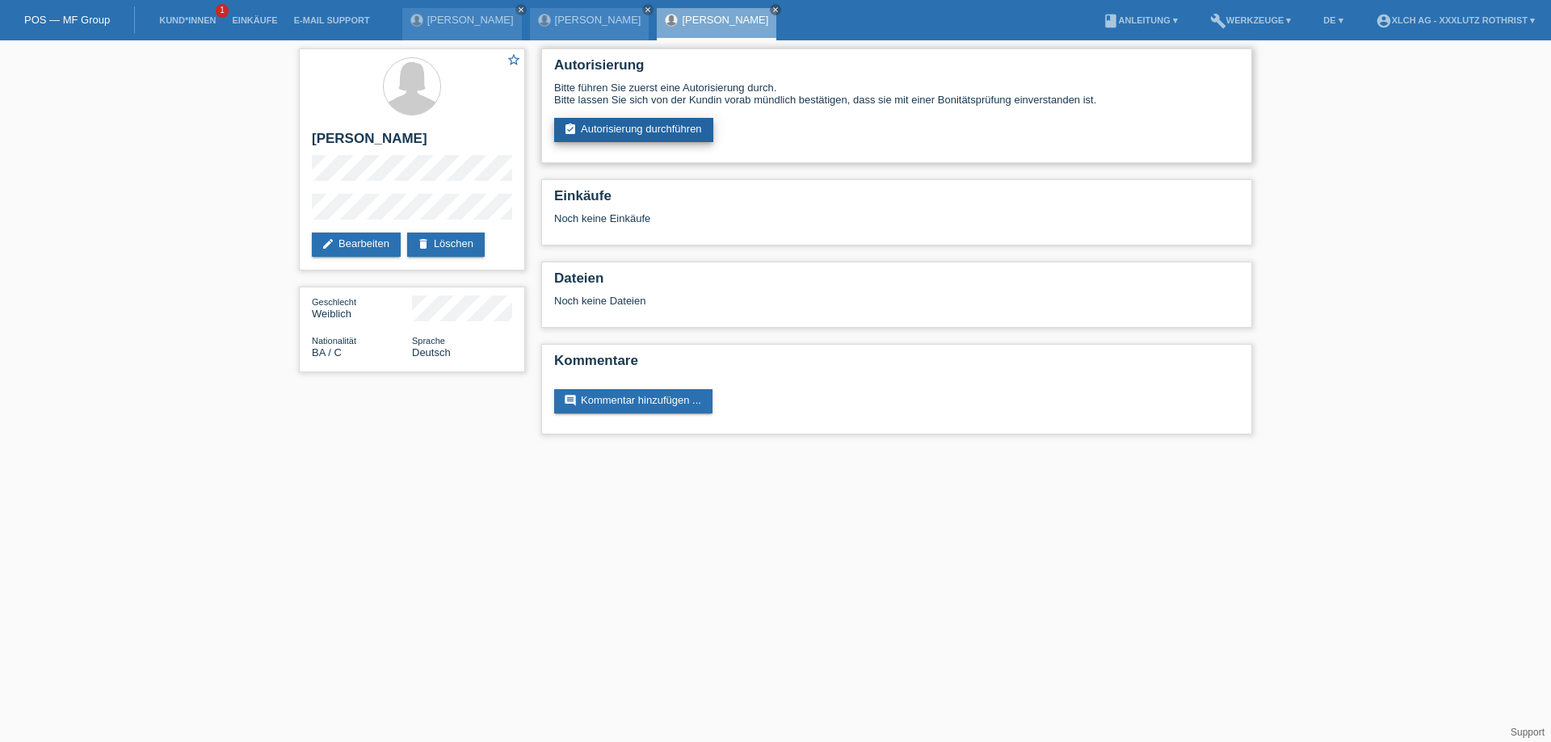
click at [648, 132] on link "assignment_turned_in Autorisierung durchführen" at bounding box center [633, 130] width 159 height 24
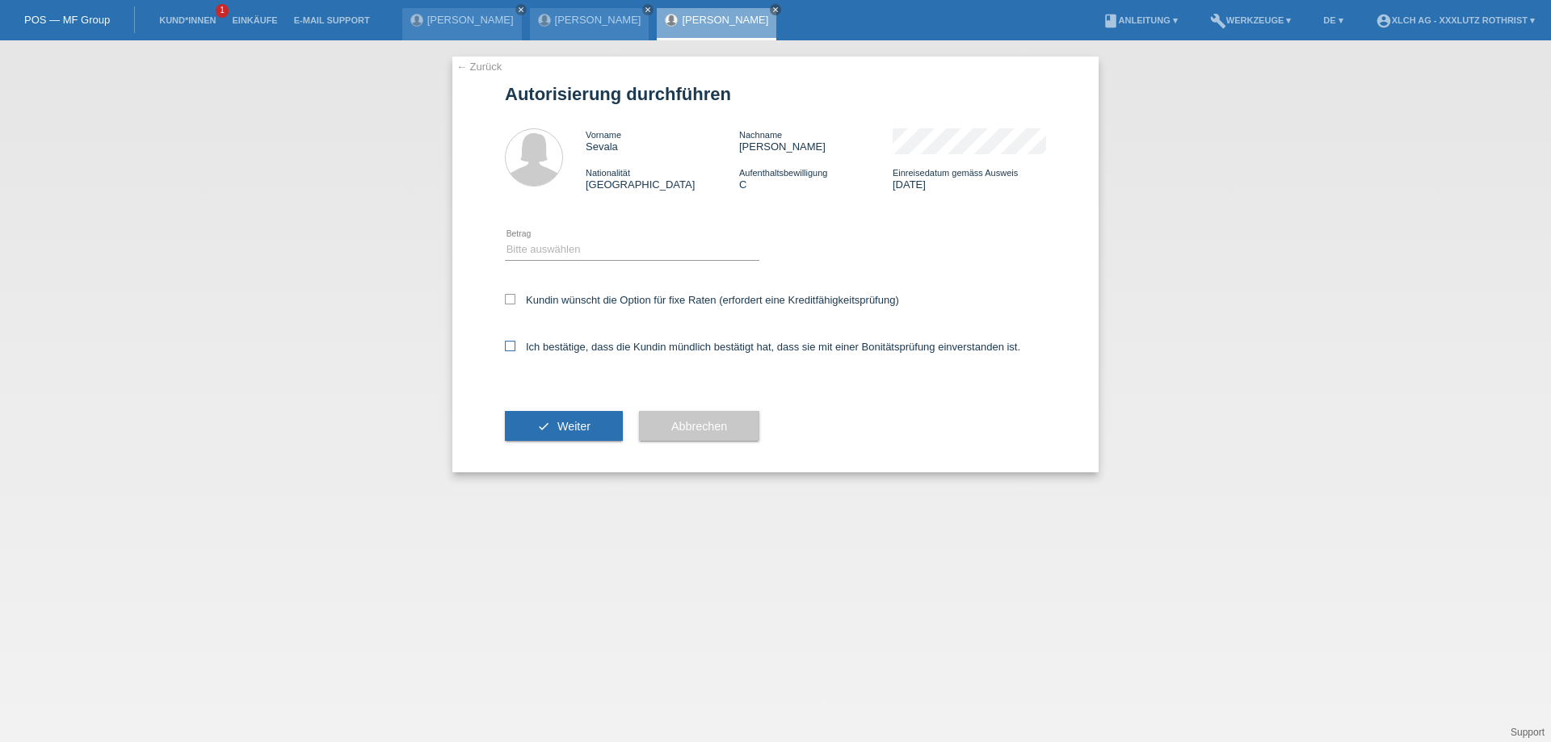
click at [506, 351] on icon at bounding box center [510, 346] width 10 height 10
click at [506, 351] on input "Ich bestätige, dass die Kundin mündlich bestätigt hat, dass sie mit einer Bonit…" at bounding box center [510, 346] width 10 height 10
checkbox input "true"
click at [555, 253] on select "Bitte auswählen CHF 1.00 - CHF 499.00 CHF 500.00 - CHF 1'999.00 CHF 2'000.00 - …" at bounding box center [632, 249] width 254 height 19
select select "3"
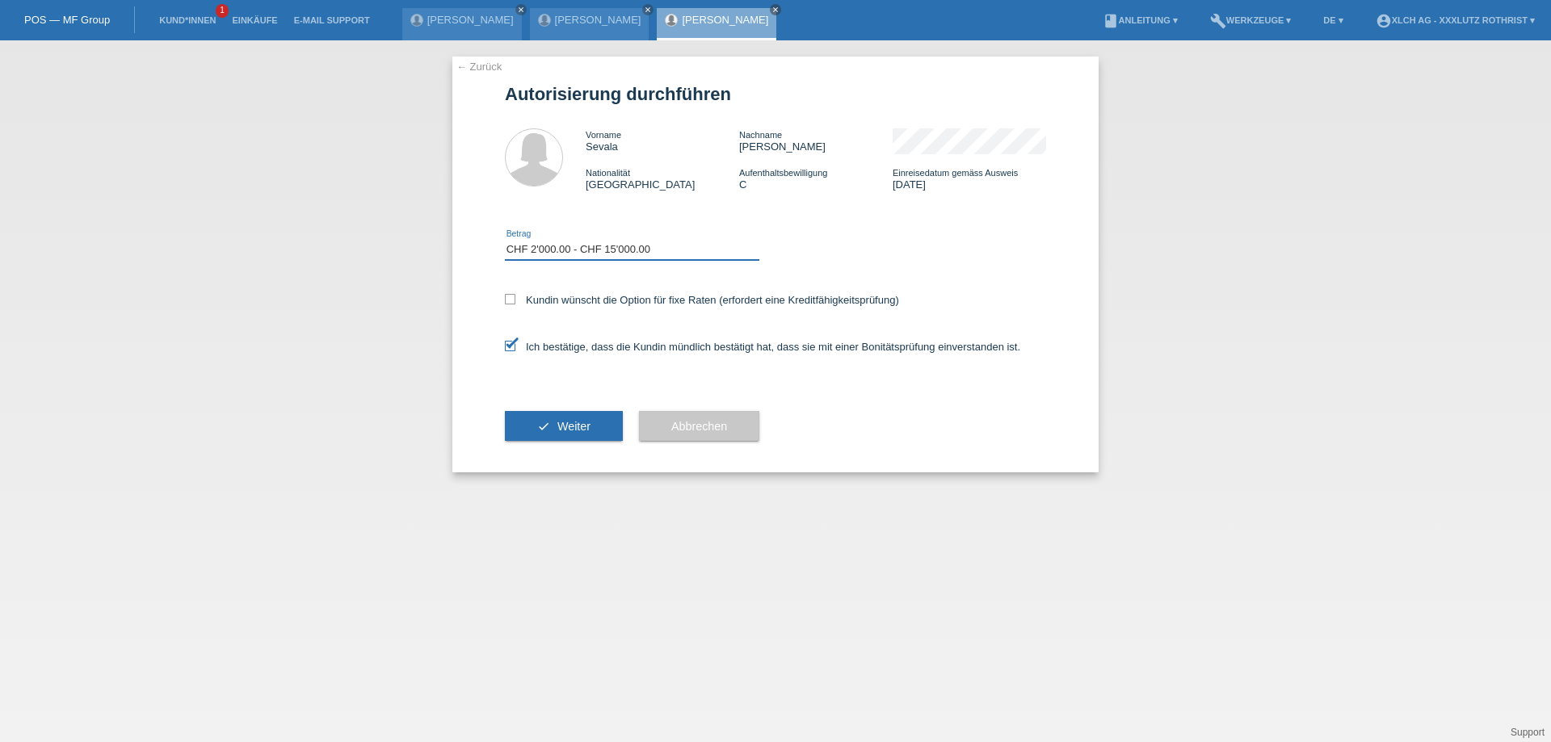
click at [505, 242] on select "Bitte auswählen CHF 1.00 - CHF 499.00 CHF 500.00 - CHF 1'999.00 CHF 2'000.00 - …" at bounding box center [632, 249] width 254 height 19
click at [540, 425] on icon "check" at bounding box center [543, 426] width 13 height 13
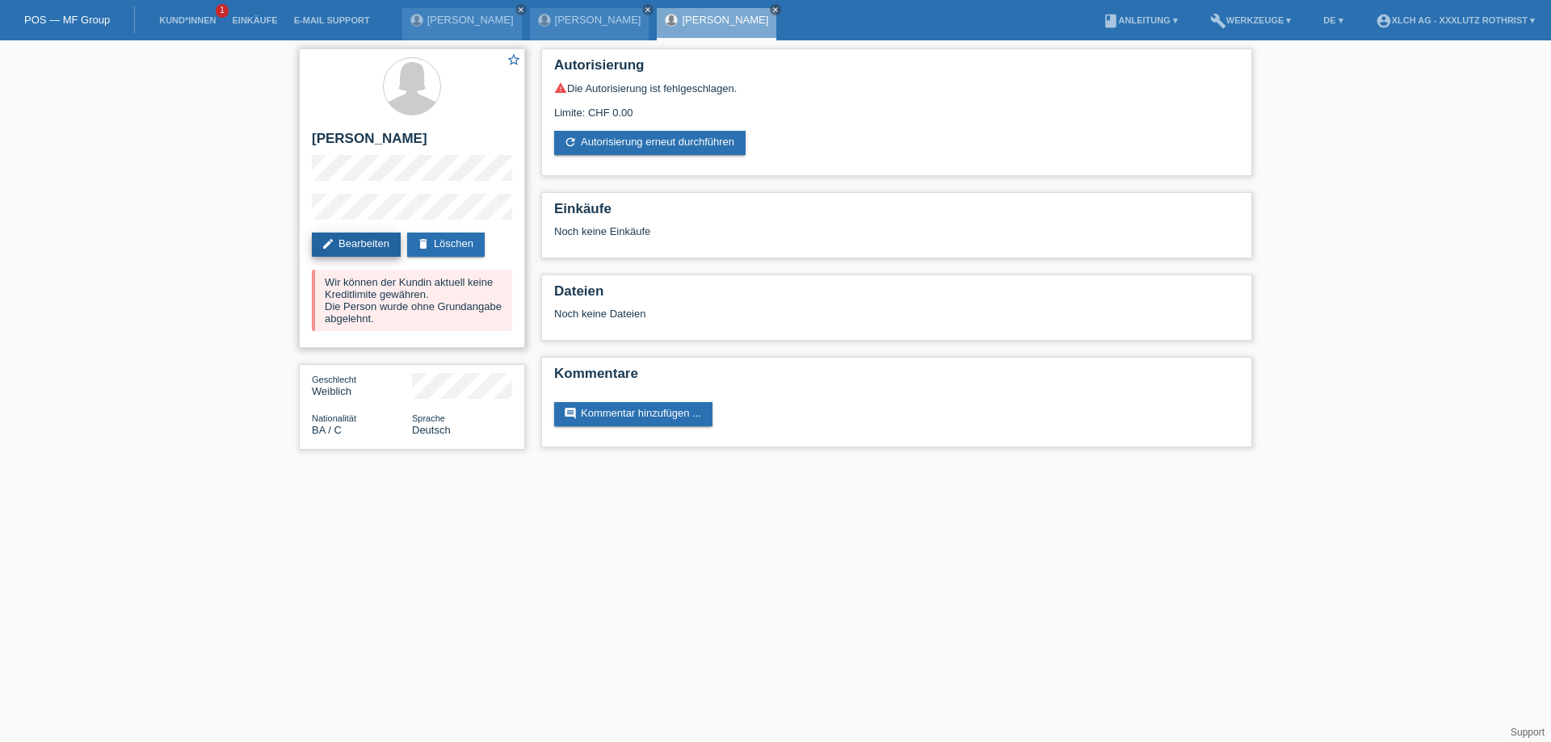
click at [369, 243] on link "edit Bearbeiten" at bounding box center [356, 245] width 89 height 24
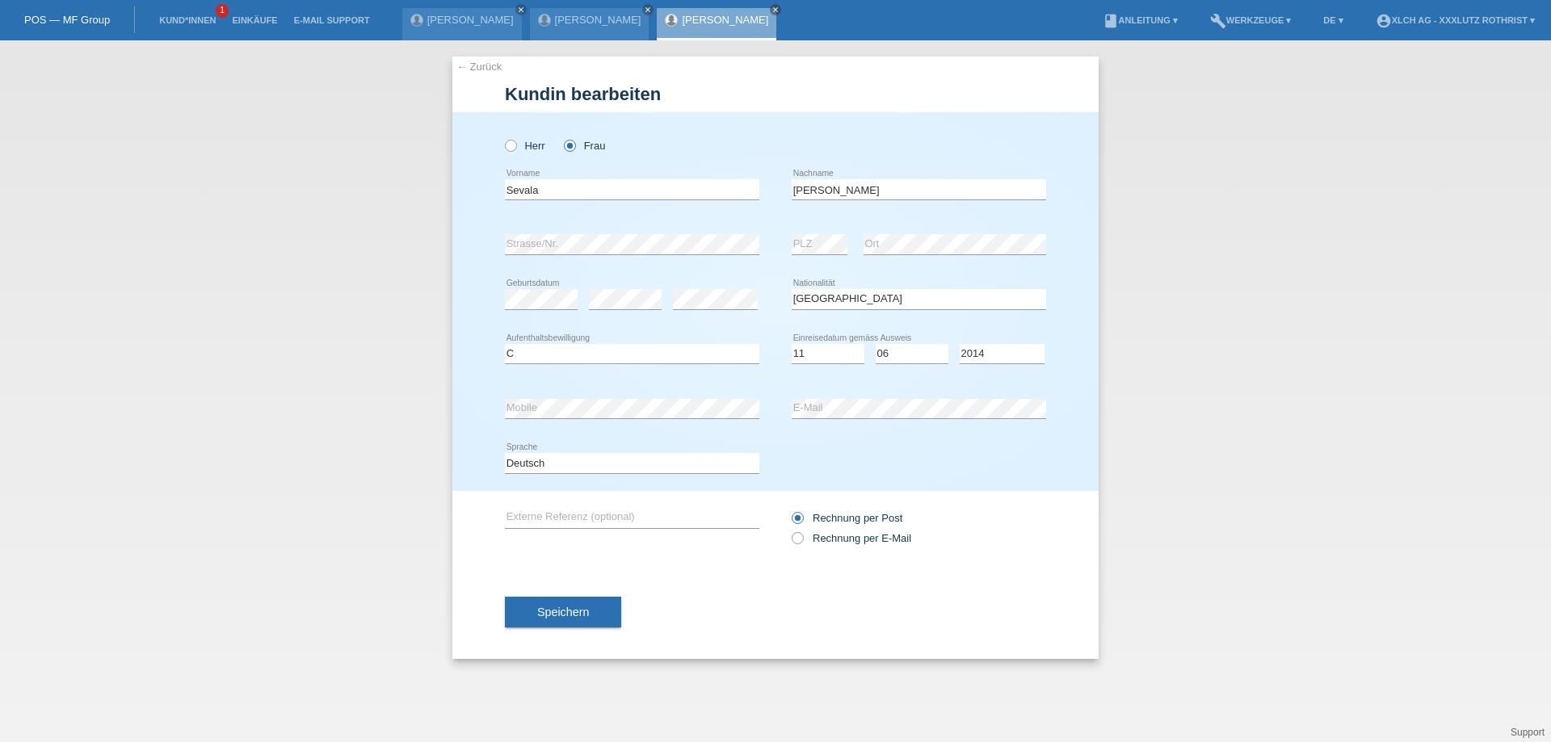
select select "BA"
select select "C"
select select "11"
select select "06"
select select "2014"
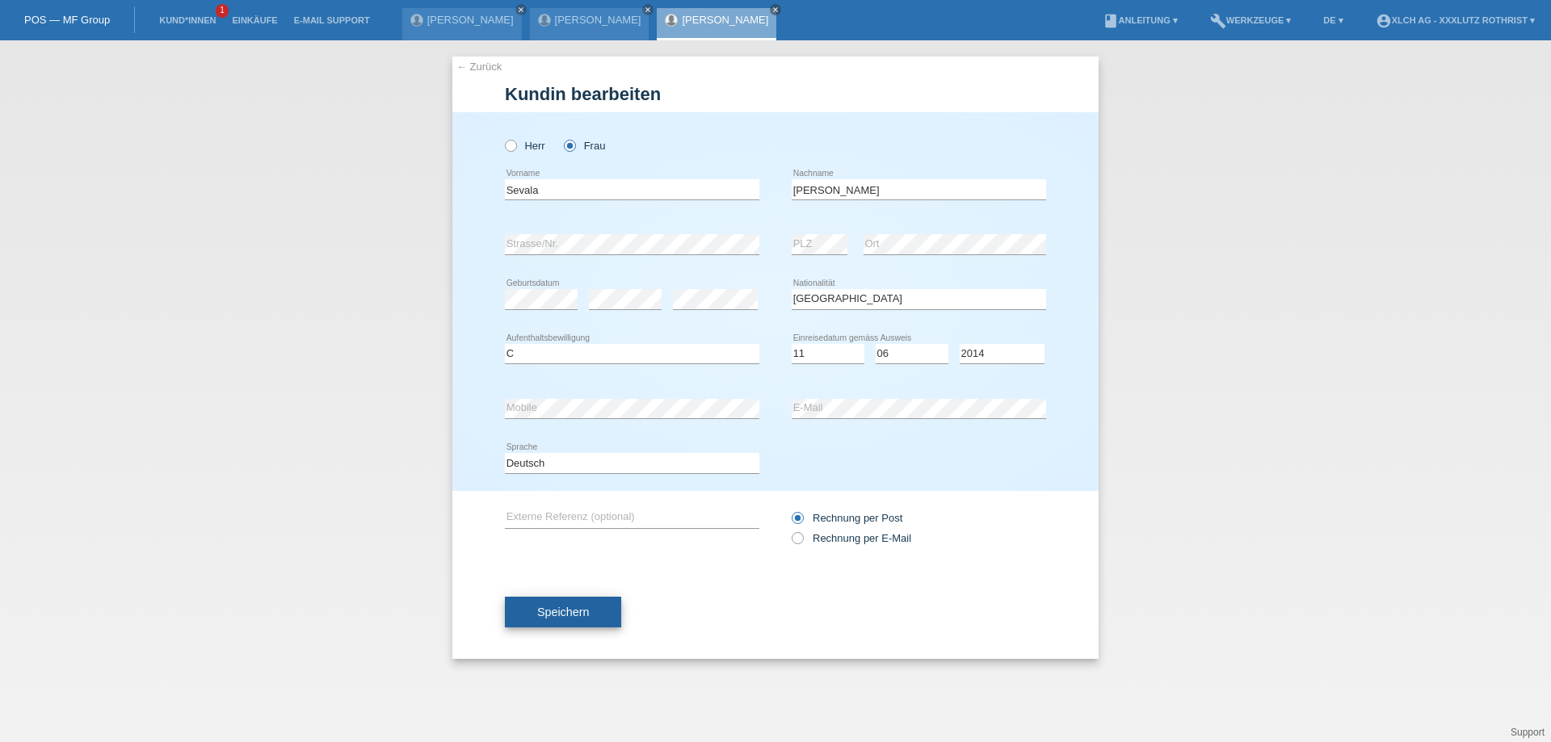
click at [554, 610] on span "Speichern" at bounding box center [563, 612] width 52 height 13
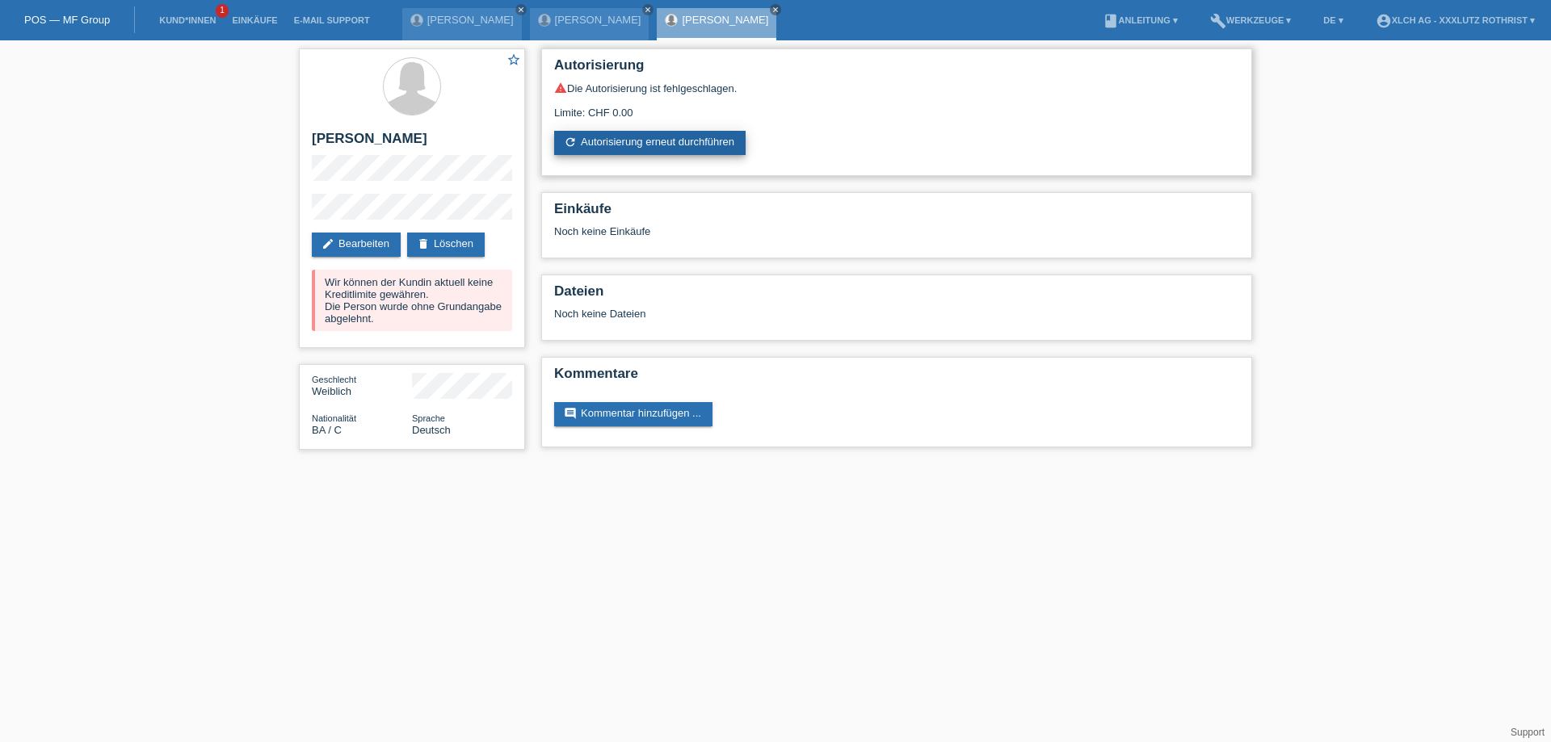
click at [623, 136] on link "refresh Autorisierung erneut durchführen" at bounding box center [649, 143] width 191 height 24
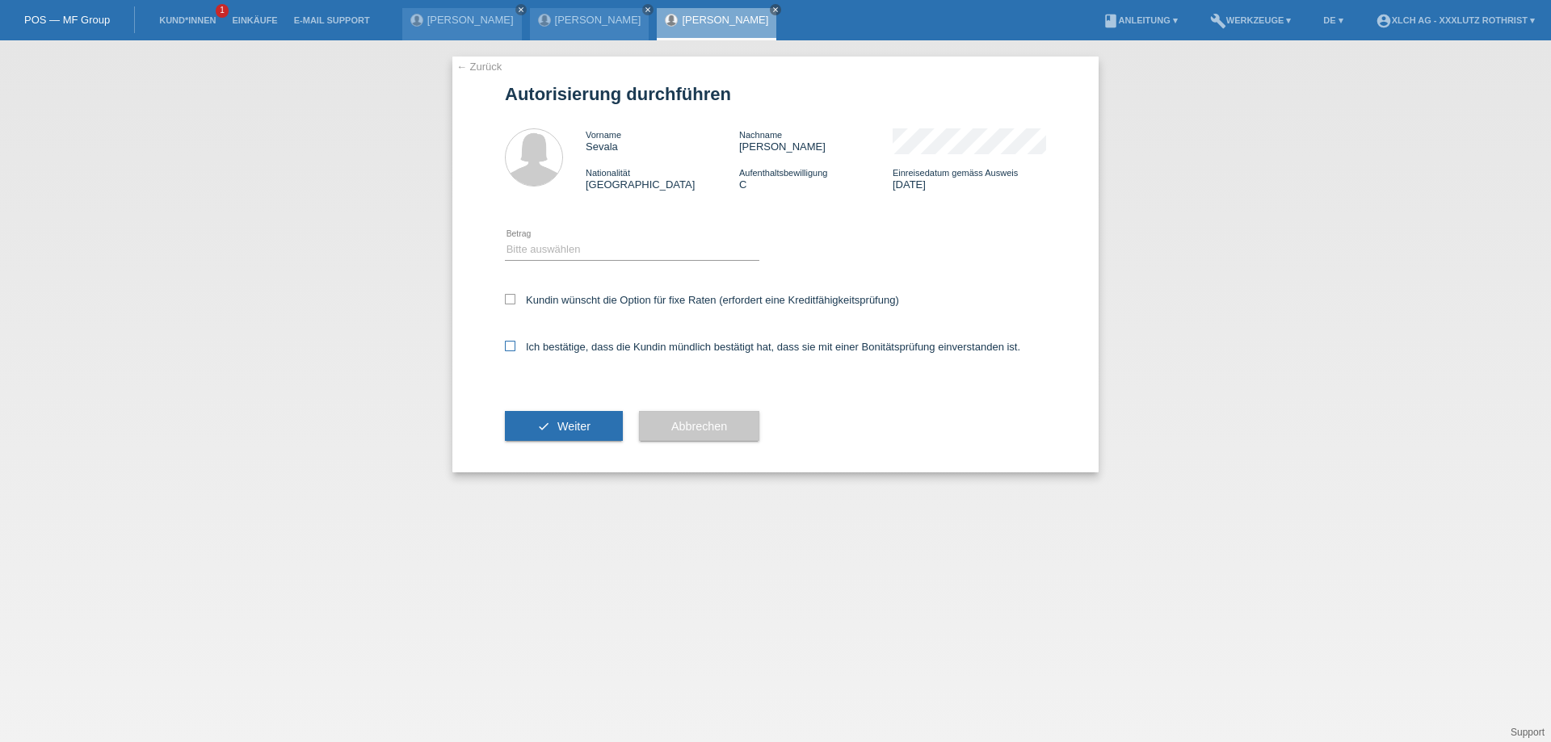
click at [512, 349] on icon at bounding box center [510, 346] width 10 height 10
click at [512, 349] on input "Ich bestätige, dass die Kundin mündlich bestätigt hat, dass sie mit einer Bonit…" at bounding box center [510, 346] width 10 height 10
checkbox input "true"
click at [545, 249] on select "Bitte auswählen CHF 1.00 - CHF 499.00 CHF 500.00 - CHF 1'999.00 CHF 2'000.00 - …" at bounding box center [632, 249] width 254 height 19
select select "2"
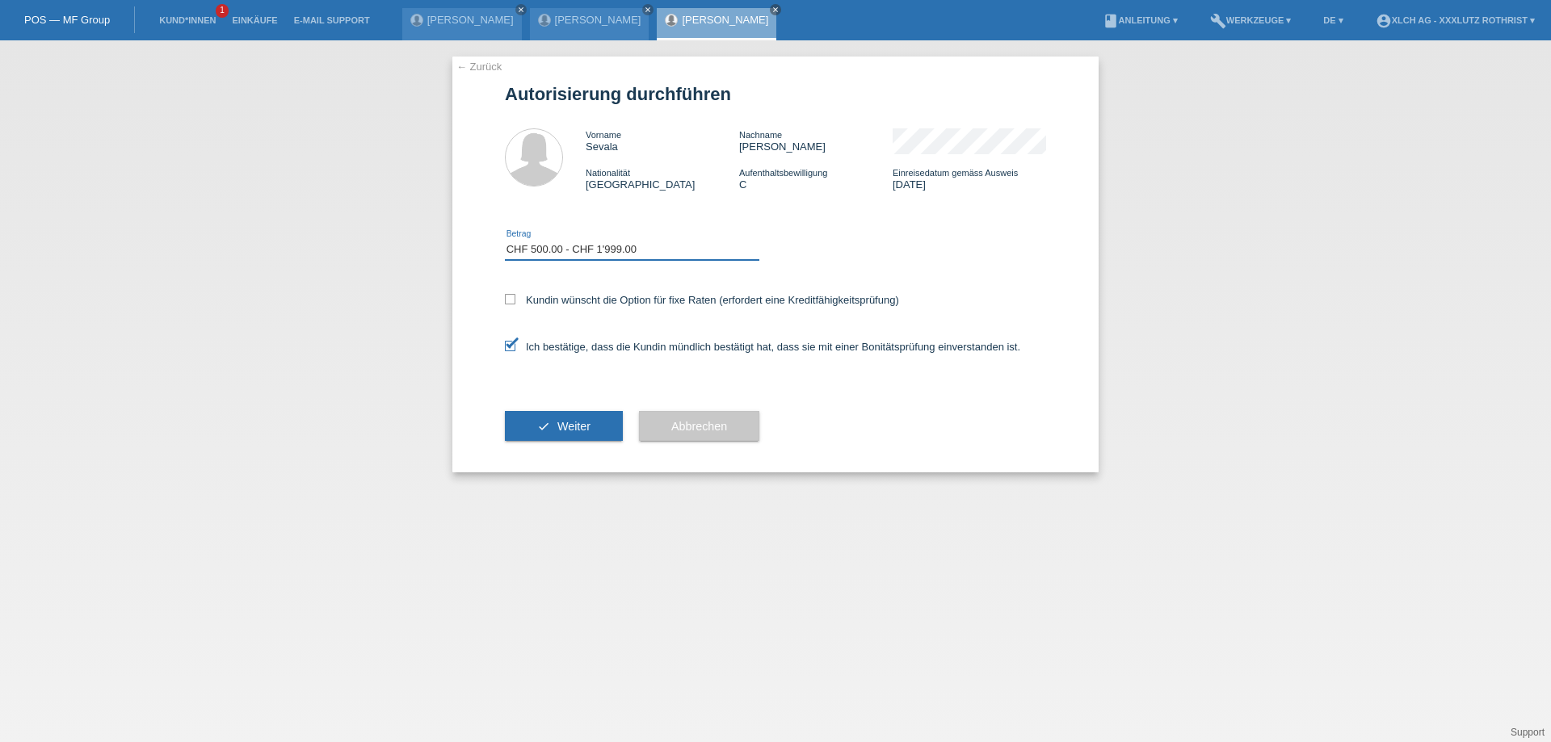
click at [505, 242] on select "Bitte auswählen CHF 1.00 - CHF 499.00 CHF 500.00 - CHF 1'999.00 CHF 2'000.00 - …" at bounding box center [632, 249] width 254 height 19
click at [556, 430] on button "check Weiter" at bounding box center [564, 426] width 118 height 31
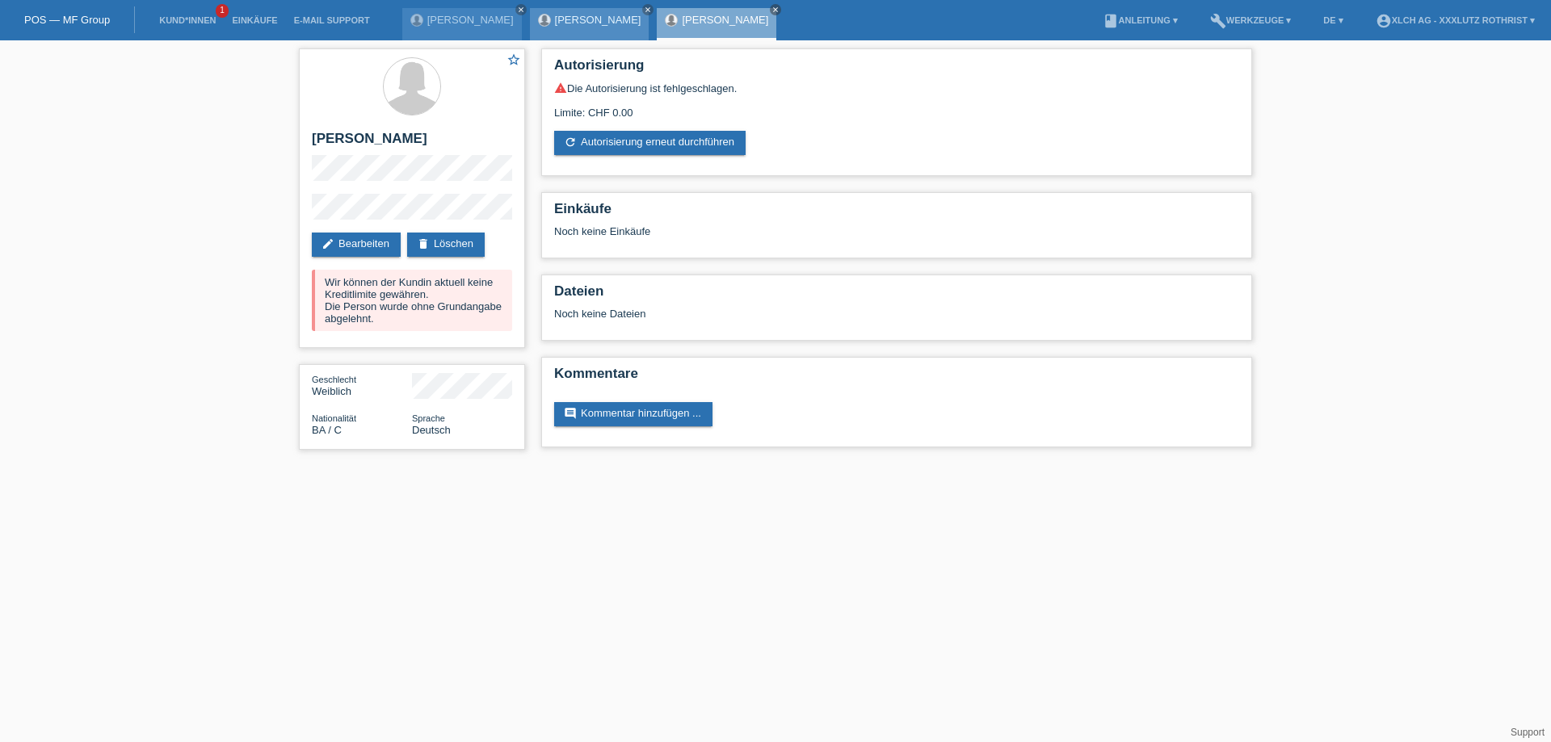
click at [555, 21] on link "[PERSON_NAME]" at bounding box center [598, 20] width 86 height 12
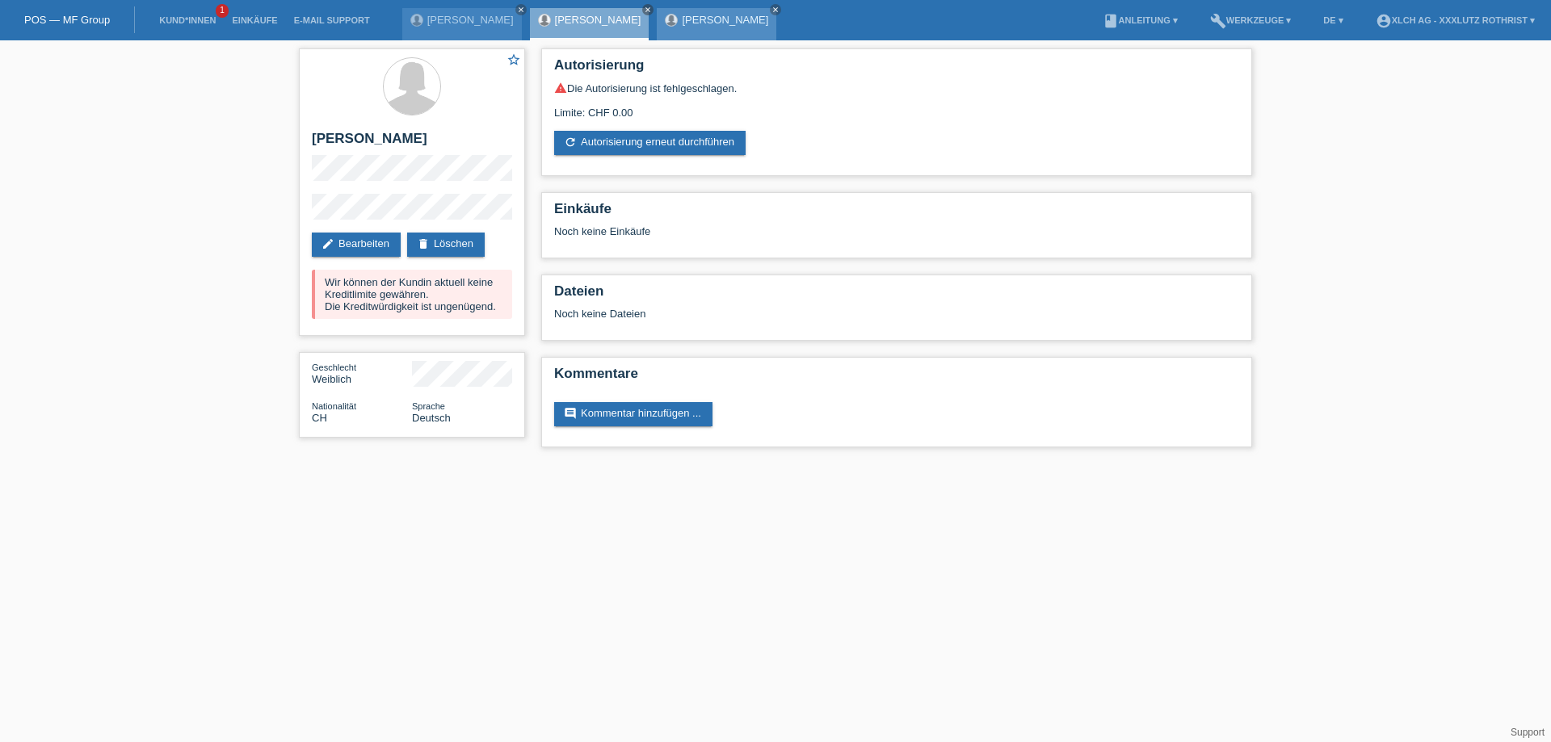
click at [682, 19] on link "[PERSON_NAME]" at bounding box center [725, 20] width 86 height 12
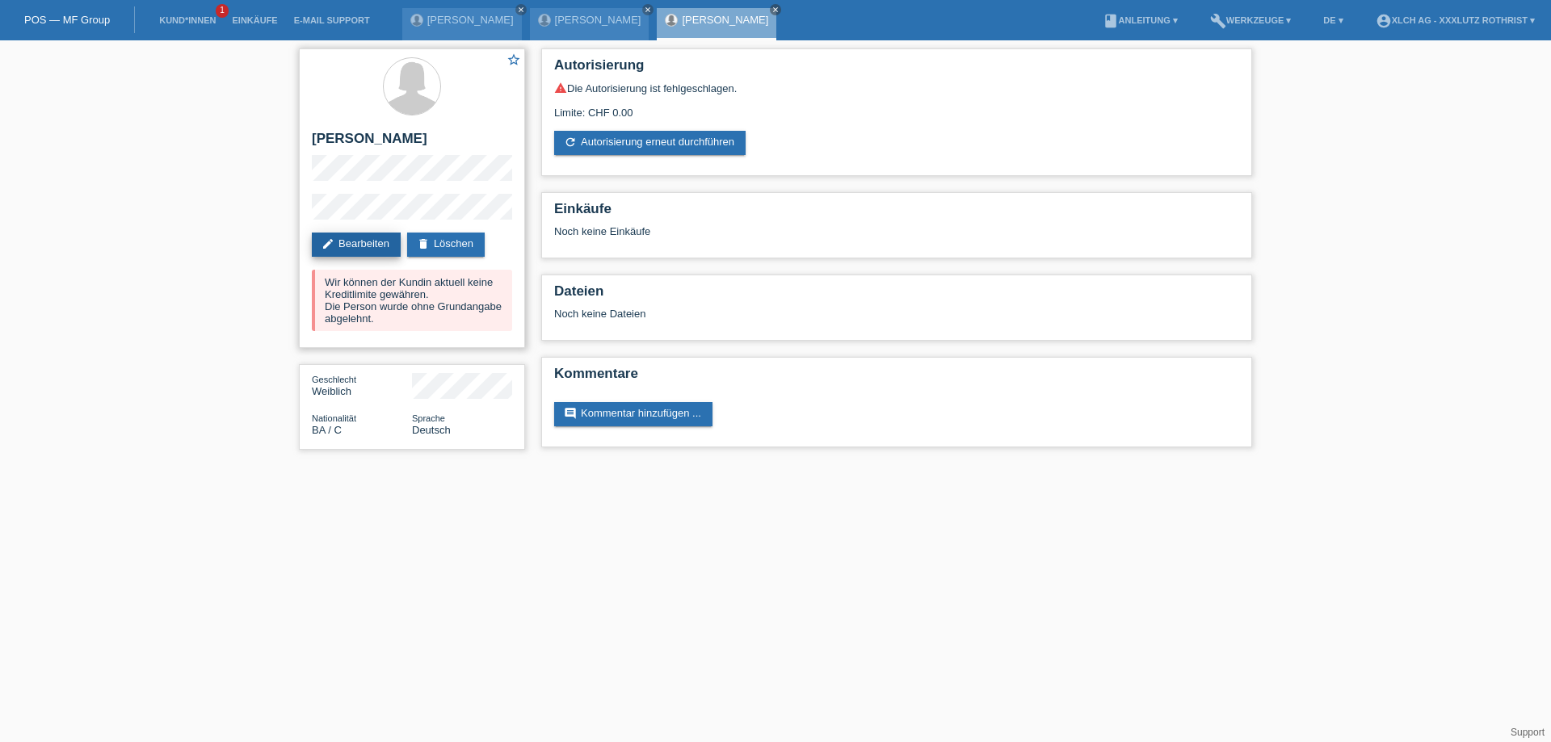
click at [355, 238] on link "edit Bearbeiten" at bounding box center [356, 245] width 89 height 24
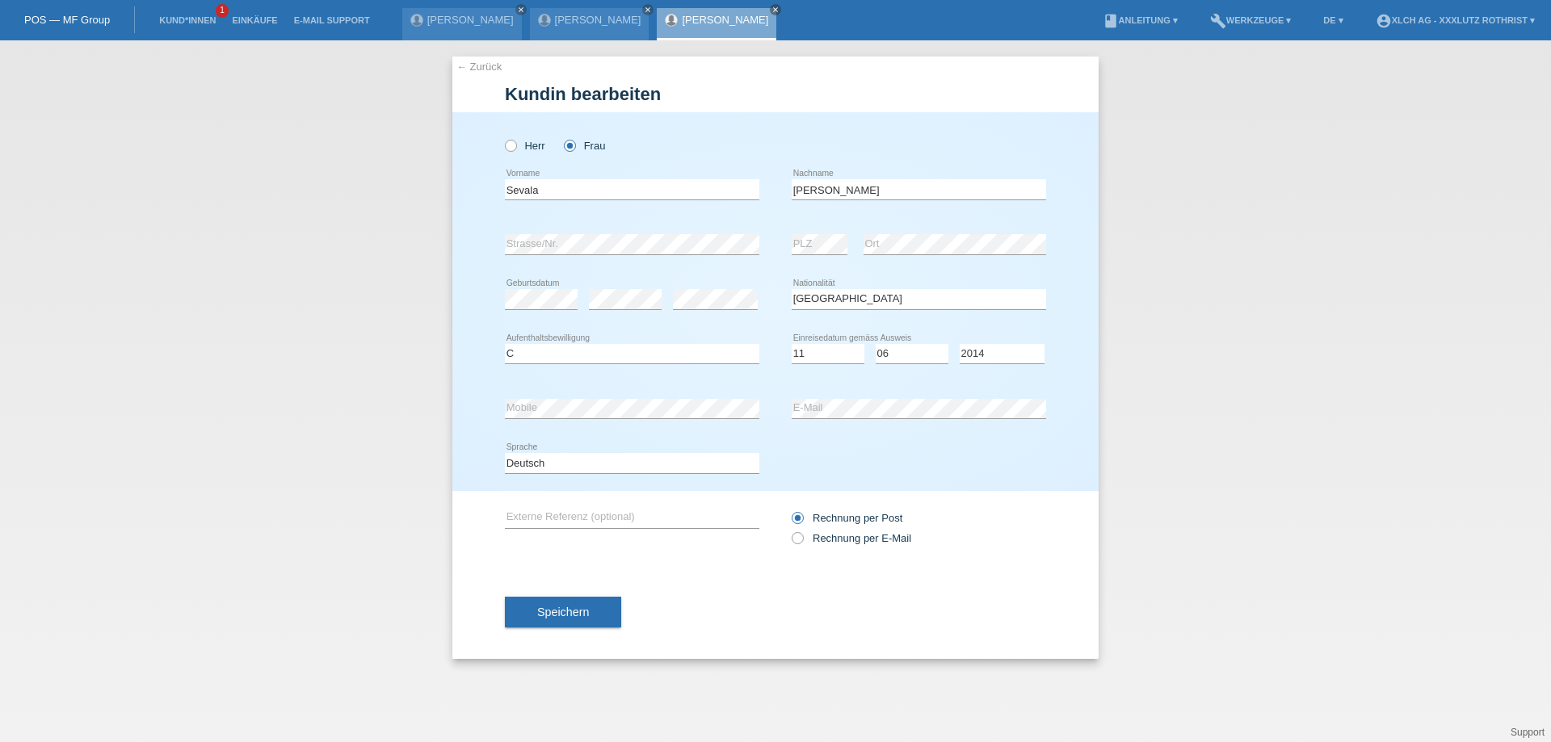
select select "BA"
select select "C"
select select "11"
select select "06"
select select "2014"
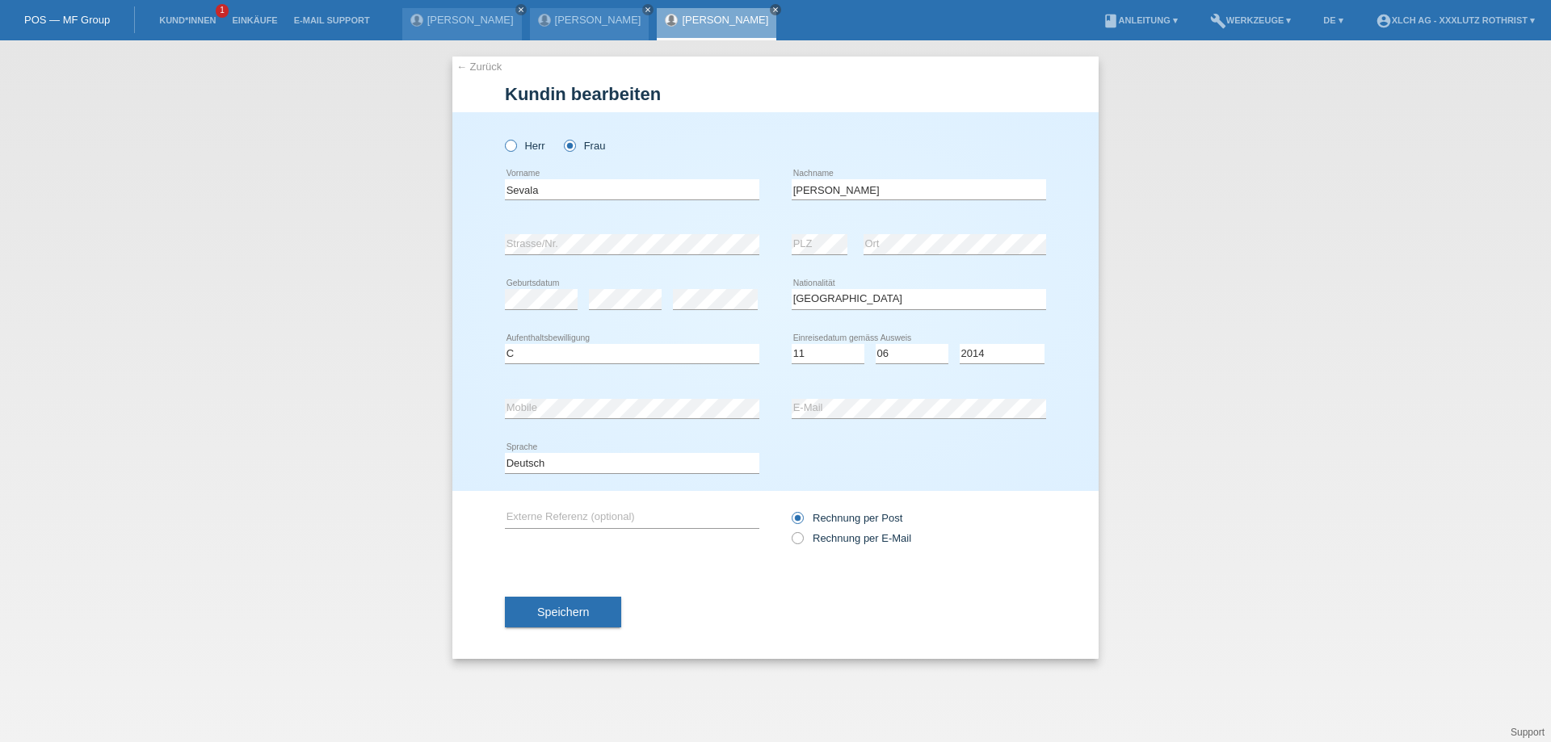
click at [502, 137] on icon at bounding box center [502, 137] width 0 height 0
click at [510, 145] on input "Herr" at bounding box center [510, 145] width 10 height 10
radio input "true"
drag, startPoint x: 553, startPoint y: 192, endPoint x: 454, endPoint y: 192, distance: 99.3
click at [456, 192] on div "Herr Frau Sevala error Vorname C" at bounding box center [775, 301] width 646 height 379
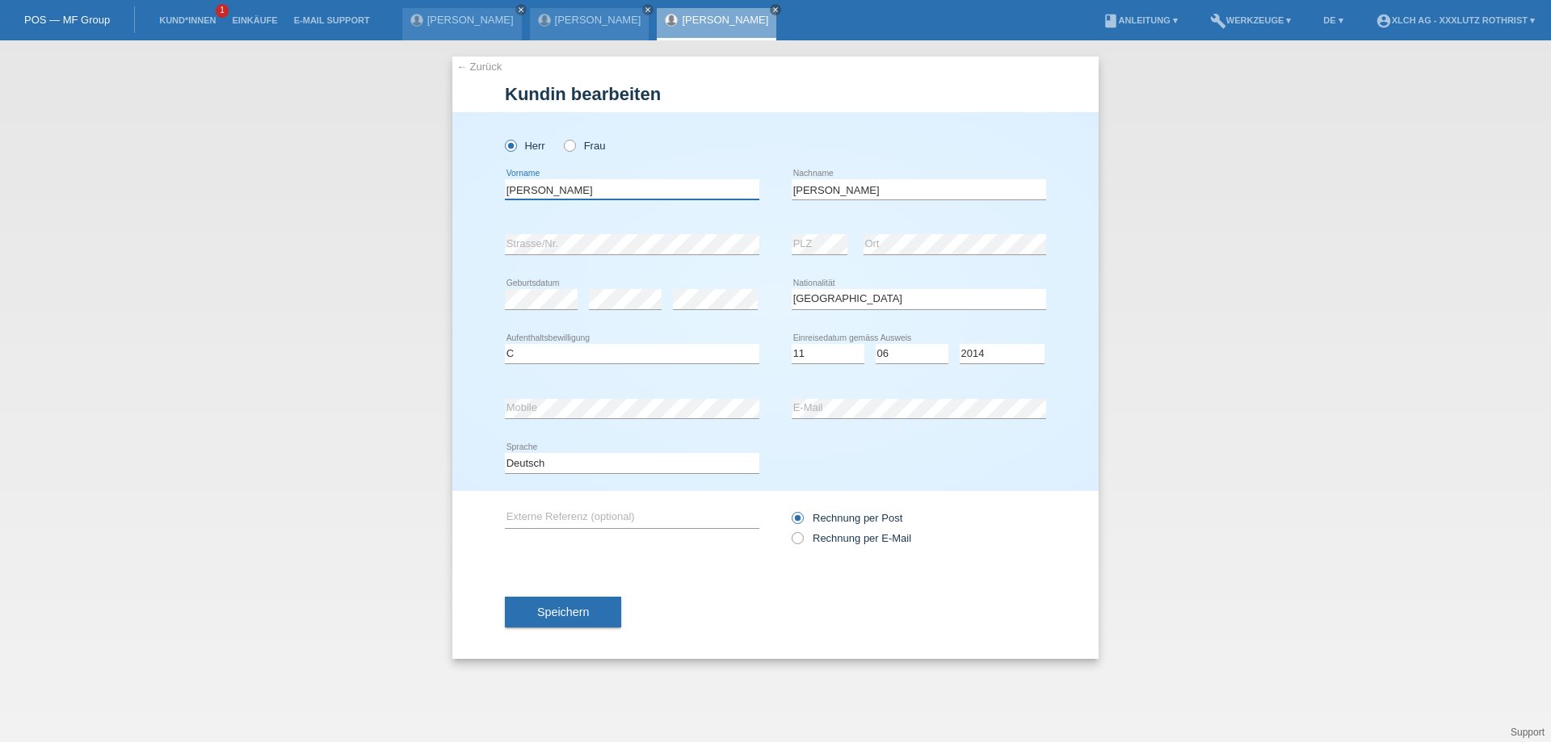
type input "[PERSON_NAME]"
click at [435, 392] on div "← Zurück Kundin bearbeiten Herr Frau Asmir error Vorname error" at bounding box center [775, 391] width 1551 height 702
click at [749, 430] on div "error Mobile error E-Mail" at bounding box center [775, 408] width 541 height 55
click at [827, 348] on select "Tag 01 02 03 04 05 06 07 08 09 10 11" at bounding box center [827, 353] width 73 height 19
click at [995, 360] on select "Jahr 2025 2024 2023 2022 2021 2020 2019 2018 2017 2016 2015 2014 2013 2012 2011…" at bounding box center [1001, 353] width 85 height 19
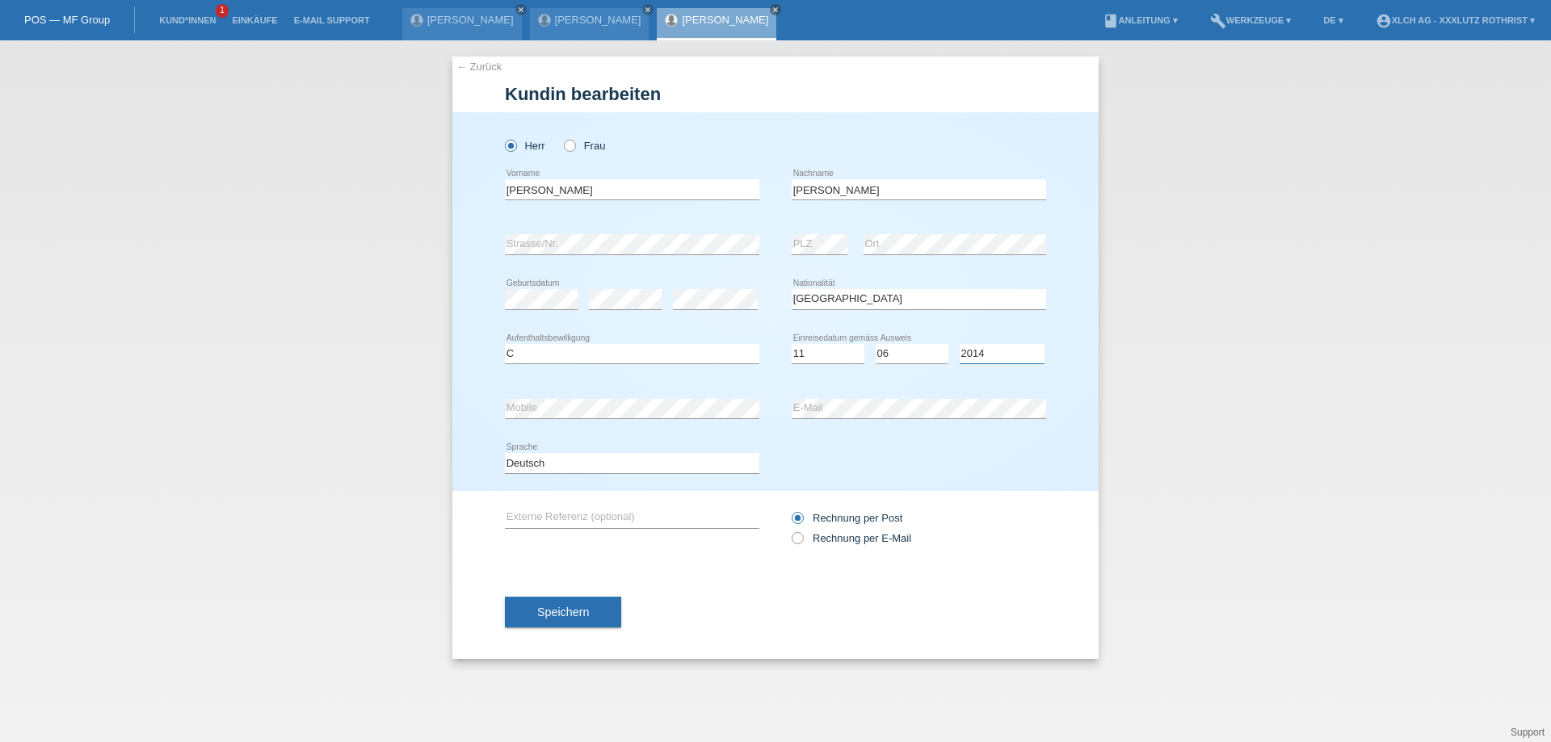
select select "1994"
click at [959, 344] on select "Jahr 2025 2024 2023 2022 2021 2020 2019 2018 2017 2016 2015 2014 2013 2012 2011…" at bounding box center [1001, 353] width 85 height 19
click at [825, 355] on select "Tag 01 02 03 04 05 06 07 08 09 10 11" at bounding box center [827, 353] width 73 height 19
click at [995, 150] on div "Herr Frau" at bounding box center [775, 137] width 541 height 50
click at [834, 355] on select "Tag 01 02 03 04 05 06 07 08 09 10 11" at bounding box center [827, 353] width 73 height 19
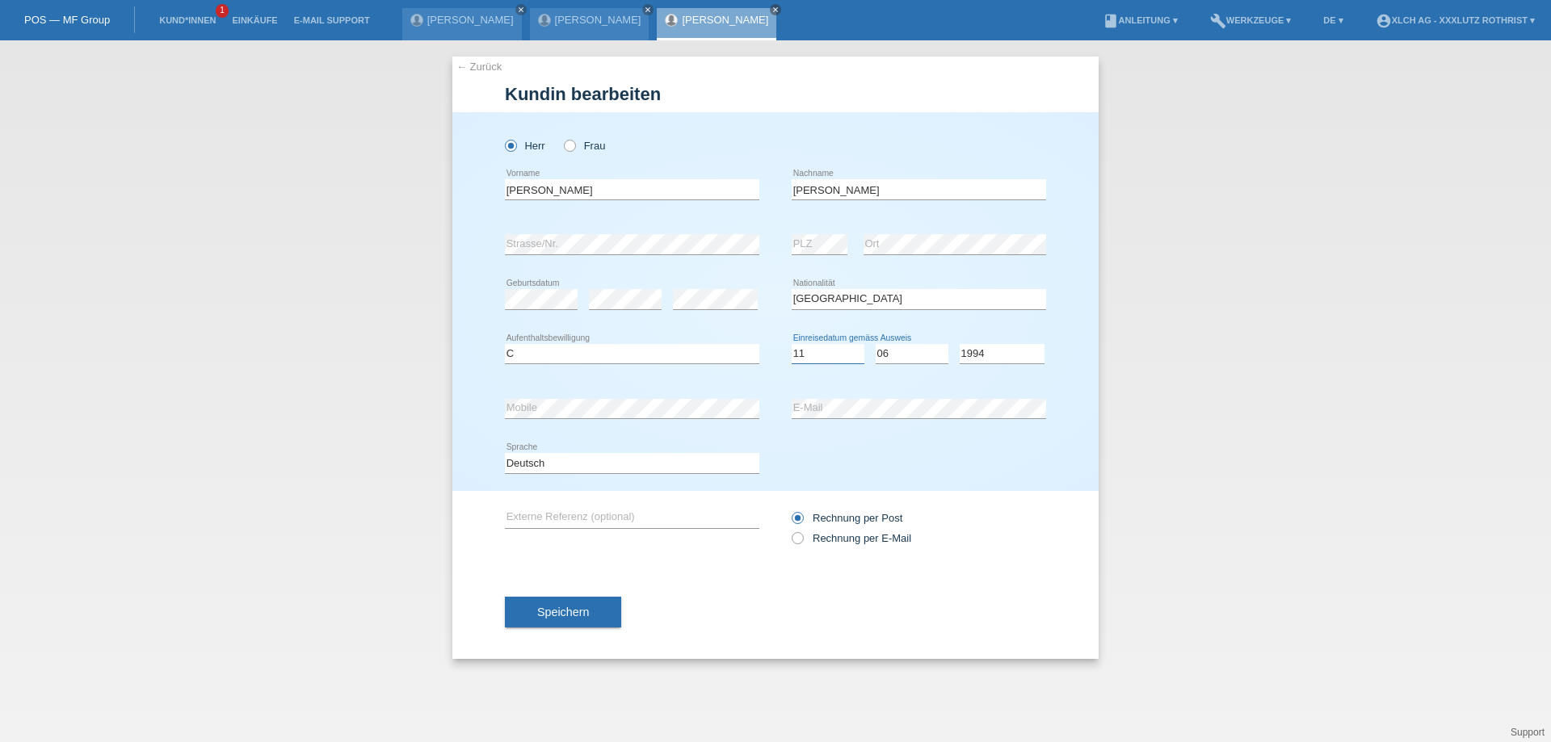
click at [826, 354] on select "Tag 01 02 03 04 05 06 07 08 09 10 11" at bounding box center [827, 353] width 73 height 19
drag, startPoint x: 814, startPoint y: 355, endPoint x: 773, endPoint y: 348, distance: 41.7
click at [776, 348] on div "Bitte auswählen... C B B - Flüchtlingsstatus Andere error Aufenthaltsbewilligun…" at bounding box center [775, 354] width 541 height 55
click at [809, 363] on div "Tag 01 02 03 04 05 06 07 08 09 10 11 12 13 14 15 16 17 18 19 20 21 22 23 24 25 …" at bounding box center [827, 354] width 73 height 20
click at [828, 356] on select "Tag 01 02 03 04 05 06 07 08 09 10 11" at bounding box center [827, 353] width 73 height 19
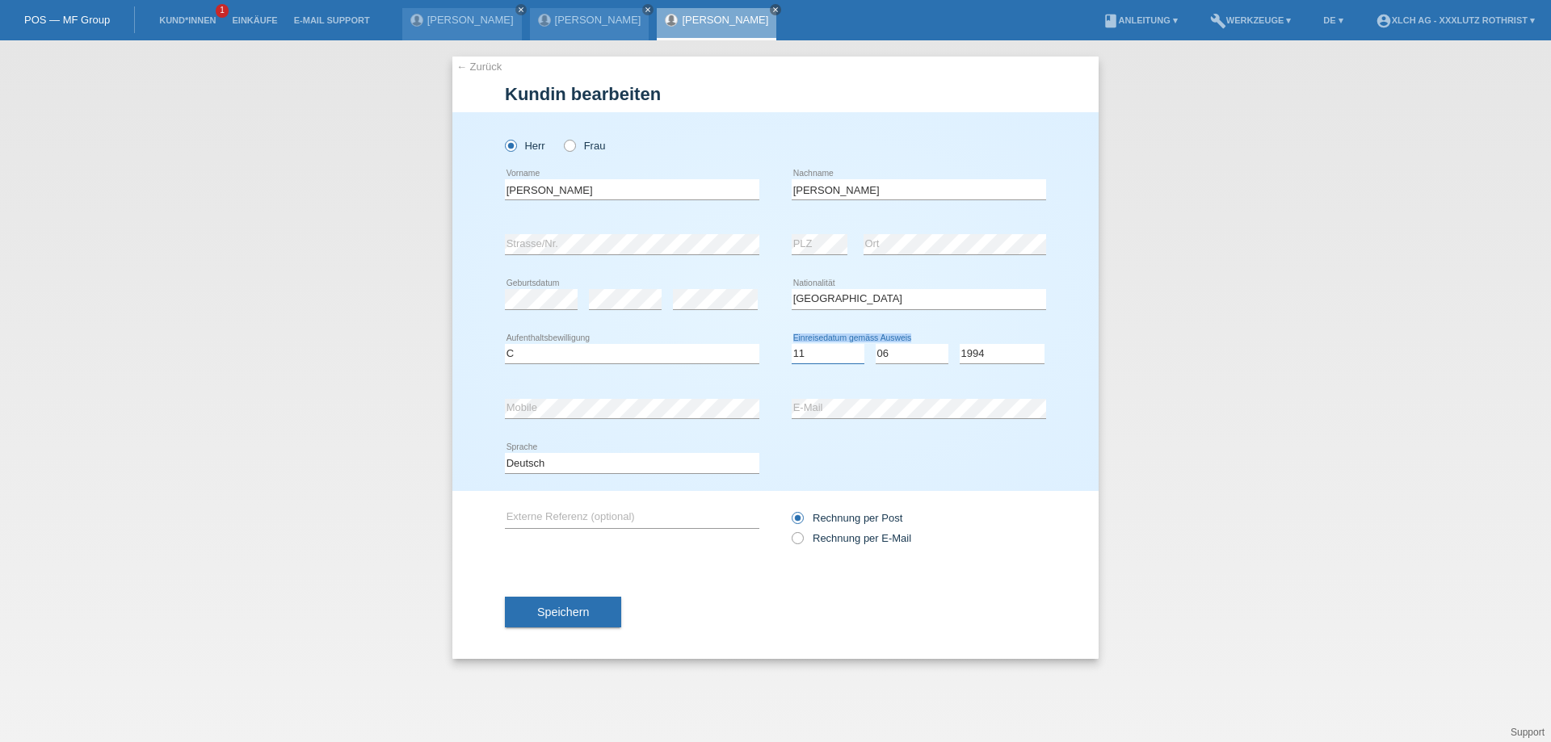
select select "21"
click at [791, 344] on select "Tag 01 02 03 04 05 06 07 08 09 10 11" at bounding box center [827, 353] width 73 height 19
click at [892, 355] on select "Monat 01 02 03 04 05 06 07 08 09 10 11" at bounding box center [911, 353] width 73 height 19
select select "05"
click at [875, 344] on select "Monat 01 02 03 04 05 06 07 08 09 10 11" at bounding box center [911, 353] width 73 height 19
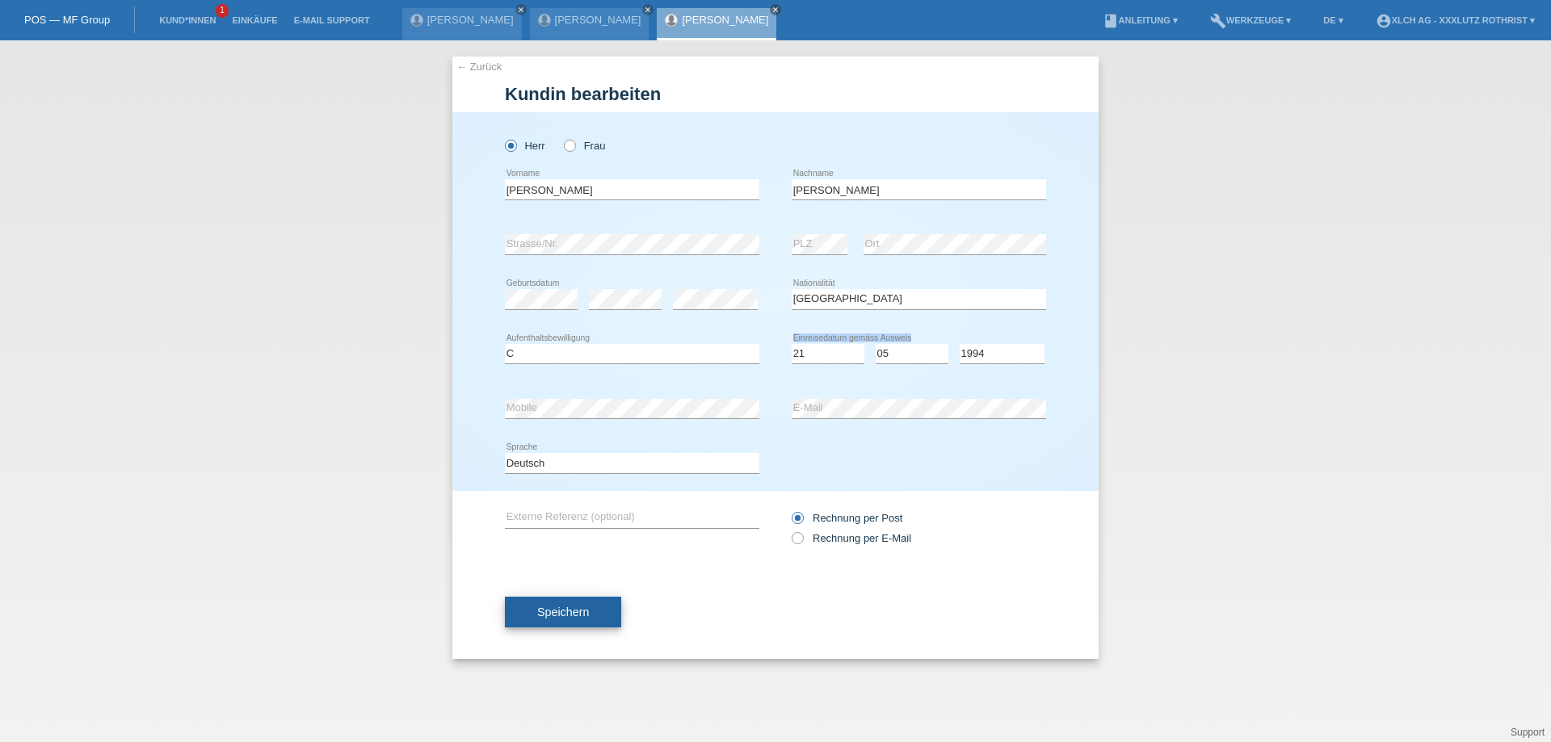
click at [560, 616] on span "Speichern" at bounding box center [563, 612] width 52 height 13
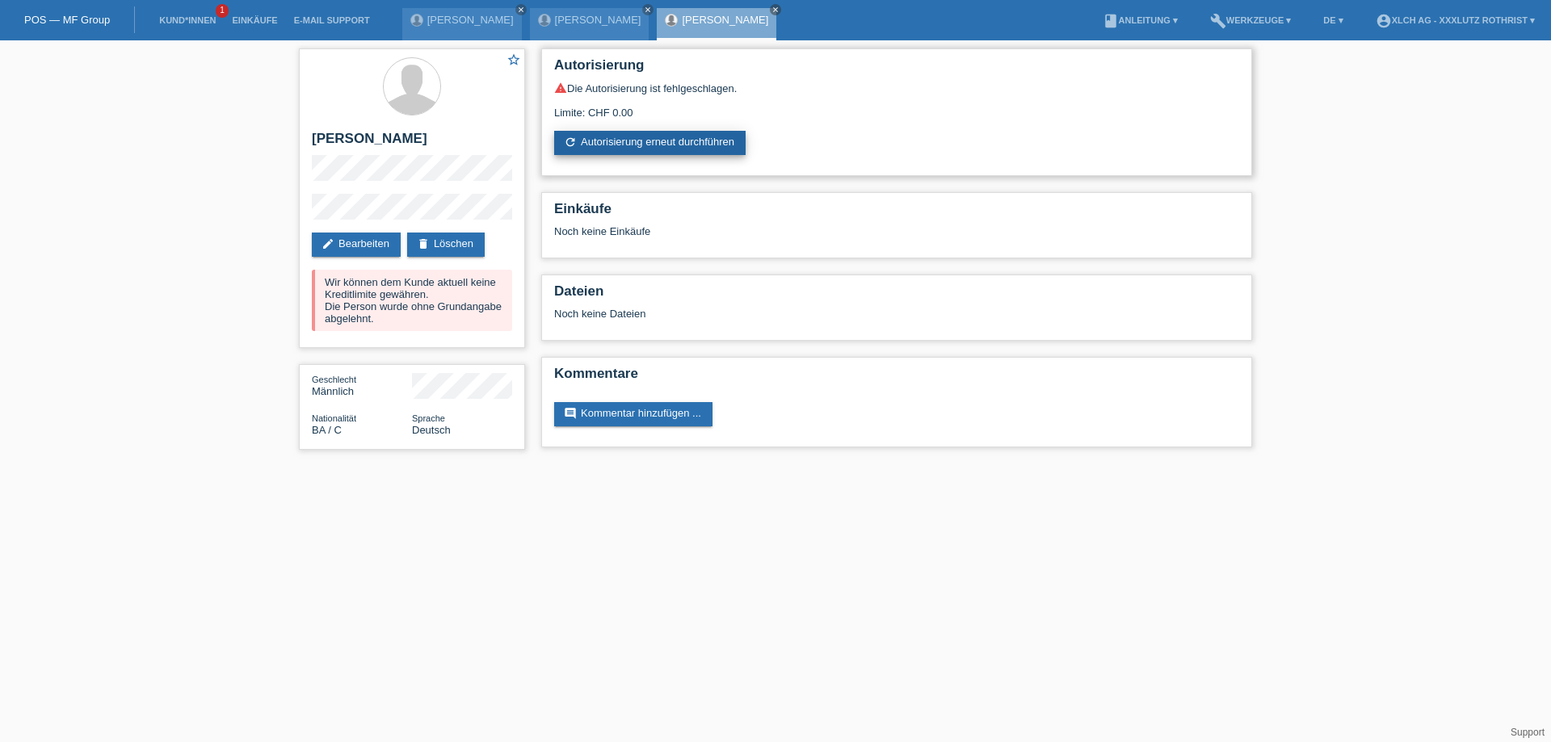
click at [623, 144] on link "refresh Autorisierung erneut durchführen" at bounding box center [649, 143] width 191 height 24
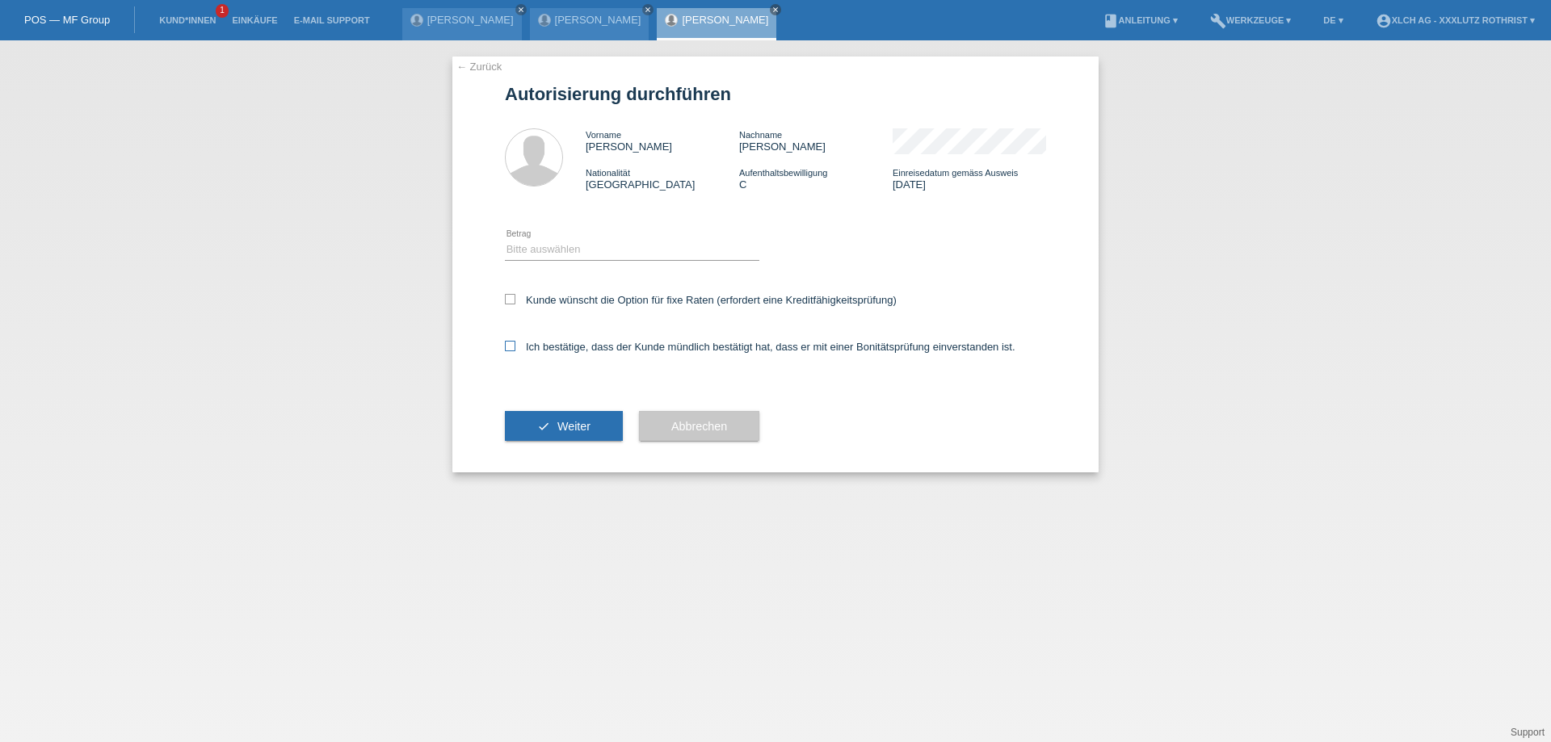
click at [515, 351] on label "Ich bestätige, dass der Kunde mündlich bestätigt hat, dass er mit einer Bonität…" at bounding box center [760, 347] width 510 height 12
click at [515, 351] on input "Ich bestätige, dass der Kunde mündlich bestätigt hat, dass er mit einer Bonität…" at bounding box center [510, 346] width 10 height 10
checkbox input "true"
click at [556, 251] on select "Bitte auswählen CHF 1.00 - CHF 499.00 CHF 500.00 - CHF 1'999.00 CHF 2'000.00 - …" at bounding box center [632, 249] width 254 height 19
select select "3"
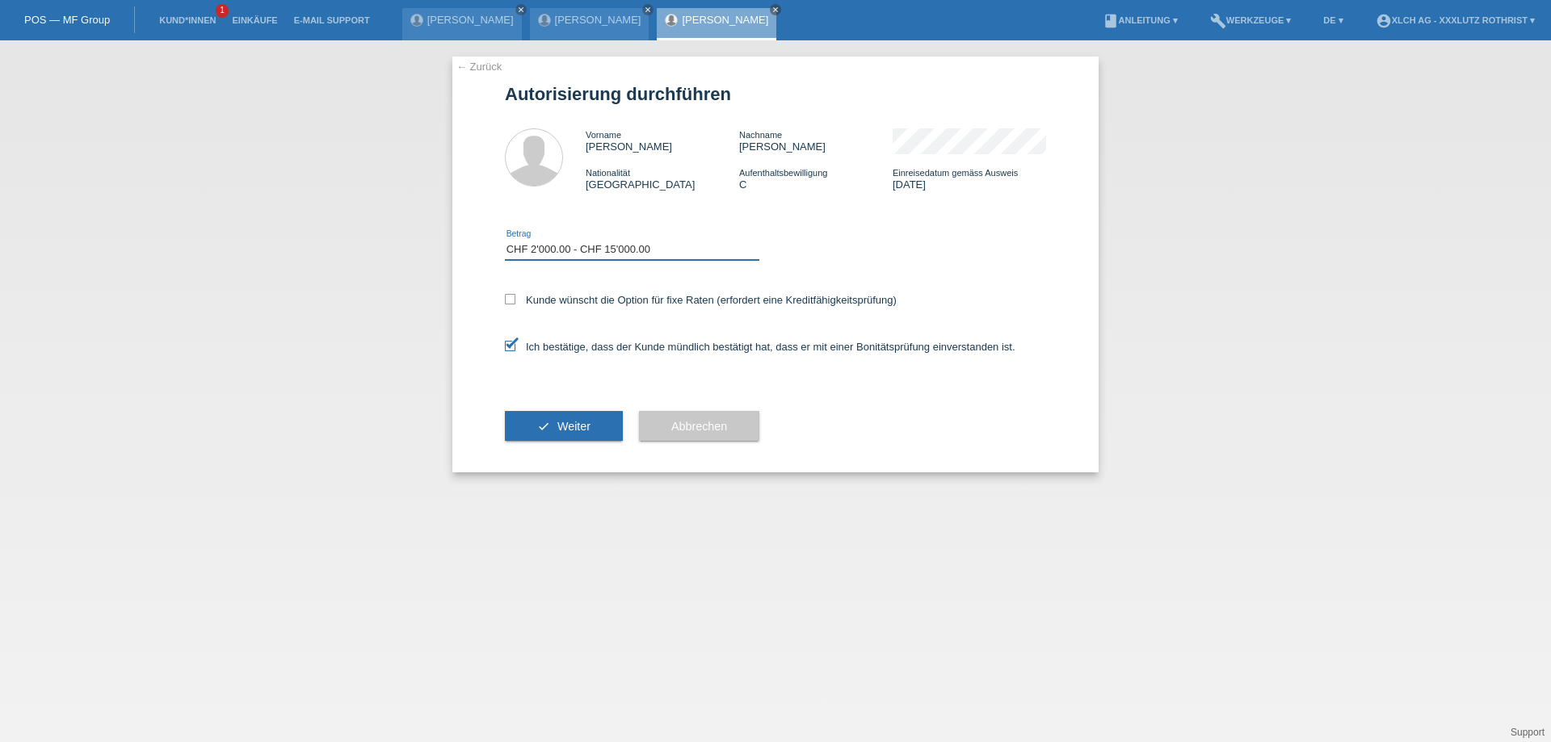
click at [505, 242] on select "Bitte auswählen CHF 1.00 - CHF 499.00 CHF 500.00 - CHF 1'999.00 CHF 2'000.00 - …" at bounding box center [632, 249] width 254 height 19
click at [562, 433] on span "Weiter" at bounding box center [573, 426] width 33 height 13
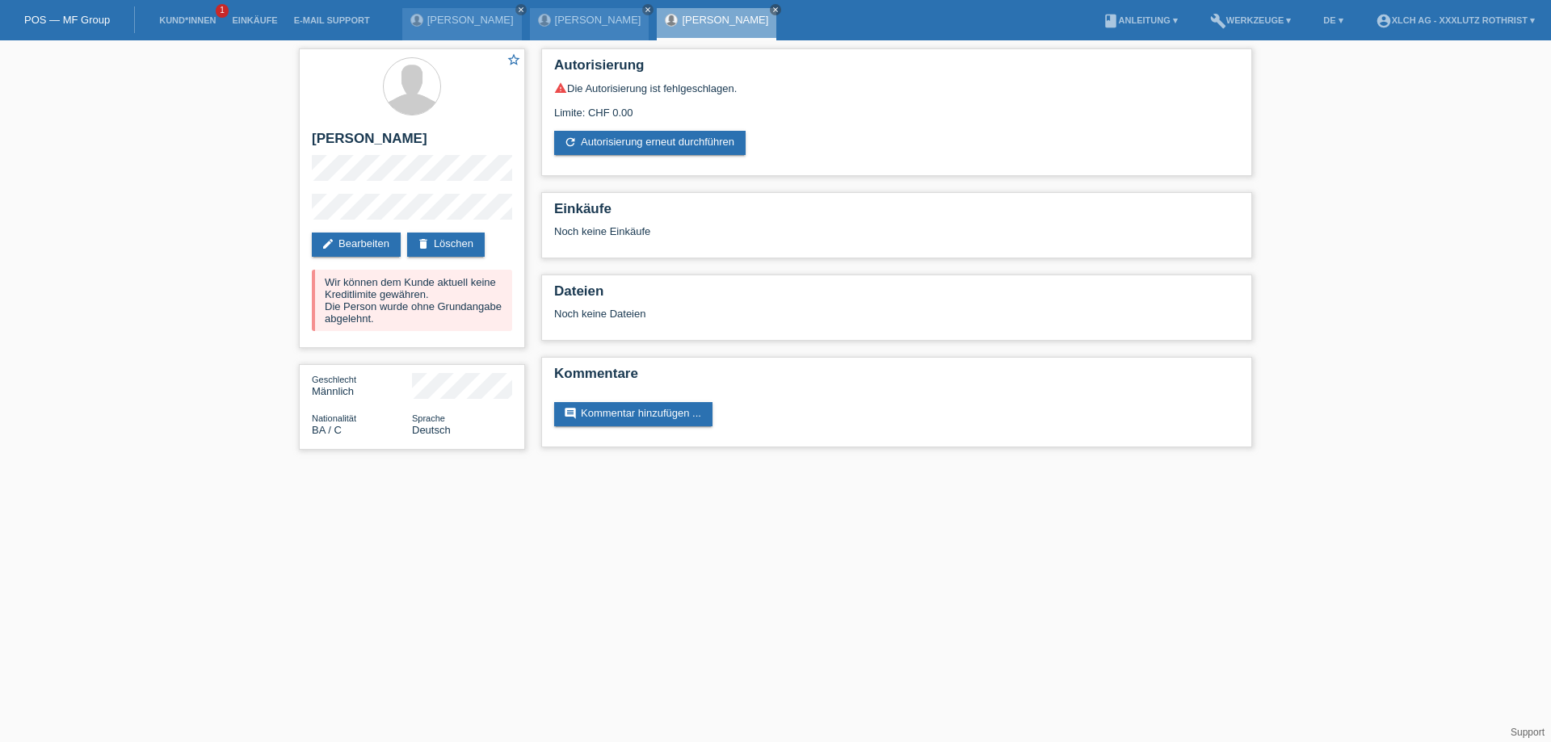
click at [682, 19] on link "[PERSON_NAME]" at bounding box center [725, 20] width 86 height 12
click at [356, 239] on link "edit Bearbeiten" at bounding box center [356, 245] width 89 height 24
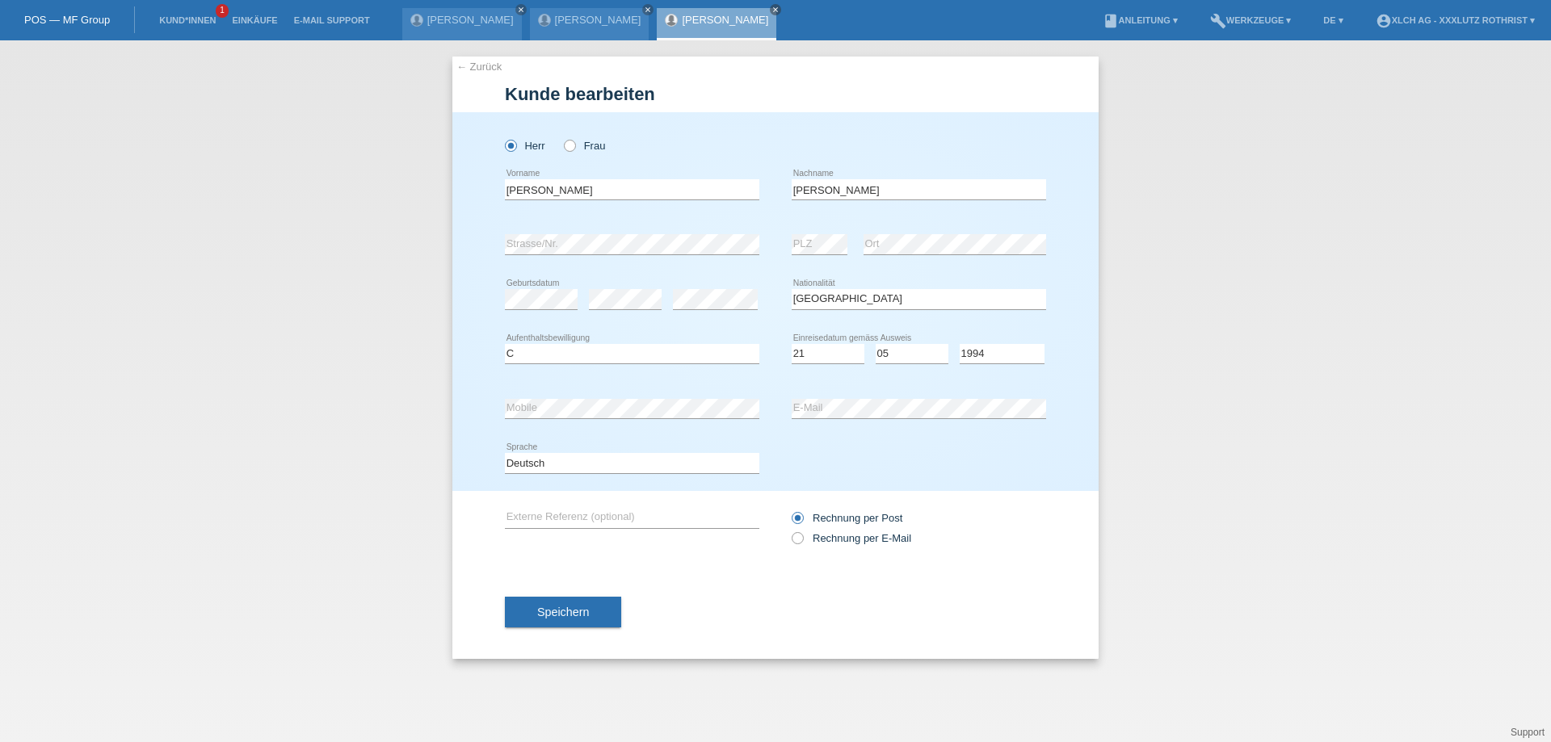
select select "BA"
select select "C"
select select "21"
select select "05"
select select "1994"
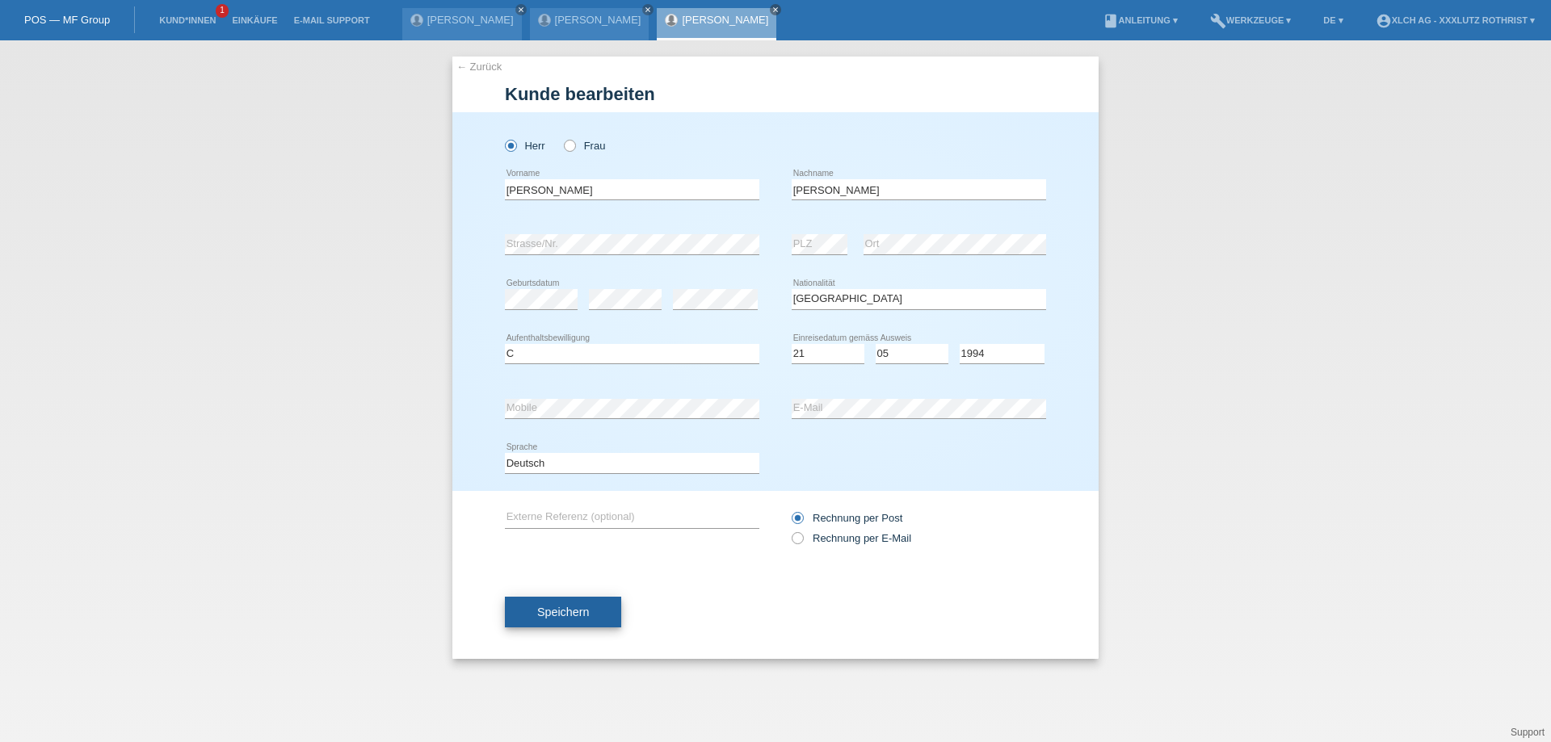
click at [569, 615] on span "Speichern" at bounding box center [563, 612] width 52 height 13
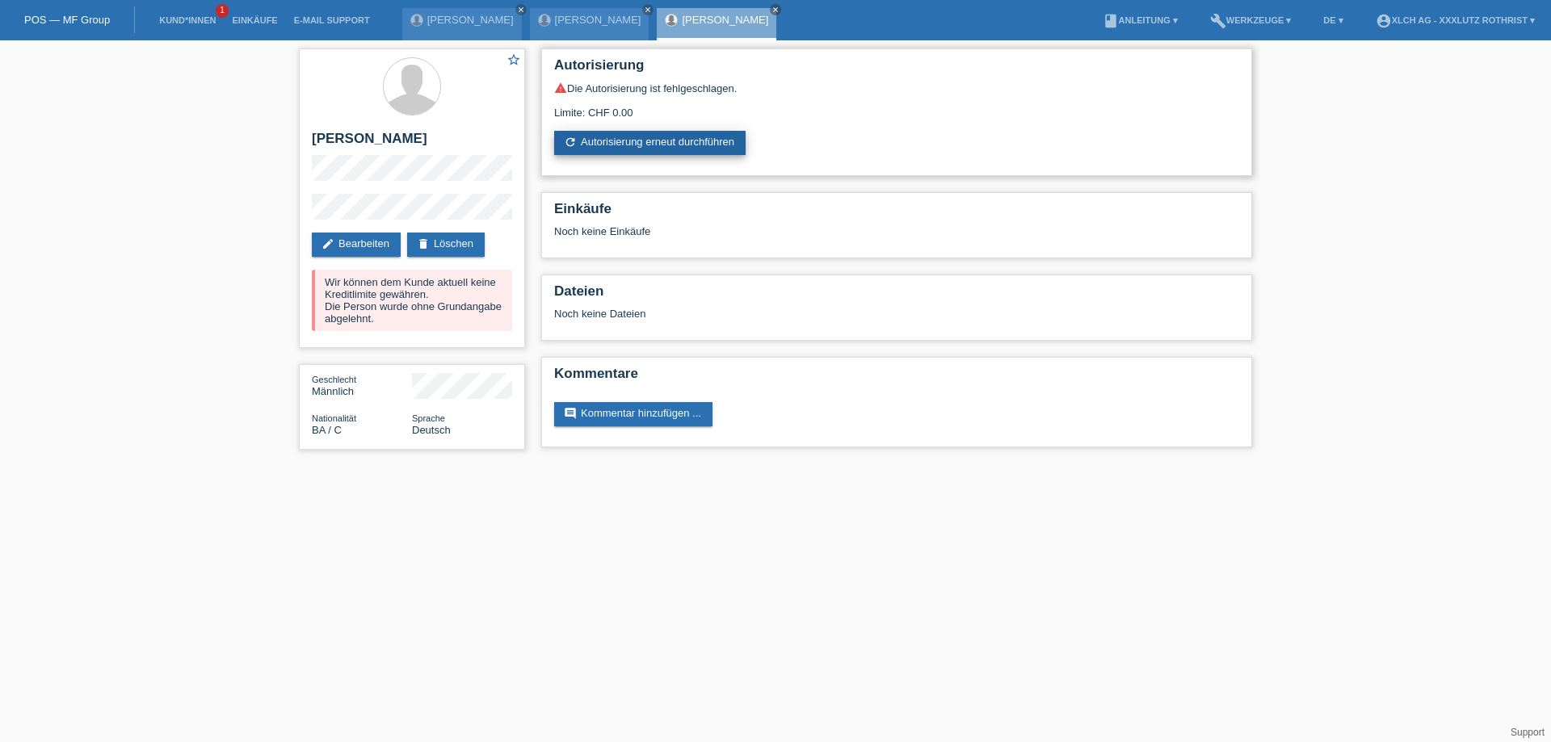
click at [637, 143] on link "refresh Autorisierung erneut durchführen" at bounding box center [649, 143] width 191 height 24
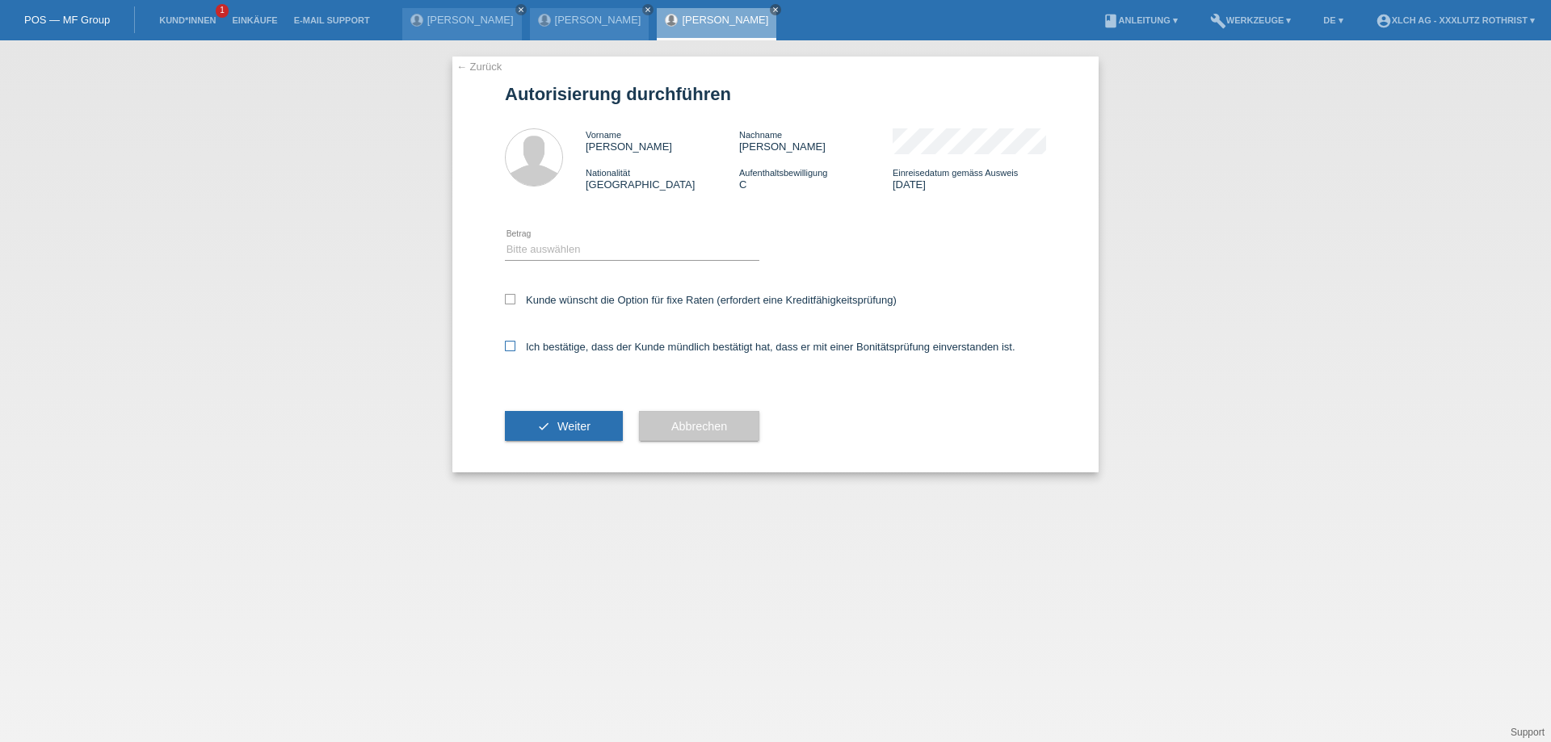
click at [508, 351] on icon at bounding box center [510, 346] width 10 height 10
click at [508, 351] on input "Ich bestätige, dass der Kunde mündlich bestätigt hat, dass er mit einer Bonität…" at bounding box center [510, 346] width 10 height 10
checkbox input "true"
click at [552, 246] on select "Bitte auswählen CHF 1.00 - CHF 499.00 CHF 500.00 - CHF 1'999.00 CHF 2'000.00 - …" at bounding box center [632, 249] width 254 height 19
select select "2"
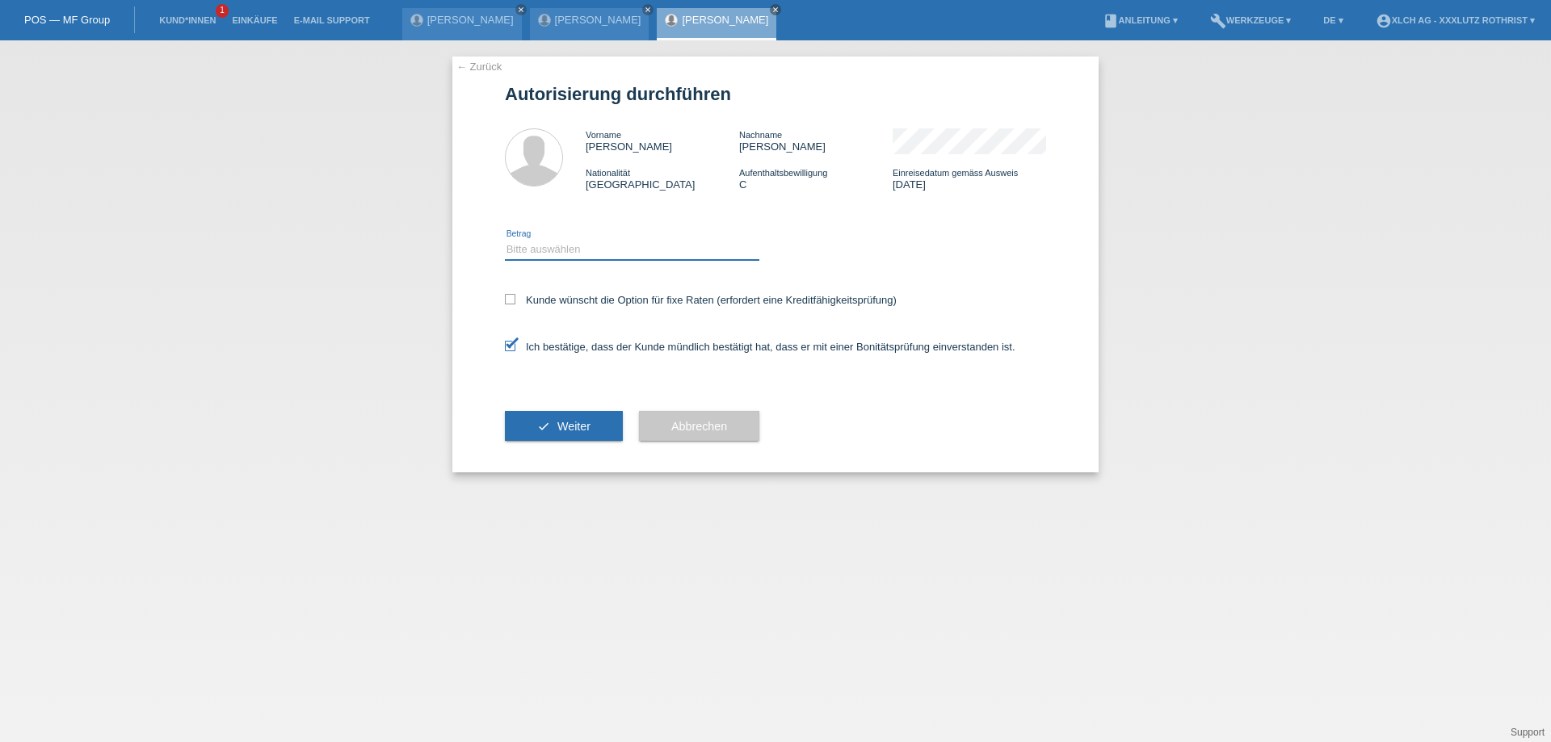
click at [505, 242] on select "Bitte auswählen CHF 1.00 - CHF 499.00 CHF 500.00 - CHF 1'999.00 CHF 2'000.00 - …" at bounding box center [632, 249] width 254 height 19
click at [596, 430] on button "check Weiter" at bounding box center [564, 426] width 118 height 31
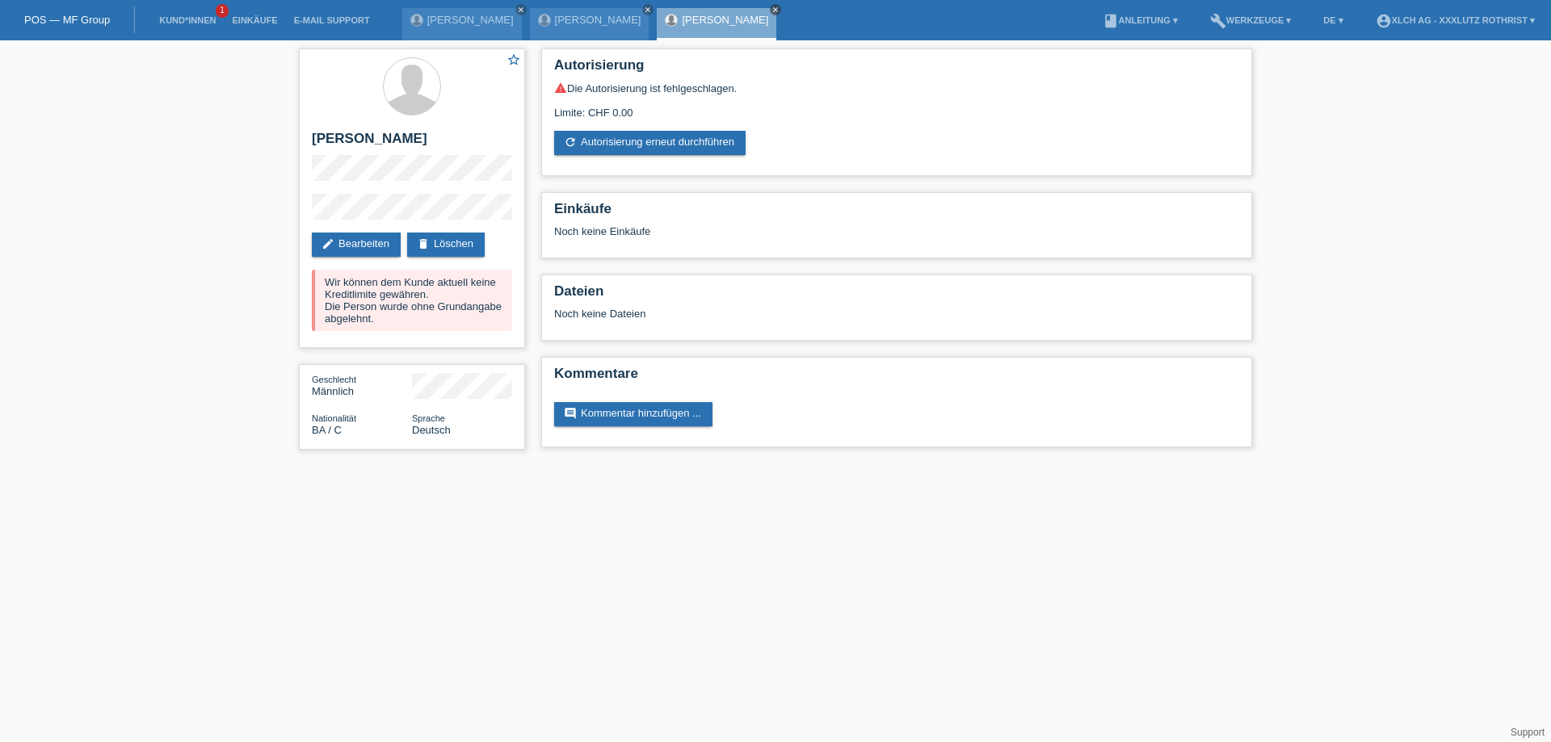
click at [771, 10] on icon "close" at bounding box center [775, 10] width 8 height 8
click at [644, 10] on icon "close" at bounding box center [648, 10] width 8 height 8
click at [517, 6] on icon "close" at bounding box center [521, 10] width 8 height 8
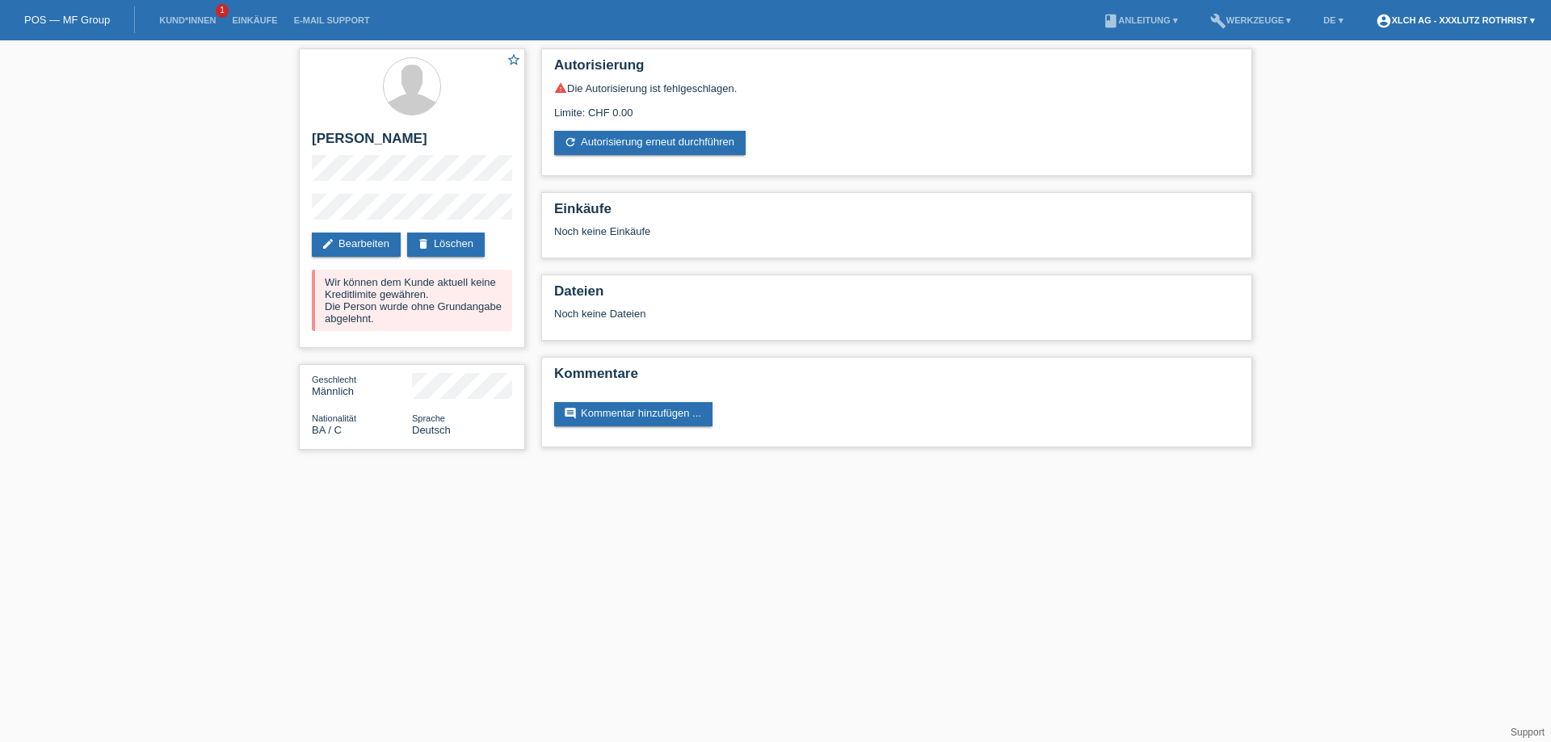
click at [1493, 19] on link "account_circle XLCH AG - XXXLutz Rothrist ▾" at bounding box center [1454, 20] width 175 height 10
click at [1370, 101] on link "Logout" at bounding box center [1372, 107] width 32 height 12
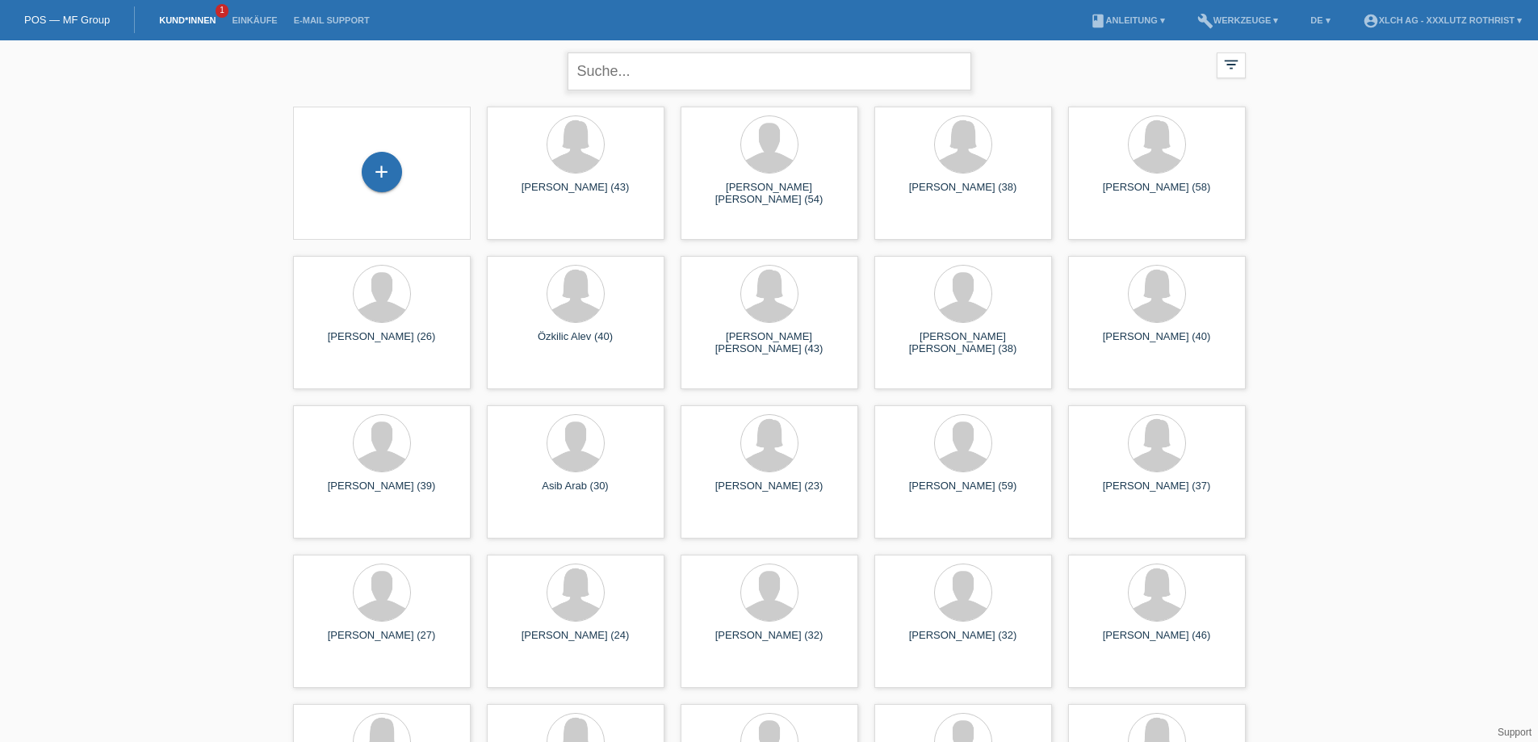
click at [636, 69] on input "text" at bounding box center [770, 71] width 404 height 38
type input "hopic"
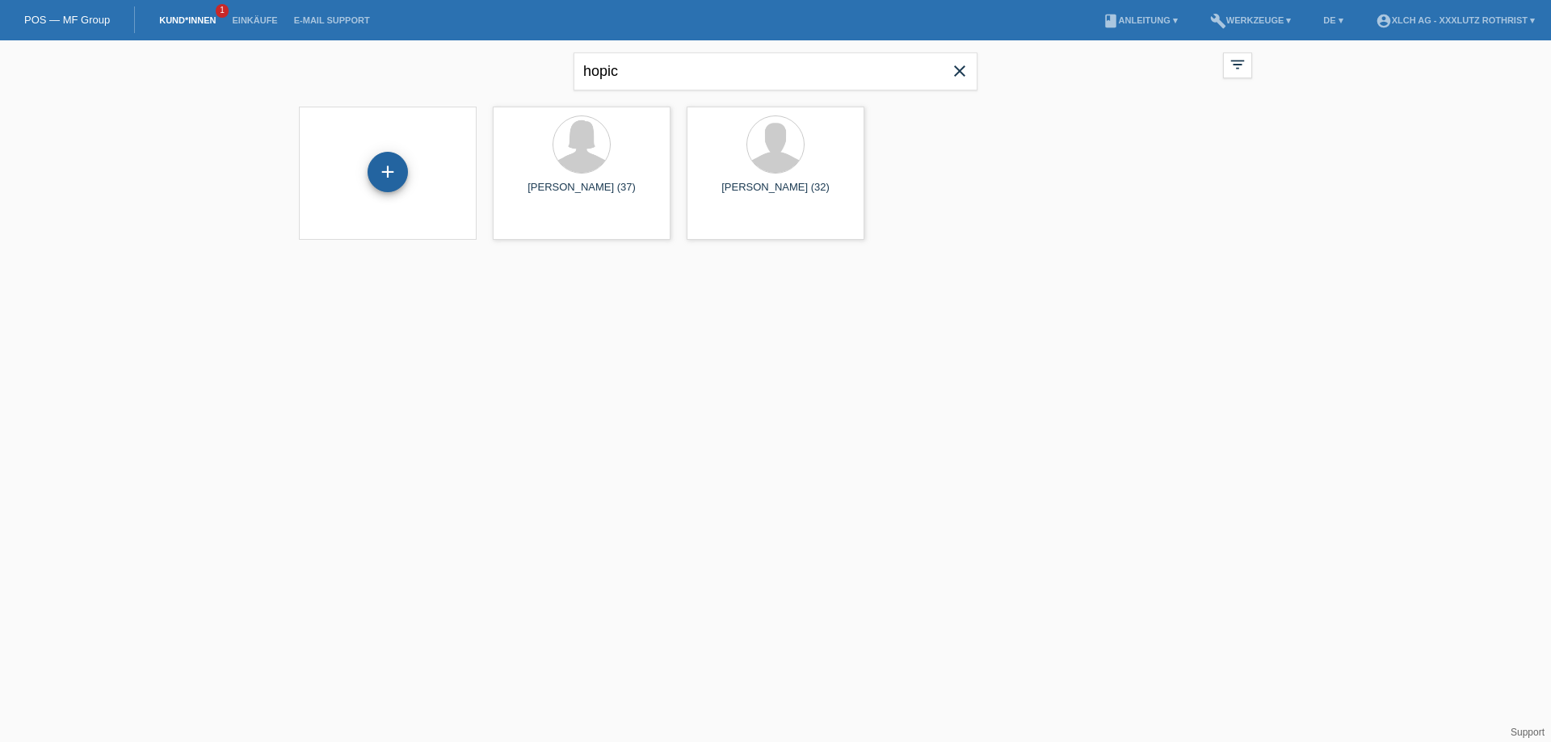
click at [376, 169] on div "+" at bounding box center [387, 172] width 40 height 40
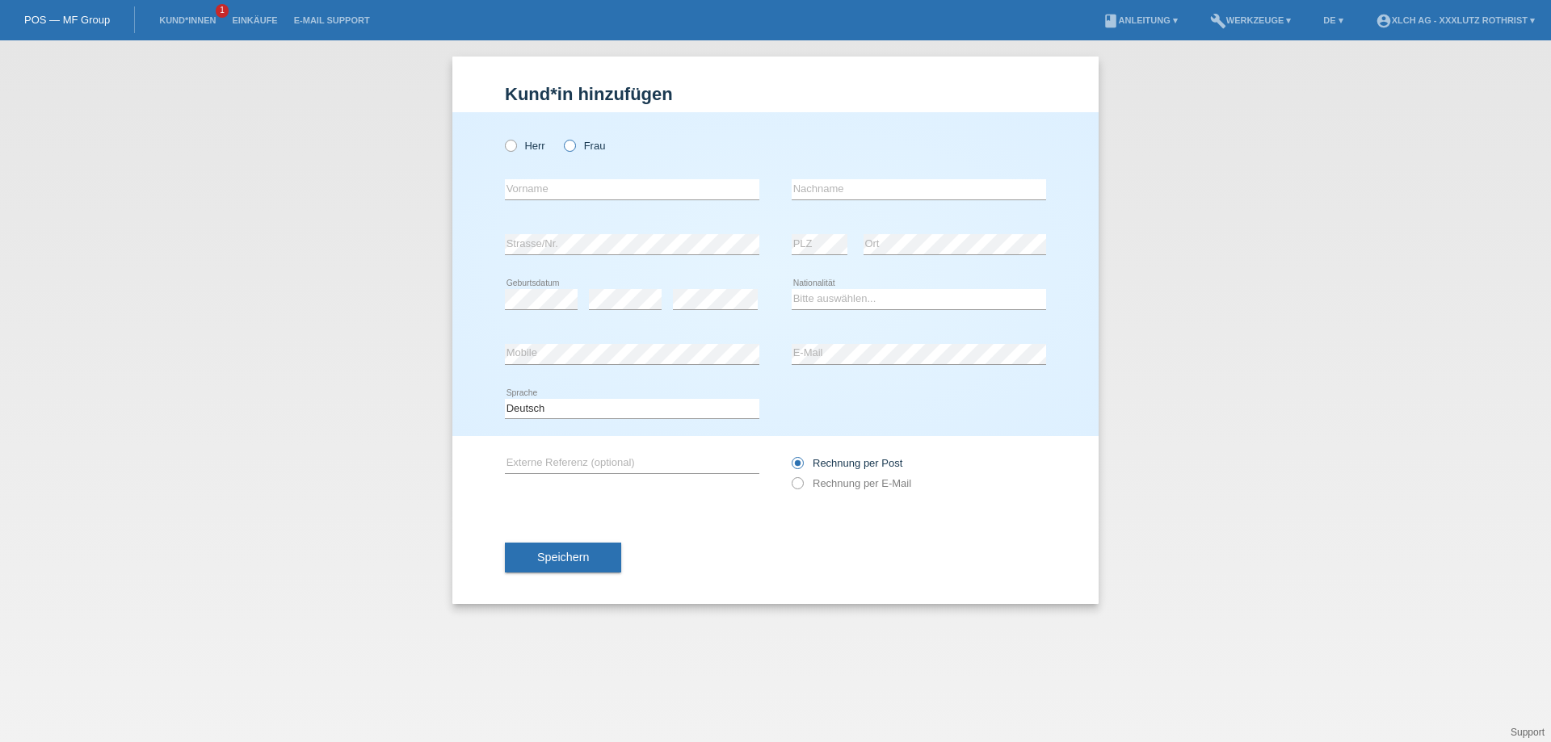
click at [561, 137] on icon at bounding box center [561, 137] width 0 height 0
click at [570, 143] on input "Frau" at bounding box center [569, 145] width 10 height 10
radio input "true"
click at [552, 190] on input "text" at bounding box center [632, 189] width 254 height 20
type input "Hanija"
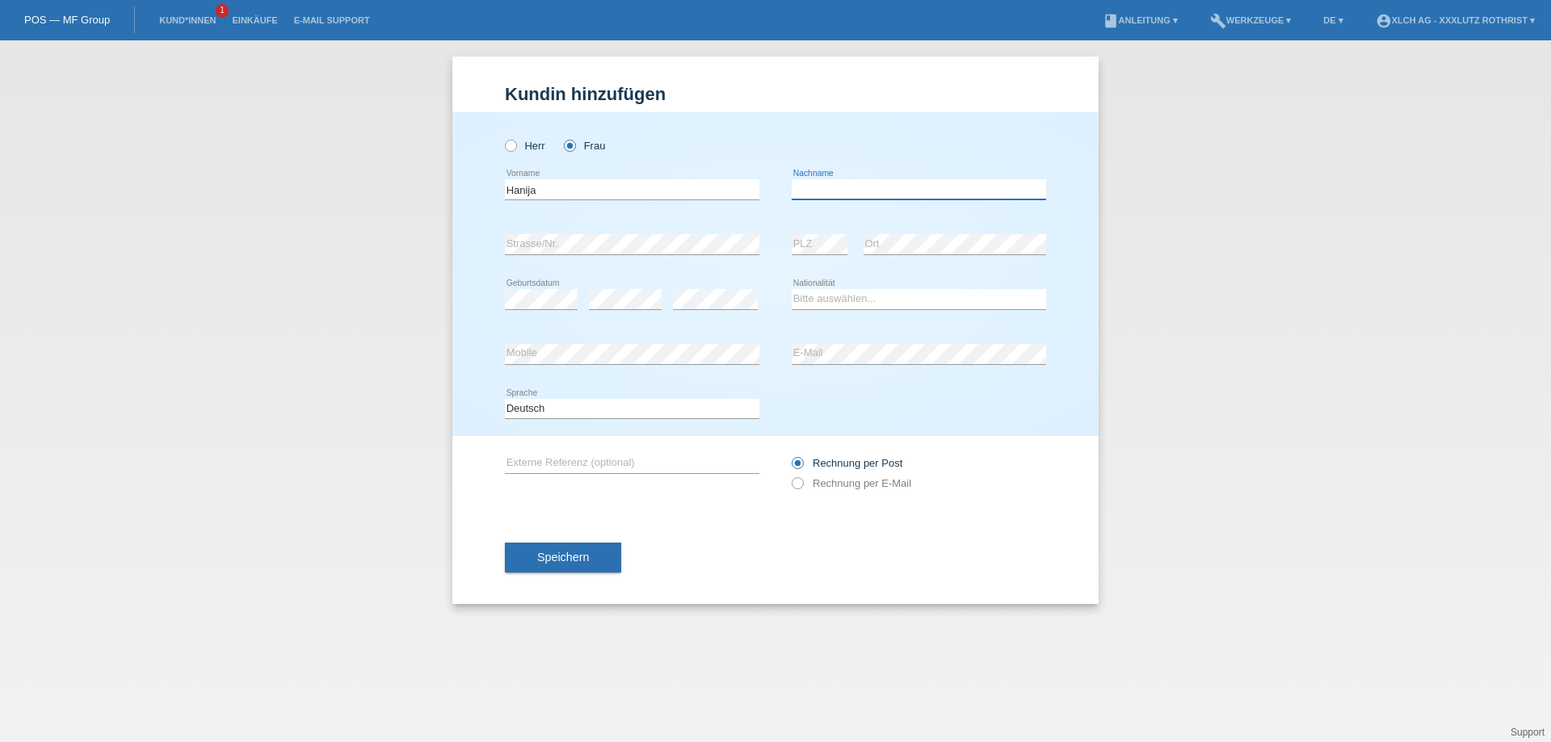
click at [823, 195] on input "text" at bounding box center [918, 189] width 254 height 20
type input "[PERSON_NAME]"
click at [846, 302] on select "Bitte auswählen... Schweiz Deutschland Liechtenstein Österreich ------------ Af…" at bounding box center [918, 298] width 254 height 19
select select "RS"
click at [791, 290] on select "Bitte auswählen... Schweiz Deutschland Liechtenstein Österreich ------------ Af…" at bounding box center [918, 298] width 254 height 19
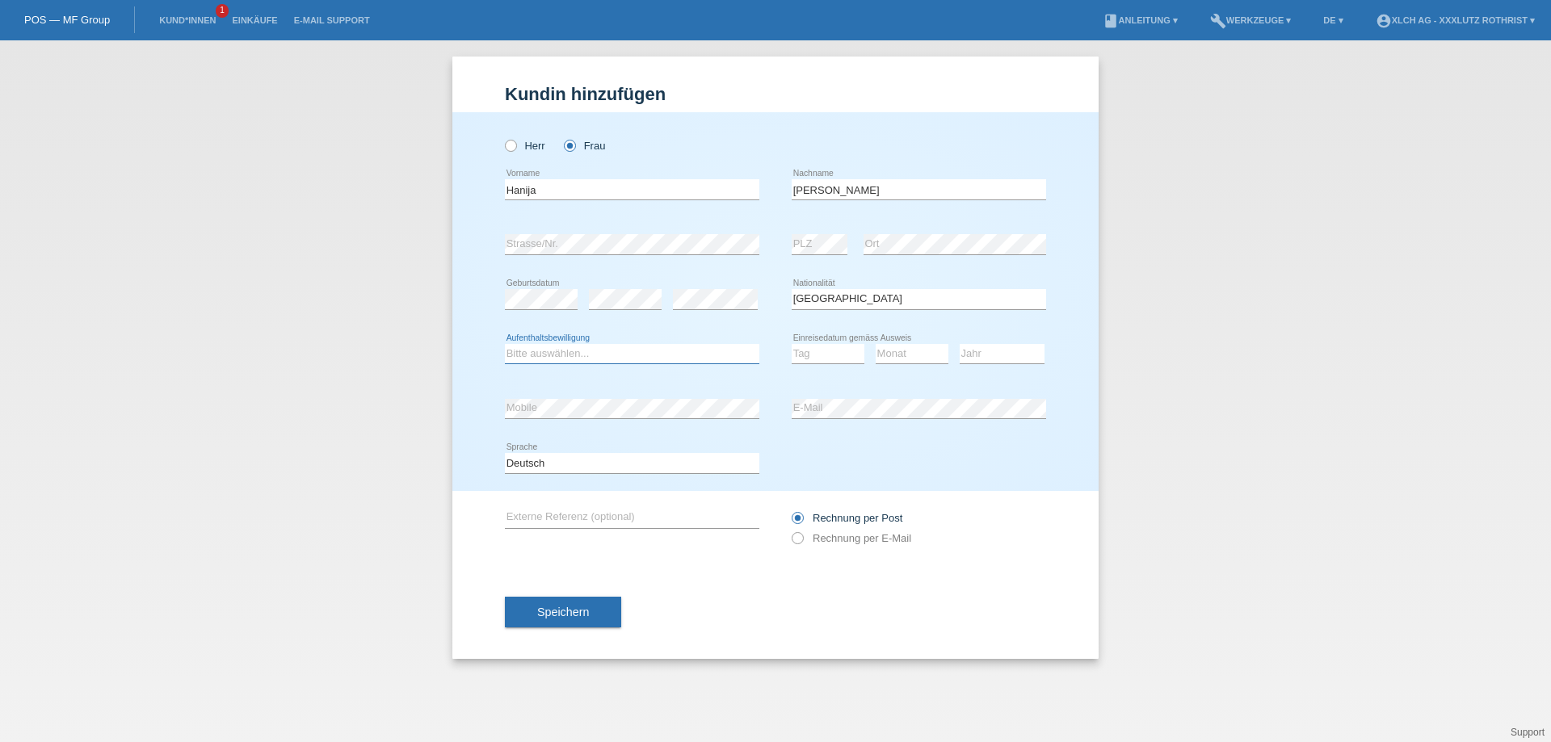
click at [535, 356] on select "Bitte auswählen... C B B - Flüchtlingsstatus Andere" at bounding box center [632, 353] width 254 height 19
select select "C"
click at [505, 344] on select "Bitte auswählen... C B B - Flüchtlingsstatus Andere" at bounding box center [632, 353] width 254 height 19
click at [810, 358] on select "Tag 01 02 03 04 05 06 07 08 09 10 11" at bounding box center [827, 353] width 73 height 19
select select "05"
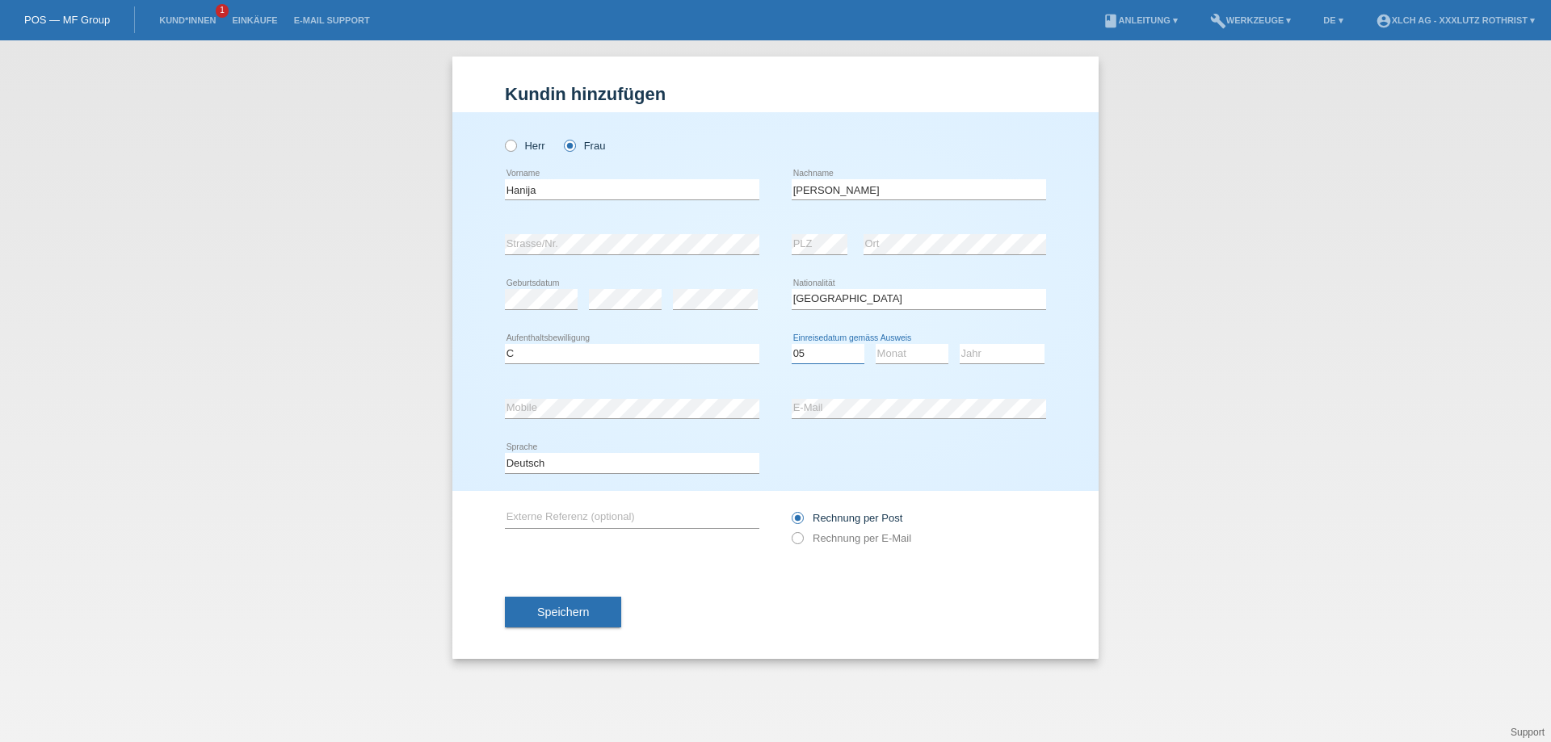
click at [791, 344] on select "Tag 01 02 03 04 05 06 07 08 09 10 11" at bounding box center [827, 353] width 73 height 19
click at [937, 355] on select "Monat 01 02 03 04 05 06 07 08 09 10 11" at bounding box center [911, 353] width 73 height 19
select select "08"
click at [875, 344] on select "Monat 01 02 03 04 05 06 07 08 09 10 11" at bounding box center [911, 353] width 73 height 19
click at [1005, 351] on select "Jahr 2025 2024 2023 2022 2021 2020 2019 2018 2017 2016 2015 2014 2013 2012 2011…" at bounding box center [1001, 353] width 85 height 19
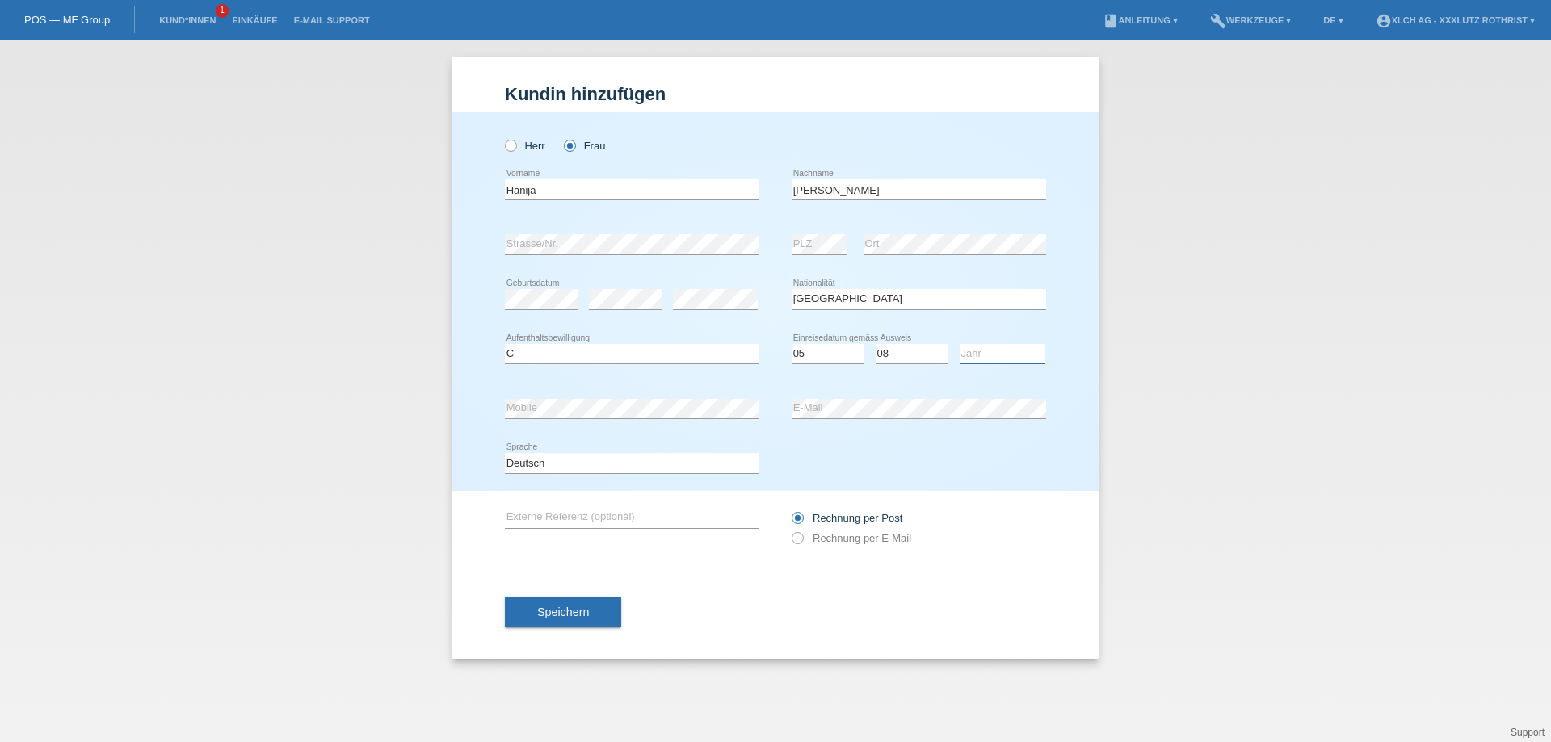
select select "1991"
click at [959, 344] on select "Jahr 2025 2024 2023 2022 2021 2020 2019 2018 2017 2016 2015 2014 2013 2012 2011…" at bounding box center [1001, 353] width 85 height 19
click at [563, 616] on span "Speichern" at bounding box center [563, 612] width 52 height 13
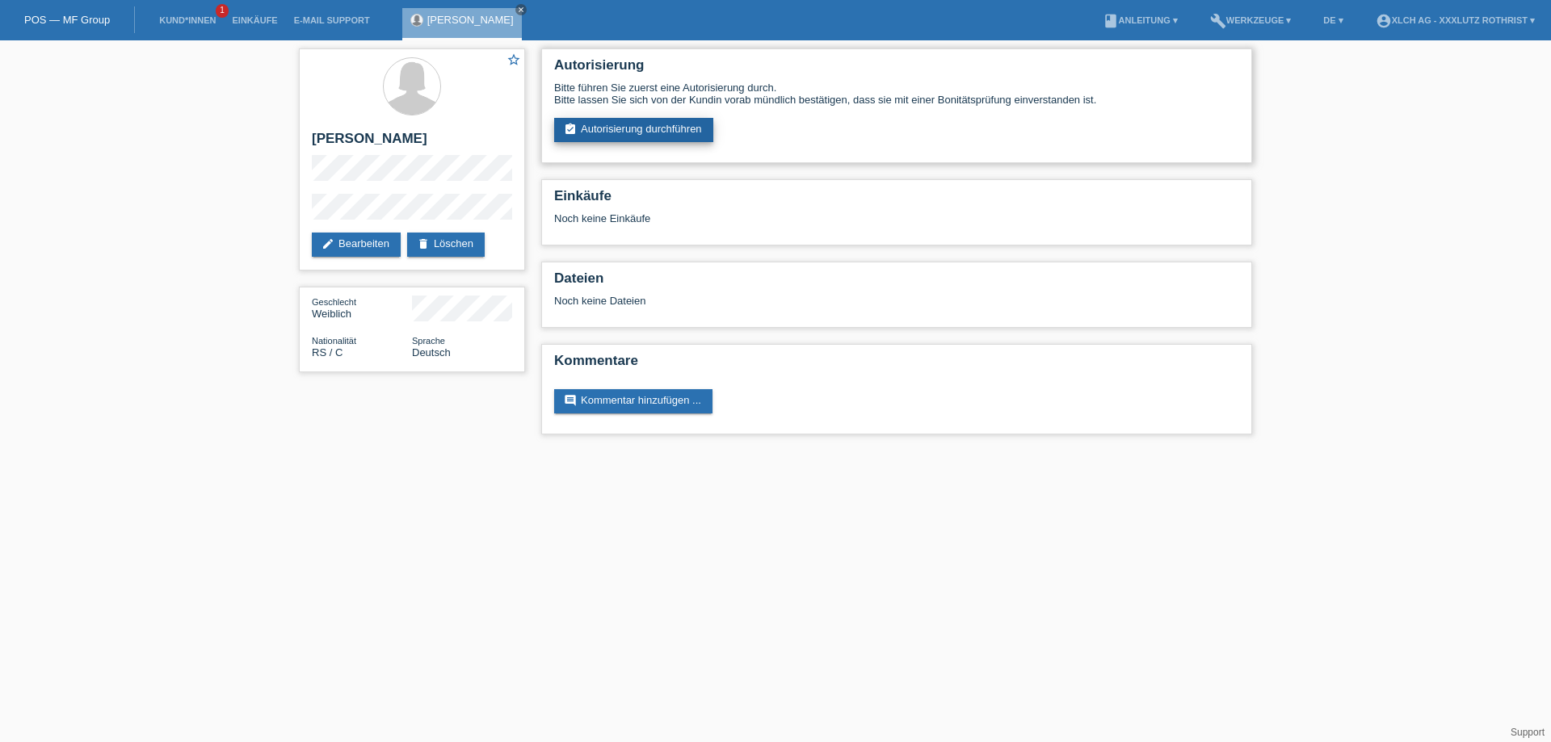
click at [627, 134] on link "assignment_turned_in Autorisierung durchführen" at bounding box center [633, 130] width 159 height 24
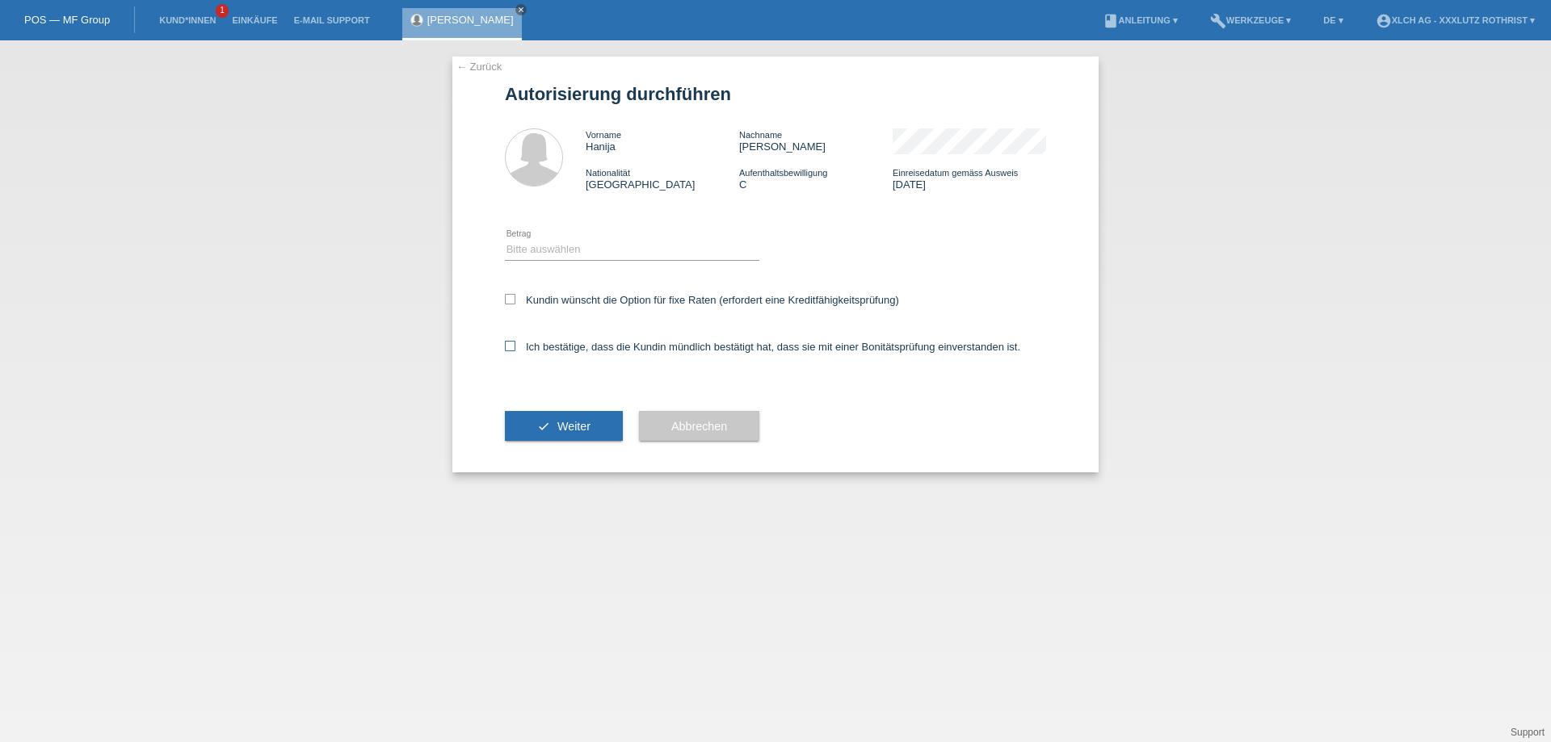
click at [512, 349] on icon at bounding box center [510, 346] width 10 height 10
click at [512, 349] on input "Ich bestätige, dass die Kundin mündlich bestätigt hat, dass sie mit einer Bonit…" at bounding box center [510, 346] width 10 height 10
checkbox input "true"
click at [581, 252] on select "Bitte auswählen CHF 1.00 - CHF 499.00 CHF 500.00 - CHF 1'999.00 CHF 2'000.00 - …" at bounding box center [632, 249] width 254 height 19
select select "3"
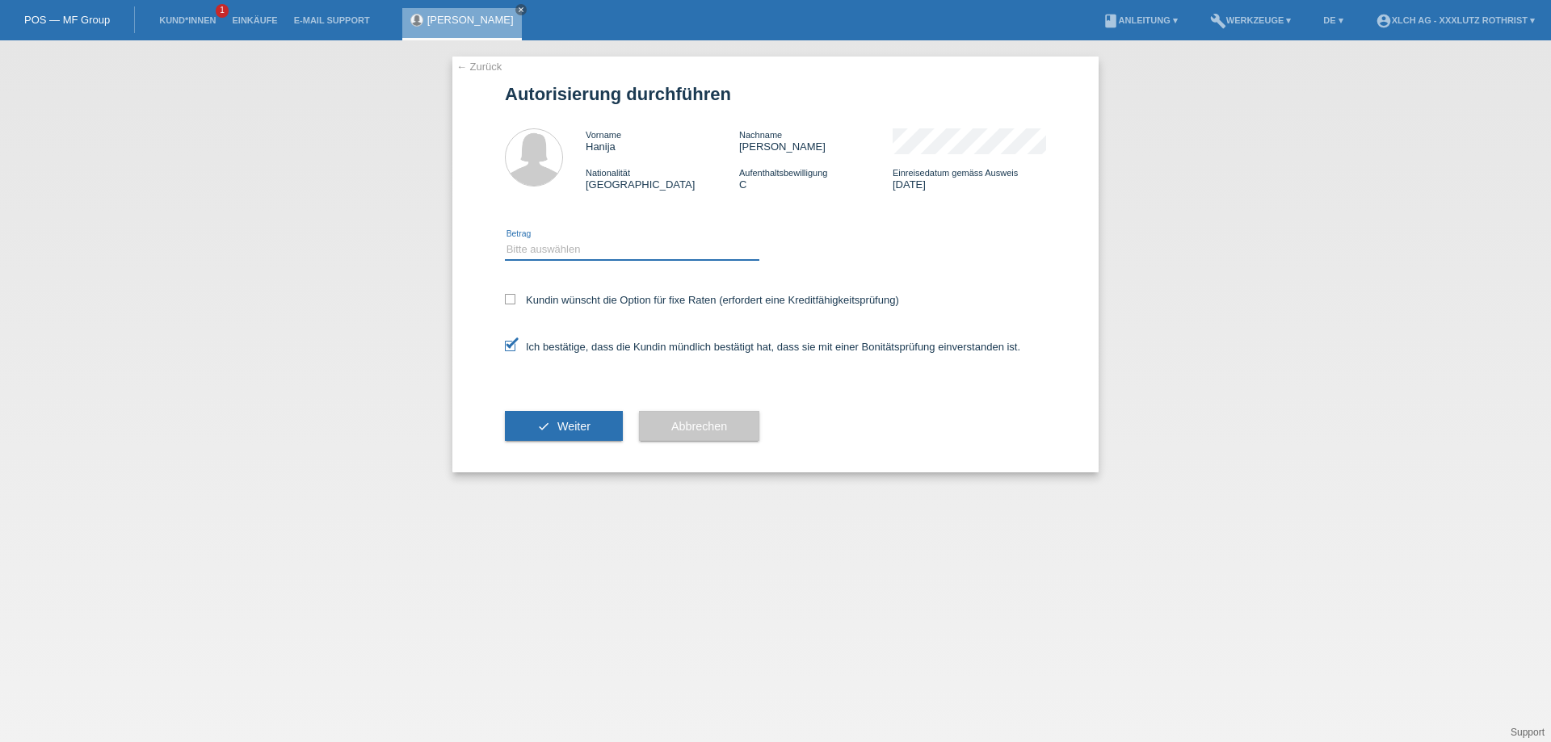
click at [505, 242] on select "Bitte auswählen CHF 1.00 - CHF 499.00 CHF 500.00 - CHF 1'999.00 CHF 2'000.00 - …" at bounding box center [632, 249] width 254 height 19
click at [566, 431] on span "Weiter" at bounding box center [573, 426] width 33 height 13
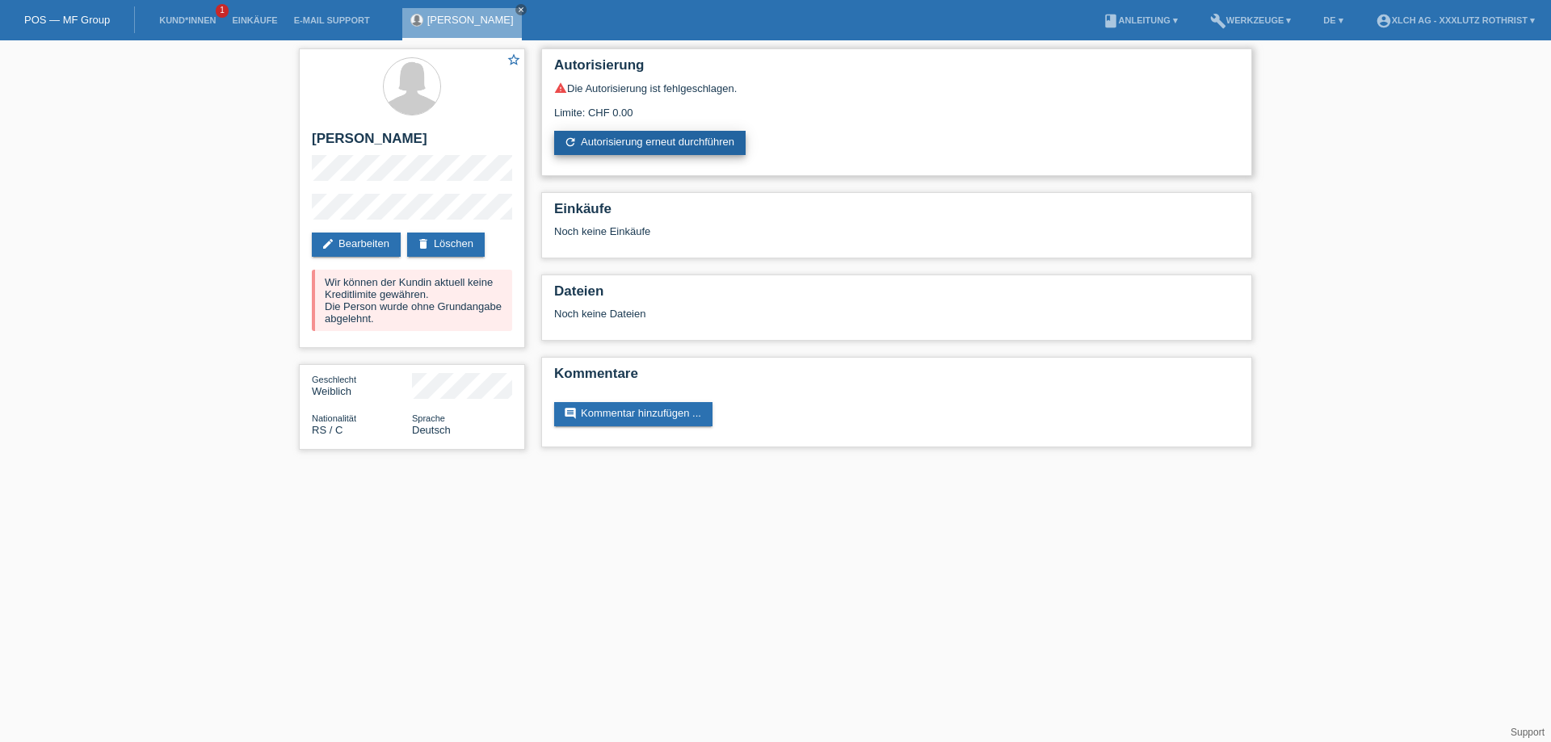
click at [653, 148] on link "refresh Autorisierung erneut durchführen" at bounding box center [649, 143] width 191 height 24
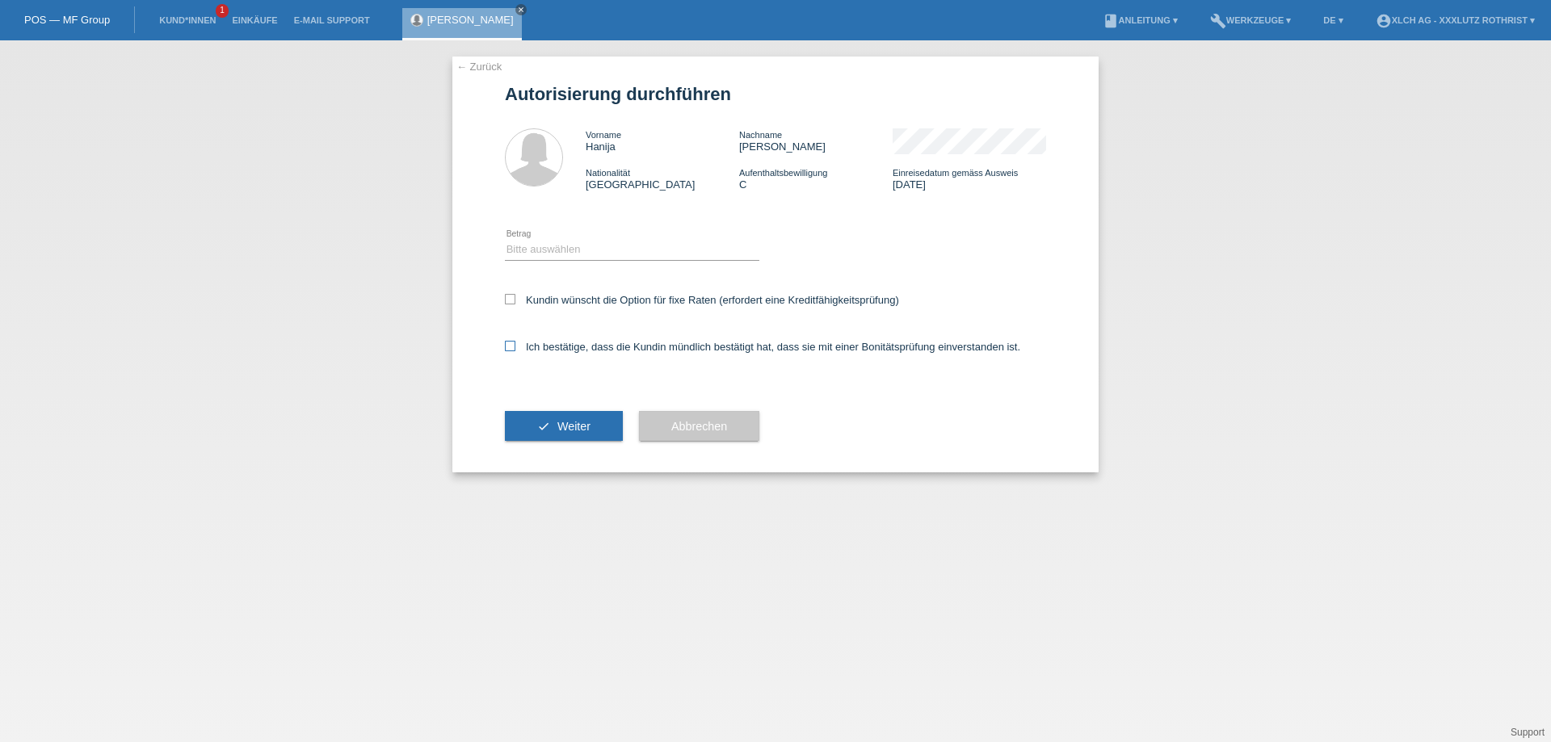
click at [512, 351] on icon at bounding box center [510, 346] width 10 height 10
click at [512, 351] on input "Ich bestätige, dass die Kundin mündlich bestätigt hat, dass sie mit einer Bonit…" at bounding box center [510, 346] width 10 height 10
checkbox input "true"
click at [566, 249] on select "Bitte auswählen CHF 1.00 - CHF 499.00 CHF 500.00 - CHF 1'999.00 CHF 2'000.00 - …" at bounding box center [632, 249] width 254 height 19
select select "2"
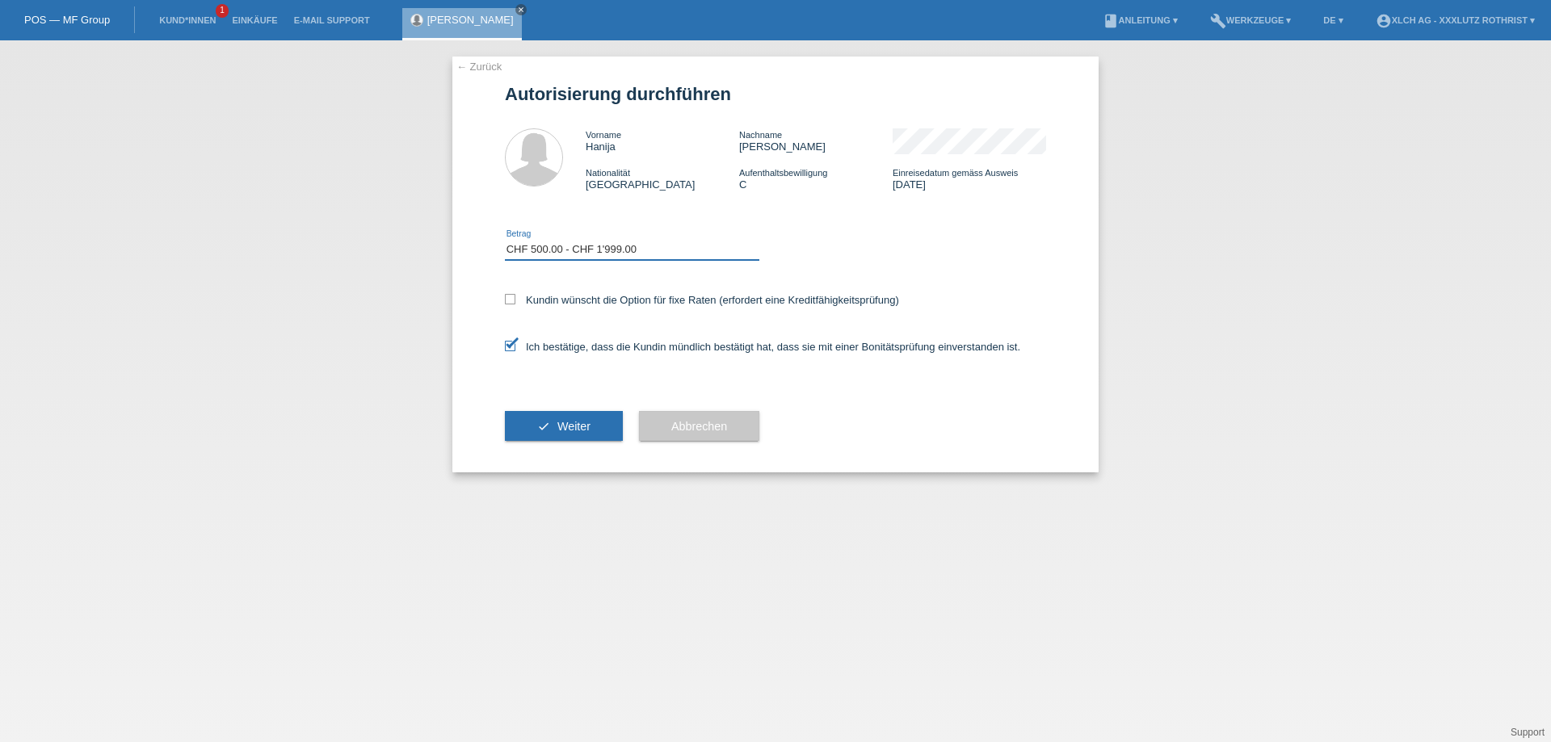
click at [505, 242] on select "Bitte auswählen CHF 1.00 - CHF 499.00 CHF 500.00 - CHF 1'999.00 CHF 2'000.00 - …" at bounding box center [632, 249] width 254 height 19
click at [553, 432] on button "check Weiter" at bounding box center [564, 426] width 118 height 31
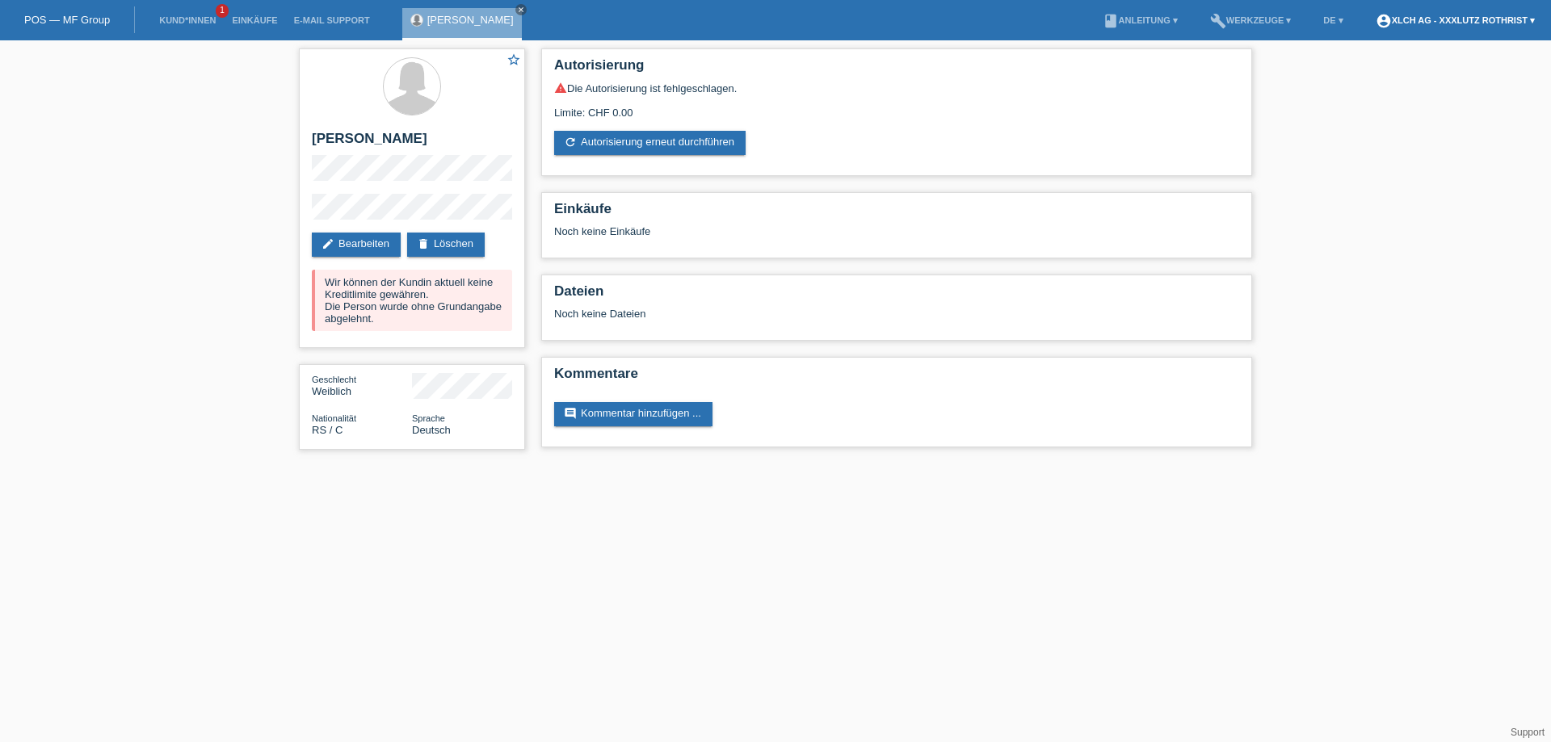
click at [1428, 24] on link "account_circle XLCH AG - XXXLutz Rothrist ▾" at bounding box center [1454, 20] width 175 height 10
click at [1370, 101] on link "Logout" at bounding box center [1372, 107] width 32 height 12
